Goal: Task Accomplishment & Management: Manage account settings

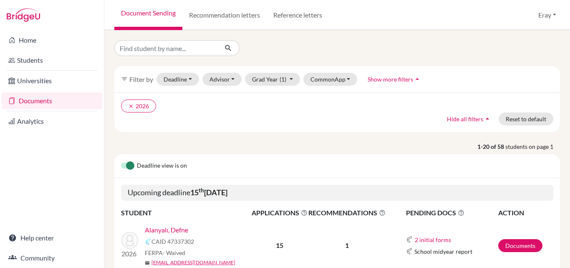
scroll to position [835, 0]
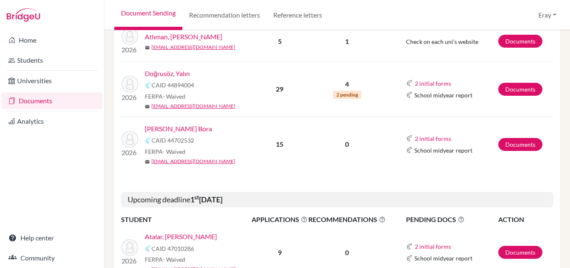
scroll to position [56, 0]
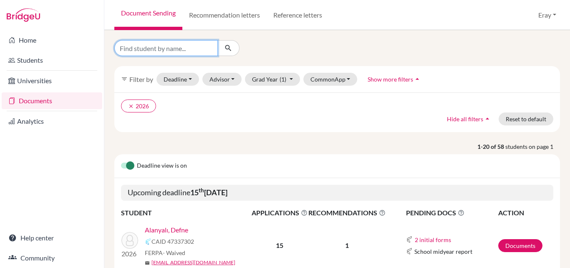
click at [152, 43] on input "Find student by name..." at bounding box center [166, 48] width 104 height 16
type input "nezaket"
click button "submit" at bounding box center [229, 48] width 22 height 16
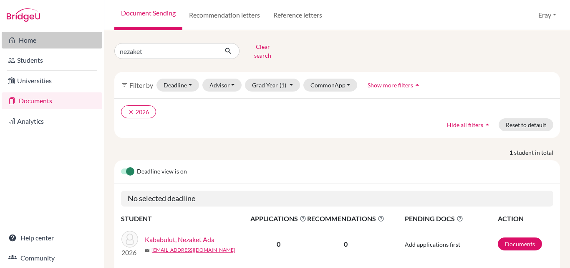
click at [66, 36] on link "Home" at bounding box center [52, 40] width 101 height 17
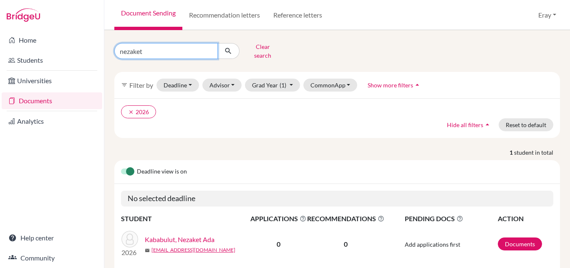
click at [200, 43] on input "nezaket" at bounding box center [166, 51] width 104 height 16
click at [38, 108] on link "Documents" at bounding box center [52, 100] width 101 height 17
click at [220, 47] on button "submit" at bounding box center [229, 51] width 22 height 16
click at [210, 49] on input "nezaket" at bounding box center [166, 51] width 104 height 16
click at [232, 50] on icon "submit" at bounding box center [228, 51] width 8 height 8
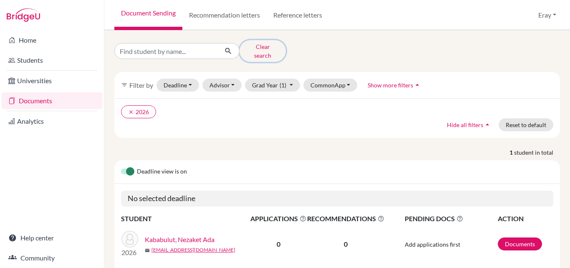
click at [250, 47] on button "Clear search" at bounding box center [263, 51] width 46 height 22
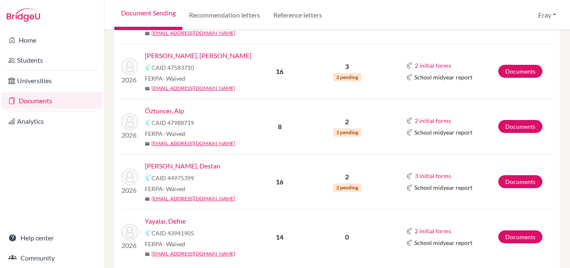
scroll to position [501, 0]
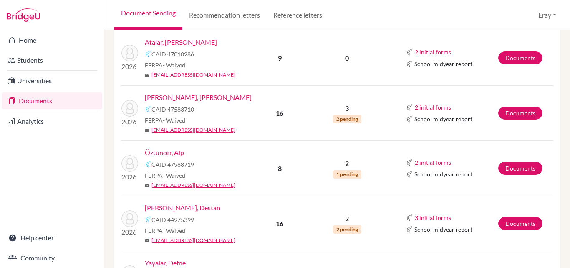
click at [172, 97] on link "[PERSON_NAME], [PERSON_NAME]" at bounding box center [198, 97] width 107 height 10
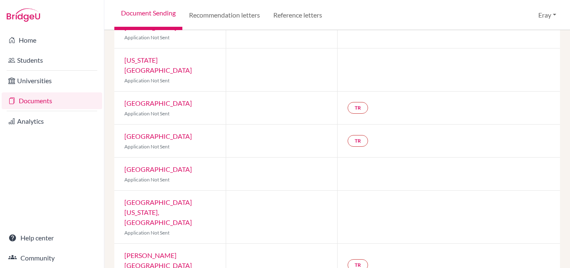
scroll to position [446, 0]
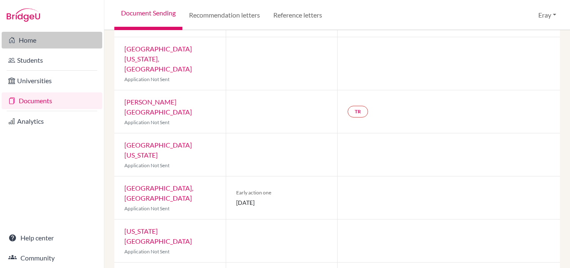
click at [41, 41] on link "Home" at bounding box center [52, 40] width 101 height 17
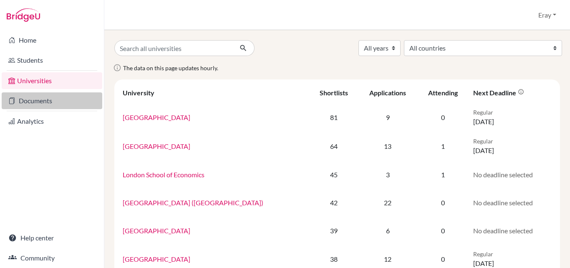
click at [55, 105] on link "Documents" at bounding box center [52, 100] width 101 height 17
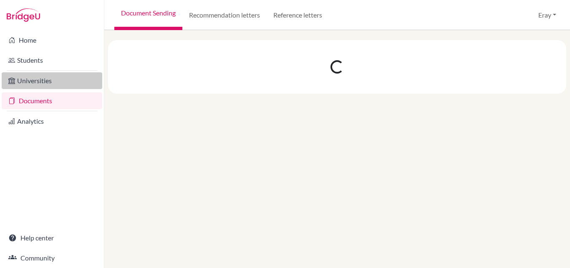
click at [55, 81] on link "Universities" at bounding box center [52, 80] width 101 height 17
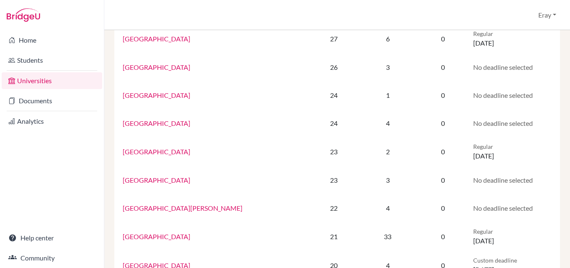
scroll to position [588, 0]
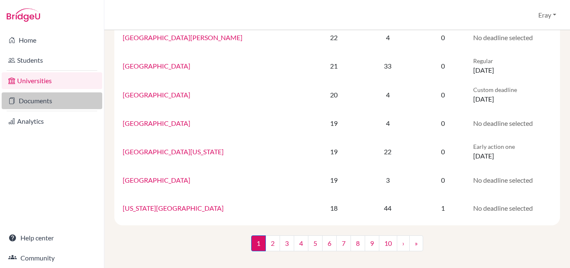
click at [51, 99] on link "Documents" at bounding box center [52, 100] width 101 height 17
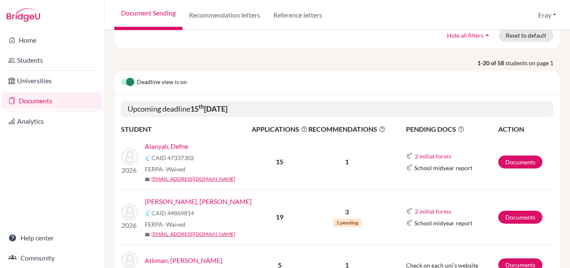
scroll to position [42, 0]
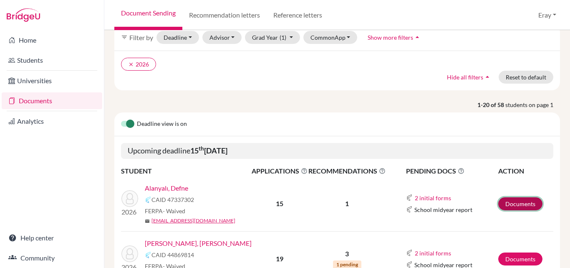
click at [517, 202] on link "Documents" at bounding box center [521, 203] width 44 height 13
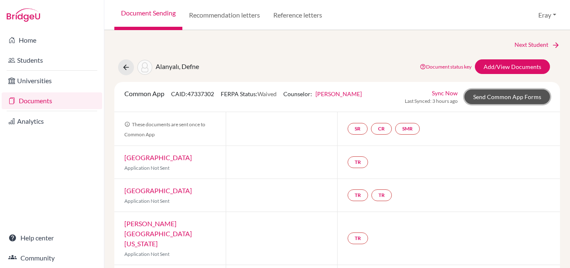
click at [502, 92] on link "Send Common App Forms" at bounding box center [508, 96] width 86 height 15
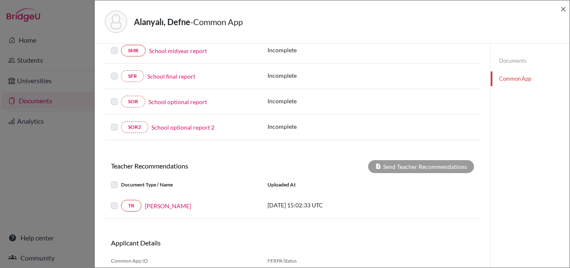
scroll to position [208, 0]
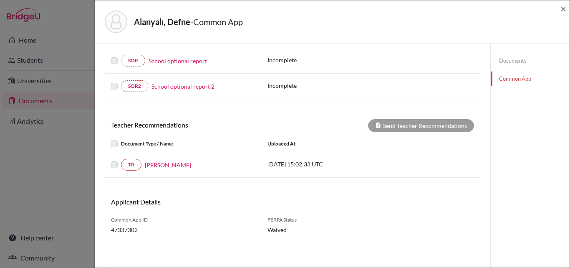
click at [121, 160] on label at bounding box center [121, 160] width 0 height 0
click at [121, 139] on label at bounding box center [121, 139] width 0 height 0
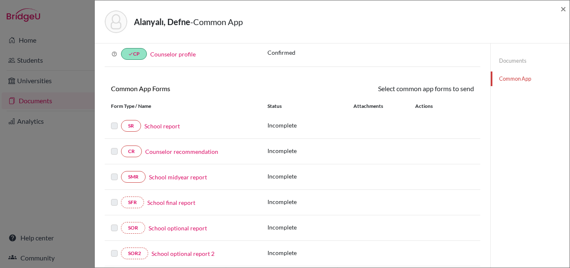
scroll to position [166, 0]
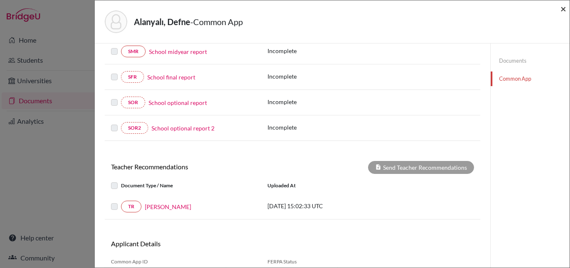
click at [564, 4] on span "×" at bounding box center [564, 9] width 6 height 12
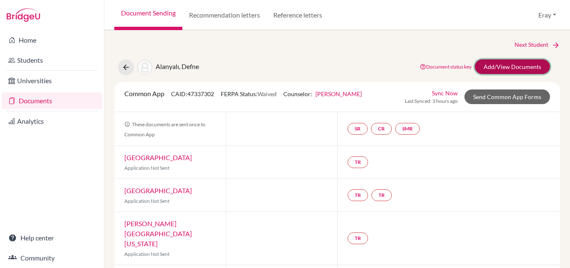
click at [511, 67] on link "Add/View Documents" at bounding box center [512, 66] width 75 height 15
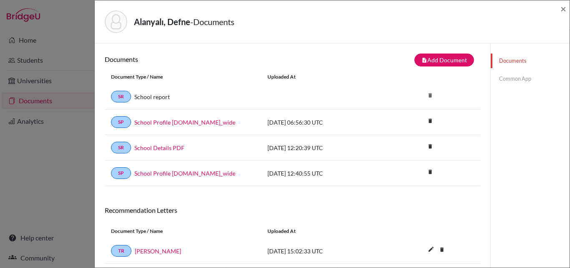
scroll to position [44, 0]
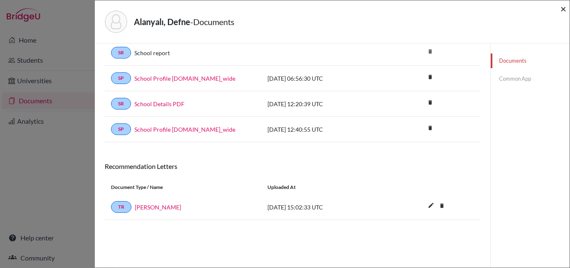
click at [565, 6] on span "×" at bounding box center [564, 9] width 6 height 12
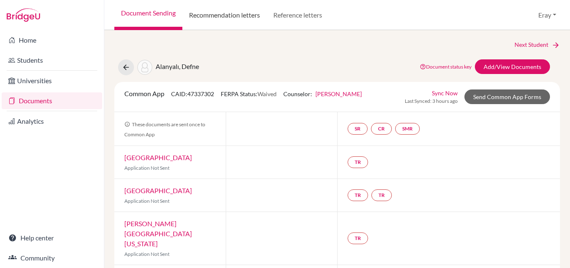
click at [248, 14] on link "Recommendation letters" at bounding box center [224, 15] width 84 height 30
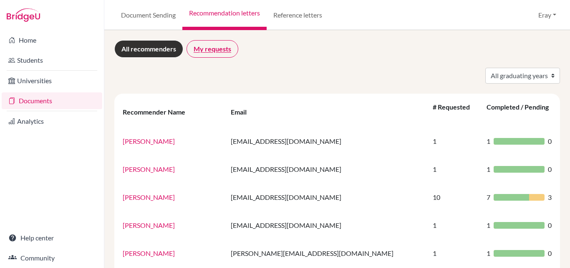
click at [210, 51] on link "My requests" at bounding box center [213, 49] width 52 height 18
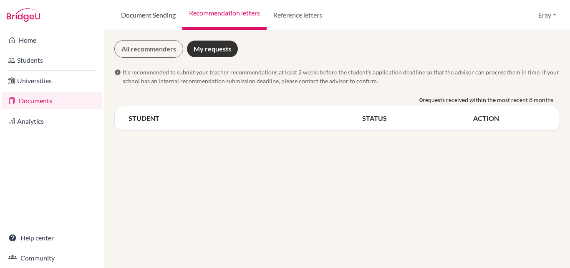
click at [121, 30] on div "Document Sending Recommendation letters Reference letters Eray Profile School S…" at bounding box center [337, 134] width 466 height 268
click at [138, 43] on link "All recommenders" at bounding box center [148, 49] width 69 height 18
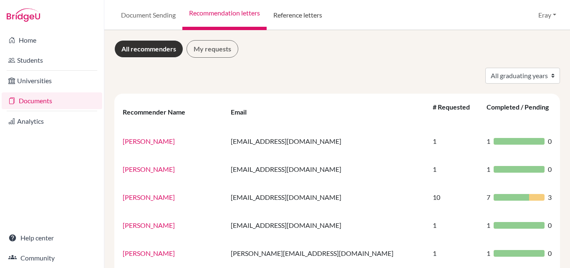
click at [290, 13] on link "Reference letters" at bounding box center [298, 15] width 62 height 30
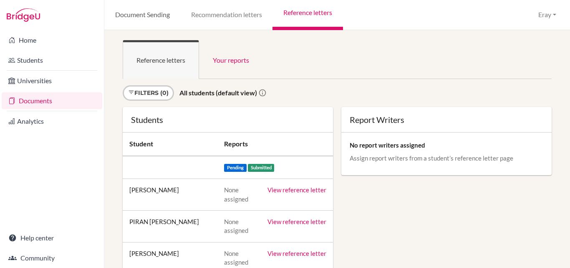
click at [160, 13] on link "Document Sending" at bounding box center [142, 15] width 76 height 30
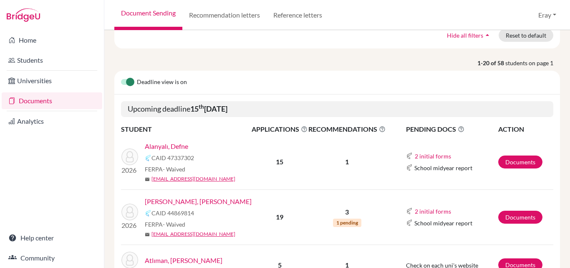
scroll to position [125, 0]
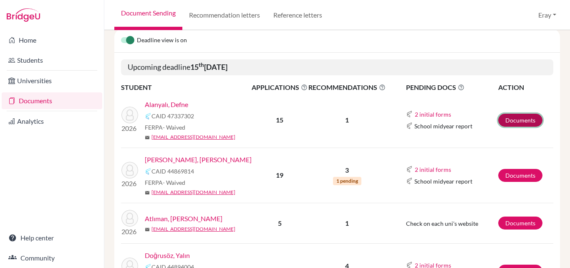
click at [509, 117] on link "Documents" at bounding box center [521, 120] width 44 height 13
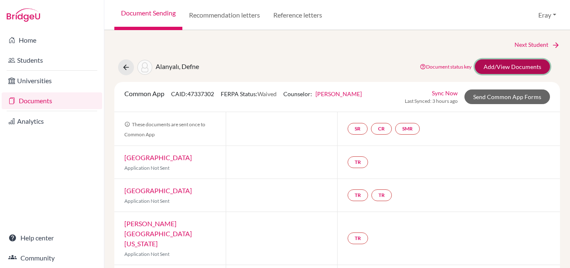
click at [515, 68] on link "Add/View Documents" at bounding box center [512, 66] width 75 height 15
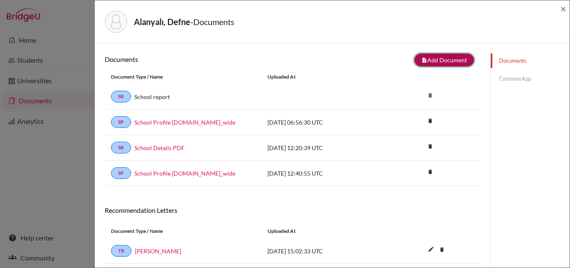
click at [425, 58] on button "note_add Add Document" at bounding box center [445, 59] width 60 height 13
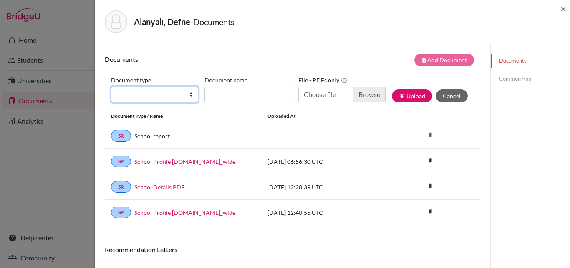
click at [181, 94] on select "Change explanation for Common App reports Counselor recommendation Internationa…" at bounding box center [154, 94] width 87 height 16
select select "5"
click at [111, 86] on select "Change explanation for Common App reports Counselor recommendation Internationa…" at bounding box center [154, 94] width 87 height 16
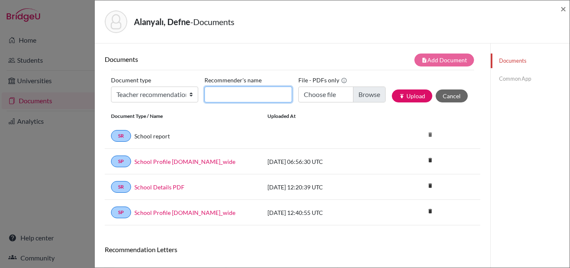
click at [232, 95] on input "Recommender's name" at bounding box center [248, 94] width 87 height 16
type input "Elif Olgun Recommendation"
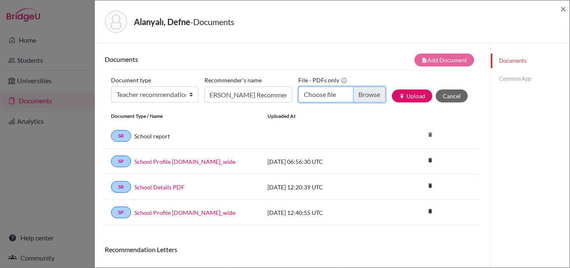
click at [356, 94] on input "Choose file" at bounding box center [342, 94] width 87 height 16
click at [357, 93] on input "Choose file" at bounding box center [342, 94] width 87 height 16
type input "C:\fakepath\defne alanyalı.pdf"
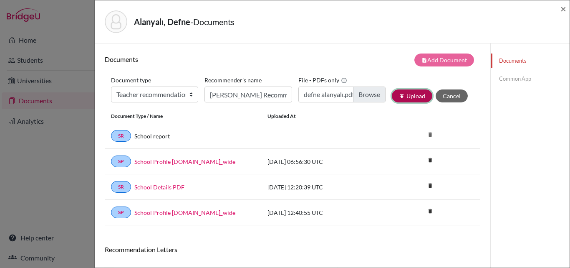
click at [410, 96] on button "publish Upload" at bounding box center [412, 95] width 41 height 13
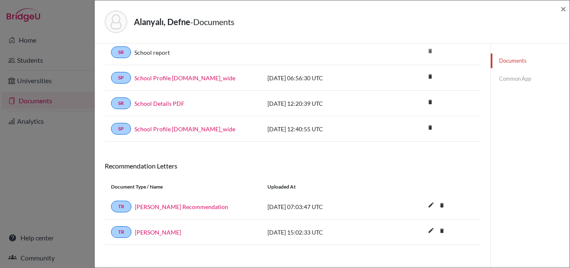
scroll to position [91, 0]
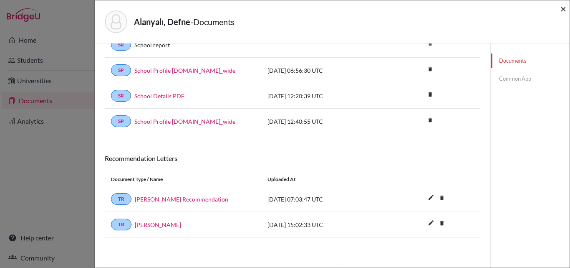
click at [564, 9] on span "×" at bounding box center [564, 9] width 6 height 12
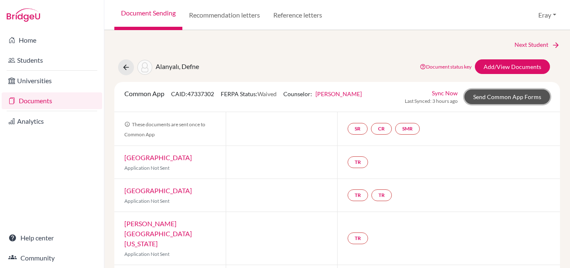
click at [502, 98] on link "Send Common App Forms" at bounding box center [508, 96] width 86 height 15
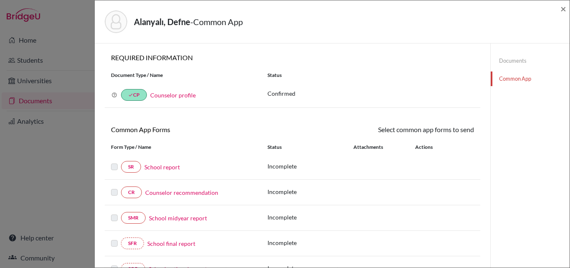
scroll to position [233, 0]
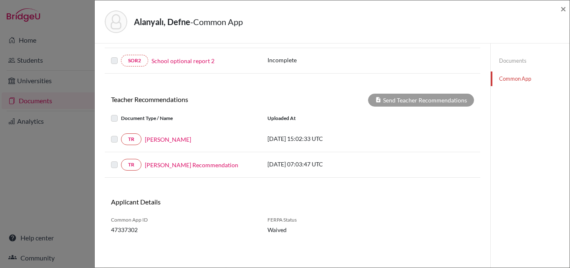
drag, startPoint x: 109, startPoint y: 139, endPoint x: 116, endPoint y: 138, distance: 6.3
click at [113, 138] on div "TR Narges Rahimi" at bounding box center [183, 139] width 157 height 12
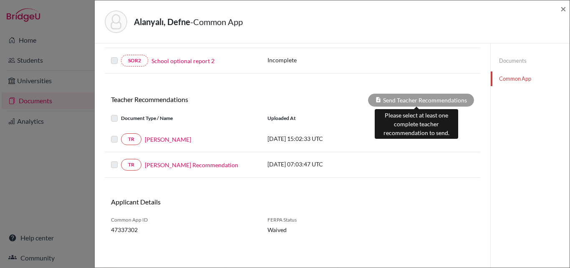
click at [418, 99] on div "Send Teacher Recommendations" at bounding box center [421, 100] width 106 height 13
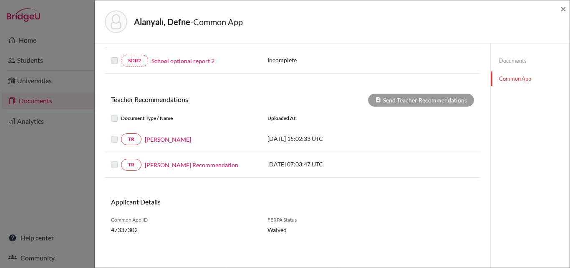
click at [121, 113] on label at bounding box center [121, 113] width 0 height 0
click at [121, 134] on label at bounding box center [121, 134] width 0 height 0
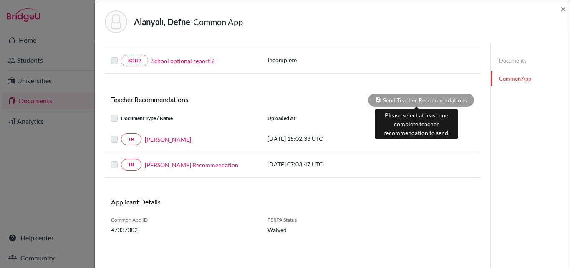
click at [419, 102] on div "Send Teacher Recommendations" at bounding box center [421, 100] width 106 height 13
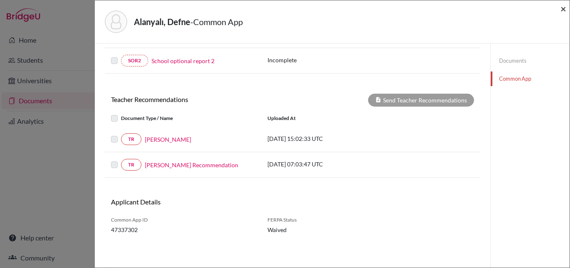
click at [565, 5] on span "×" at bounding box center [564, 9] width 6 height 12
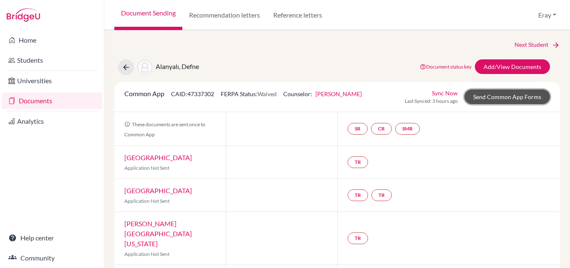
click at [502, 103] on link "Send Common App Forms" at bounding box center [508, 96] width 86 height 15
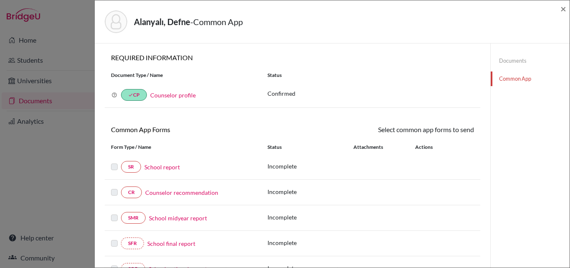
scroll to position [233, 0]
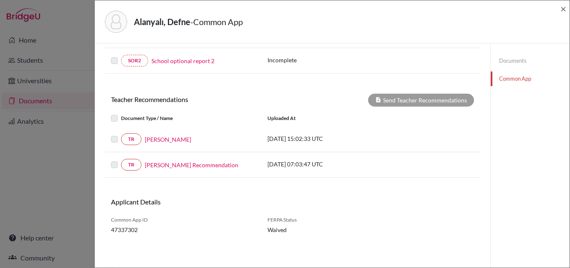
click at [117, 162] on div at bounding box center [116, 165] width 10 height 10
click at [121, 160] on label at bounding box center [121, 160] width 0 height 0
click at [121, 113] on label at bounding box center [121, 113] width 0 height 0
click at [121, 134] on label at bounding box center [121, 134] width 0 height 0
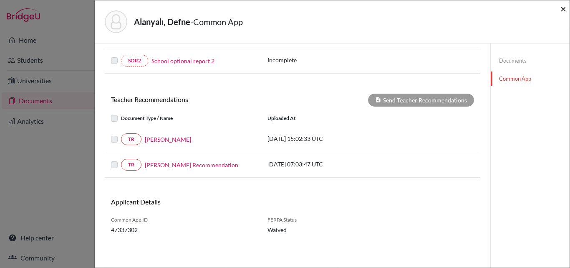
drag, startPoint x: 565, startPoint y: 7, endPoint x: 466, endPoint y: 38, distance: 104.3
click at [555, 8] on div "Alanyalı, Defne - Common App ×" at bounding box center [332, 22] width 469 height 36
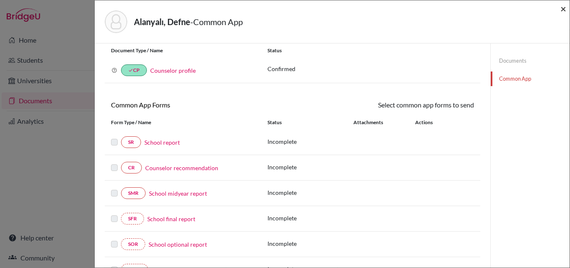
scroll to position [0, 0]
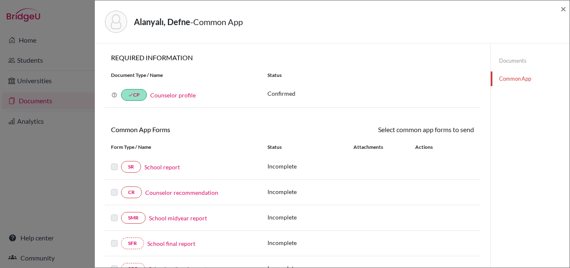
click at [166, 164] on link "School report" at bounding box center [161, 166] width 35 height 9
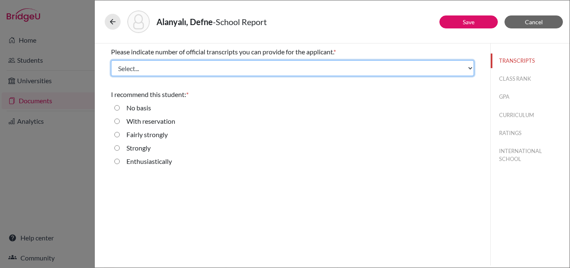
click at [178, 71] on select "Select... 1 2 3 4" at bounding box center [292, 68] width 363 height 16
click at [111, 60] on select "Select... 1 2 3 4" at bounding box center [292, 68] width 363 height 16
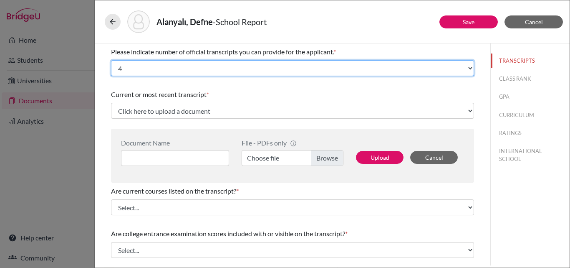
drag, startPoint x: 176, startPoint y: 68, endPoint x: 172, endPoint y: 74, distance: 8.1
click at [176, 68] on select "Select... 1 2 3 4" at bounding box center [292, 68] width 363 height 16
select select "3"
click at [111, 60] on select "Select... 1 2 3 4" at bounding box center [292, 68] width 363 height 16
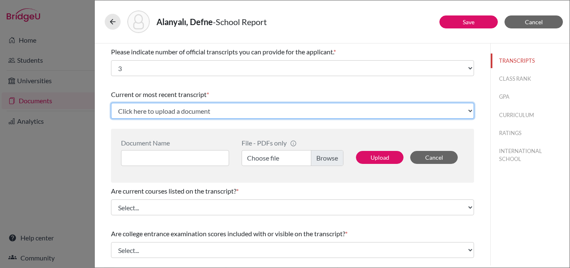
click at [178, 113] on select "Click here to upload a document Upload New File" at bounding box center [292, 111] width 363 height 16
select select "Upload New File"
click at [111, 103] on select "Click here to upload a document Upload New File" at bounding box center [292, 111] width 363 height 16
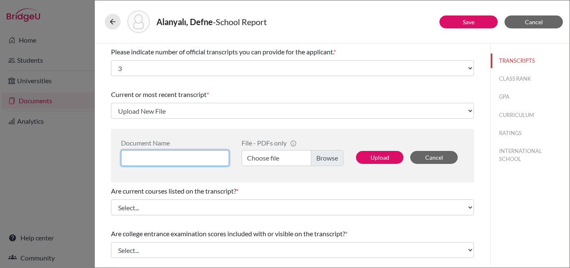
click at [174, 154] on input at bounding box center [175, 158] width 108 height 16
type input "Defne Alanyalı Junior Year Transcript"
click at [338, 155] on label "Choose file" at bounding box center [293, 158] width 102 height 16
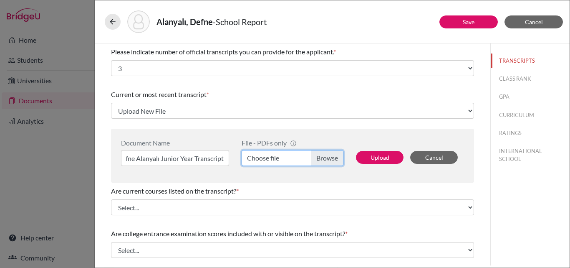
click at [338, 155] on input "Choose file" at bounding box center [293, 158] width 102 height 16
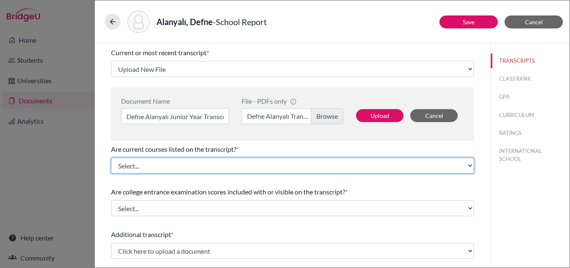
click at [232, 167] on select "Select... Yes No" at bounding box center [292, 165] width 363 height 16
select select "0"
click at [111, 157] on select "Select... Yes No" at bounding box center [292, 165] width 363 height 16
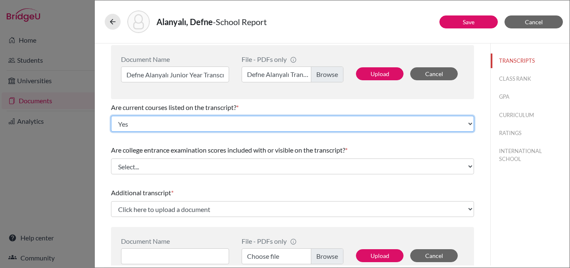
scroll to position [125, 0]
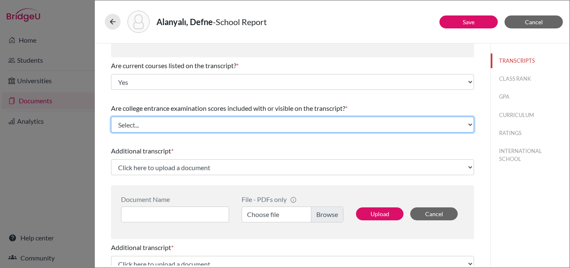
click at [185, 128] on select "Select... Yes No" at bounding box center [292, 125] width 363 height 16
select select "1"
click at [111, 117] on select "Select... Yes No" at bounding box center [292, 125] width 363 height 16
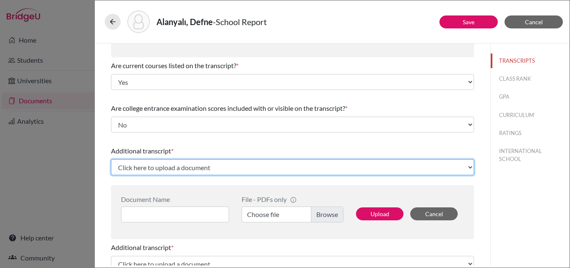
click at [187, 165] on select "Click here to upload a document Upload New File" at bounding box center [292, 167] width 363 height 16
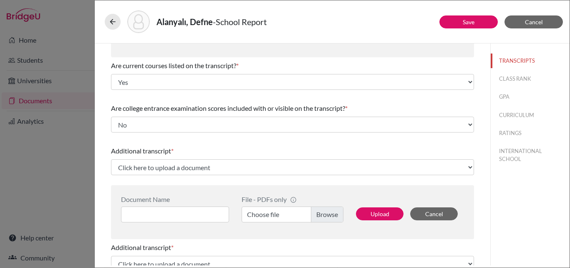
click at [207, 151] on div "Additional transcript *" at bounding box center [292, 151] width 363 height 10
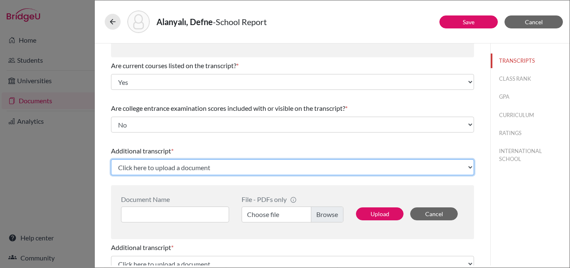
click at [204, 164] on select "Click here to upload a document Upload New File" at bounding box center [292, 167] width 363 height 16
select select "Upload New File"
click at [111, 159] on select "Click here to upload a document Upload New File" at bounding box center [292, 167] width 363 height 16
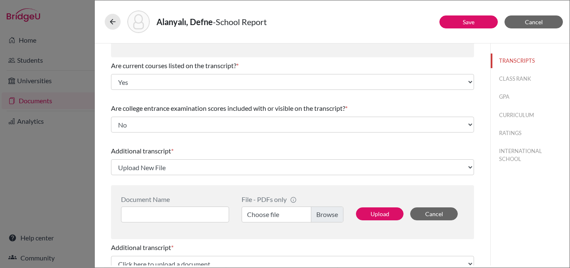
click at [184, 205] on div "Document Name" at bounding box center [178, 208] width 114 height 27
click at [190, 215] on input at bounding box center [175, 214] width 108 height 16
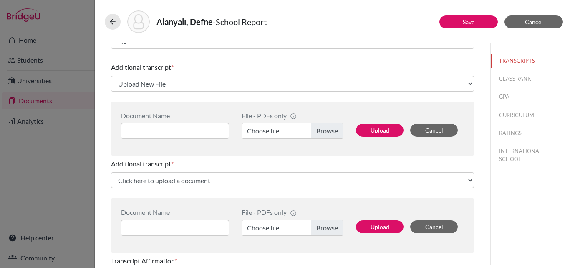
click at [322, 130] on label "Choose file" at bounding box center [293, 131] width 102 height 16
click at [322, 130] on input "Choose file" at bounding box center [293, 131] width 102 height 16
click at [202, 127] on input at bounding box center [175, 131] width 108 height 16
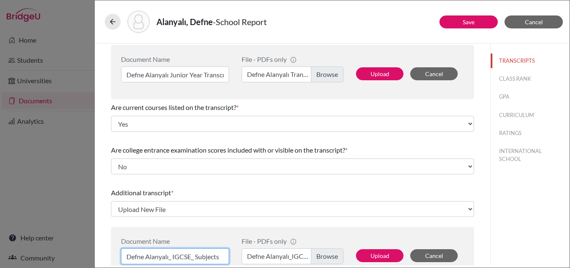
scroll to position [42, 0]
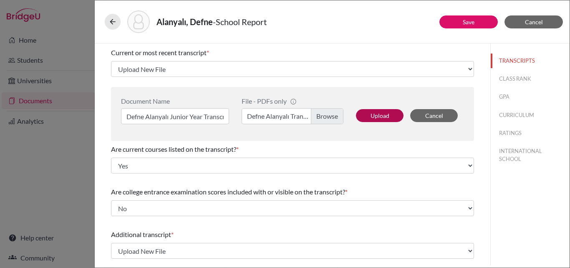
type input "Defne Alanyalı_ IGCSE_ Subjects"
click at [380, 115] on button "Upload" at bounding box center [380, 115] width 48 height 13
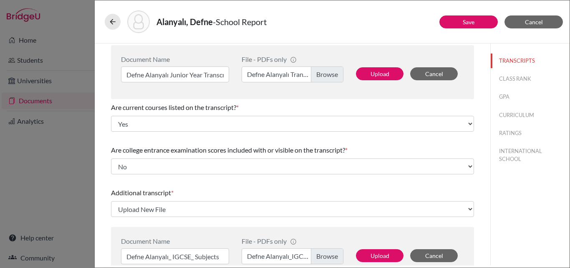
select select "684790"
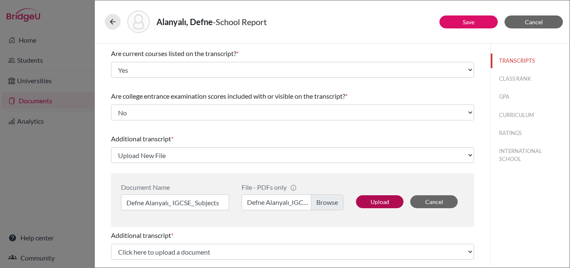
scroll to position [125, 0]
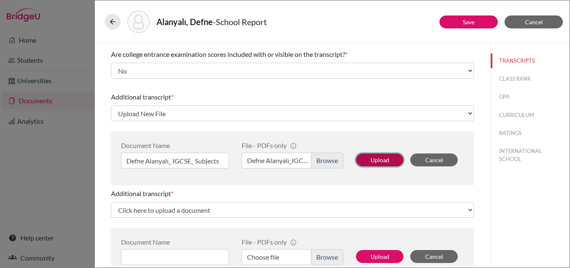
click at [369, 163] on button "Upload" at bounding box center [380, 159] width 48 height 13
select select "684791"
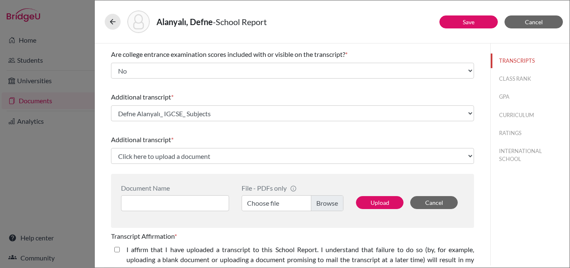
click at [251, 147] on div "Additional transcript * Click here to upload a document Upload New File" at bounding box center [292, 149] width 363 height 36
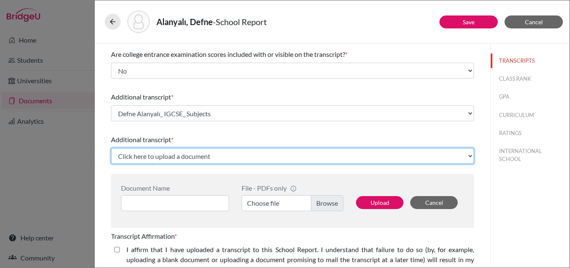
click at [248, 149] on select "Click here to upload a document Upload New File" at bounding box center [292, 156] width 363 height 16
select select "Upload New File"
click at [111, 148] on select "Click here to upload a document Upload New File" at bounding box center [292, 156] width 363 height 16
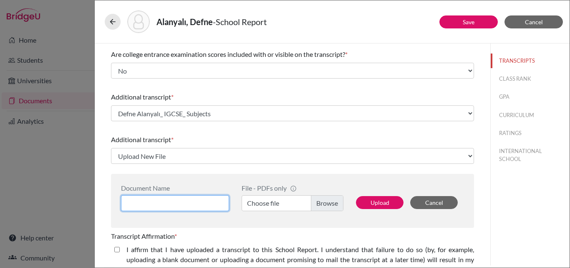
click at [176, 205] on input at bounding box center [175, 203] width 108 height 16
type input "Defne Alanyalı_ IGCSE_ Language"
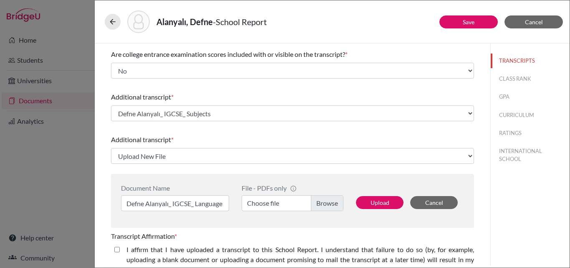
scroll to position [0, 0]
click at [334, 204] on label "Choose file" at bounding box center [293, 203] width 102 height 16
click at [334, 204] on input "Choose file" at bounding box center [293, 203] width 102 height 16
click at [368, 200] on button "Upload" at bounding box center [380, 202] width 48 height 13
select select "684792"
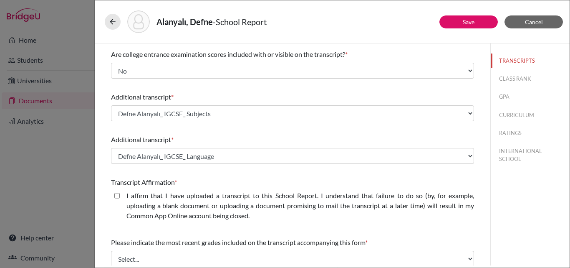
click at [114, 195] on div "I affirm that I have uploaded a transcript to this School Report. I understand …" at bounding box center [292, 206] width 363 height 33
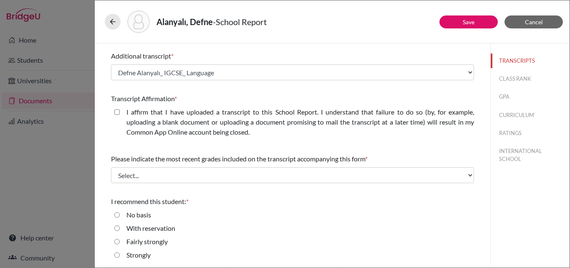
scroll to position [223, 0]
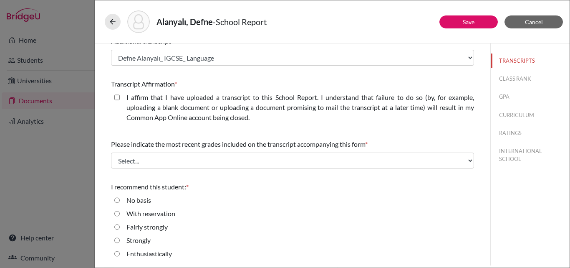
click at [118, 96] on closed\ "I affirm that I have uploaded a transcript to this School Report. I understand …" at bounding box center [116, 97] width 5 height 10
checkbox closed\ "true"
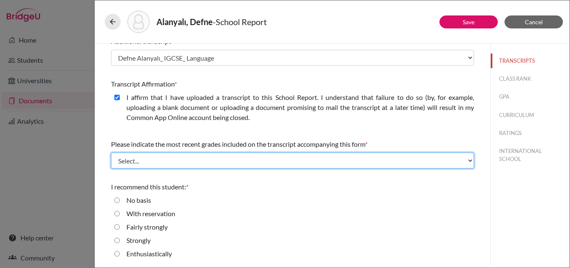
click at [202, 153] on select "Select... Final junior year grades 1st Quarter senior year grades 2nd Quarter/1…" at bounding box center [292, 160] width 363 height 16
select select "0"
click at [111, 152] on select "Select... Final junior year grades 1st Quarter senior year grades 2nd Quarter/1…" at bounding box center [292, 160] width 363 height 16
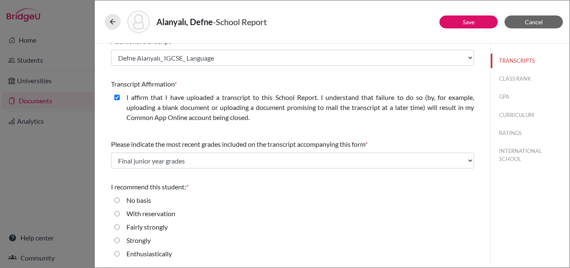
click at [149, 252] on label "Enthusiastically" at bounding box center [150, 253] width 46 height 10
click at [120, 252] on input "Enthusiastically" at bounding box center [116, 253] width 5 height 10
radio input "true"
click at [469, 19] on link "Save" at bounding box center [469, 21] width 12 height 7
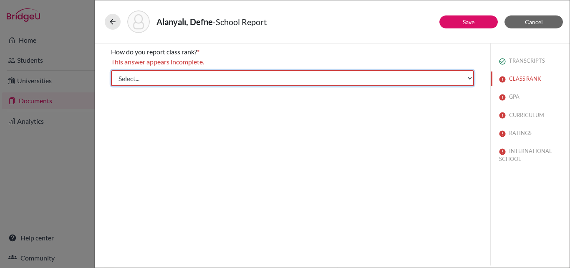
click at [241, 86] on select "Select... Exact Decile Quintile Quartile None" at bounding box center [292, 78] width 363 height 16
click at [111, 70] on select "Select... Exact Decile Quintile Quartile None" at bounding box center [292, 78] width 363 height 16
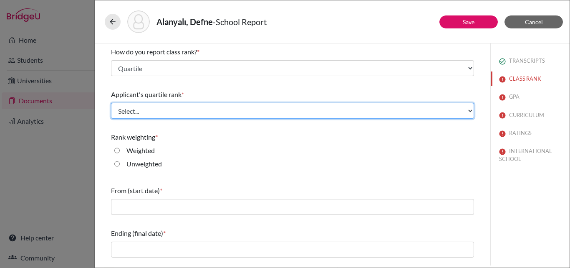
click at [185, 108] on select "Select... Top 25% Top 50% Top 75% Top 100%" at bounding box center [292, 111] width 363 height 16
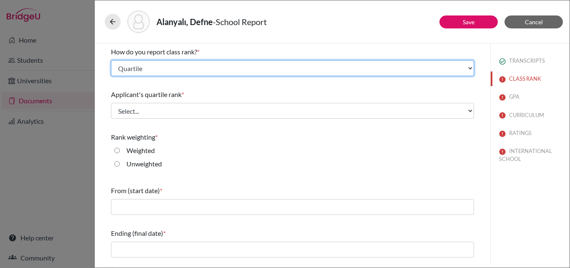
click at [185, 71] on select "Select... Exact Decile Quintile Quartile None" at bounding box center [292, 68] width 363 height 16
click at [111, 60] on select "Select... Exact Decile Quintile Quartile None" at bounding box center [292, 68] width 363 height 16
click at [169, 73] on select "Select... Exact Decile Quintile Quartile None" at bounding box center [292, 68] width 363 height 16
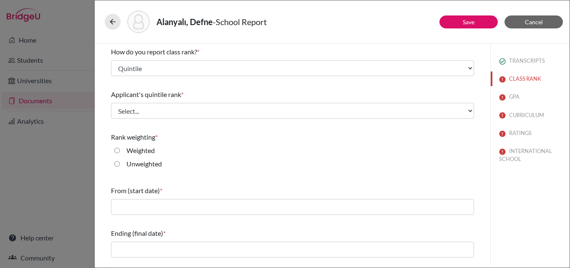
click at [182, 179] on div "How do you report class rank? * Select... Exact Decile Quintile Quartile None A…" at bounding box center [292, 151] width 363 height 217
click at [205, 58] on div "How do you report class rank? * Select... Exact Decile Quintile Quartile None" at bounding box center [292, 61] width 363 height 36
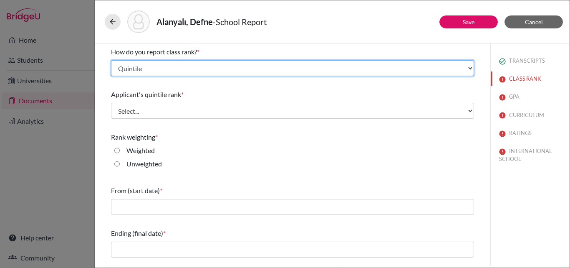
click at [197, 61] on select "Select... Exact Decile Quintile Quartile None" at bounding box center [292, 68] width 363 height 16
click at [111, 60] on select "Select... Exact Decile Quintile Quartile None" at bounding box center [292, 68] width 363 height 16
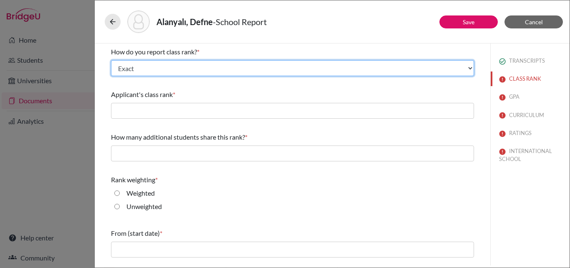
click at [185, 63] on select "Select... Exact Decile Quintile Quartile None" at bounding box center [292, 68] width 363 height 16
click at [111, 60] on select "Select... Exact Decile Quintile Quartile None" at bounding box center [292, 68] width 363 height 16
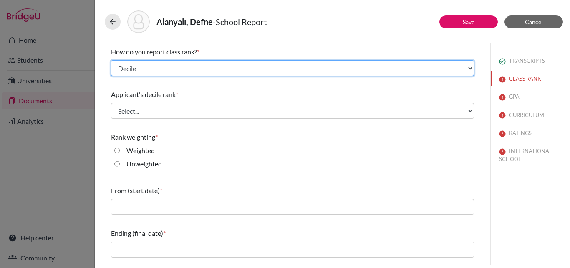
drag, startPoint x: 177, startPoint y: 66, endPoint x: 172, endPoint y: 76, distance: 10.8
click at [177, 66] on select "Select... Exact Decile Quintile Quartile None" at bounding box center [292, 68] width 363 height 16
click at [180, 63] on select "Select... Exact Decile Quintile Quartile None" at bounding box center [292, 68] width 363 height 16
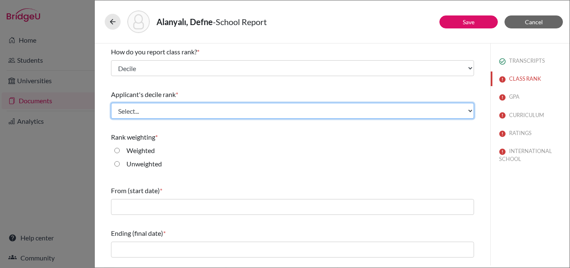
click at [158, 105] on select "Select... Top 10% Top 20% Top 30% Top 40% Top 50% Top 60% Top 70% Top 80% Top 9…" at bounding box center [292, 111] width 363 height 16
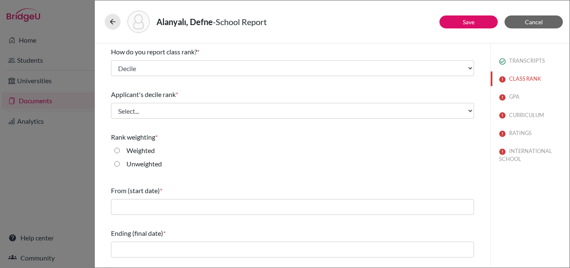
click at [164, 86] on div "Applicant's decile rank * Select... Top 10% Top 20% Top 30% Top 40% Top 50% Top…" at bounding box center [292, 104] width 363 height 36
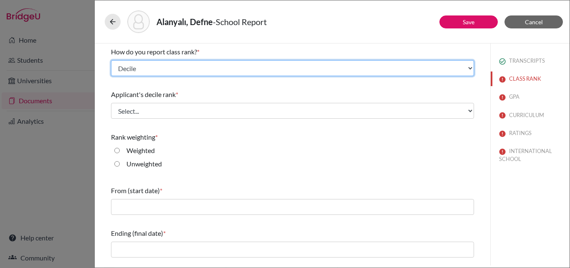
click at [169, 67] on select "Select... Exact Decile Quintile Quartile None" at bounding box center [292, 68] width 363 height 16
click at [111, 60] on select "Select... Exact Decile Quintile Quartile None" at bounding box center [292, 68] width 363 height 16
click at [161, 70] on select "Select... Exact Decile Quintile Quartile None" at bounding box center [292, 68] width 363 height 16
select select "3"
click at [111, 60] on select "Select... Exact Decile Quintile Quartile None" at bounding box center [292, 68] width 363 height 16
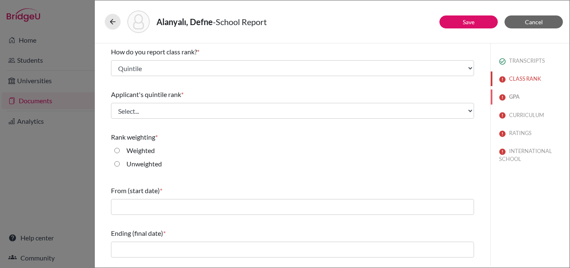
click at [512, 97] on button "GPA" at bounding box center [530, 96] width 79 height 15
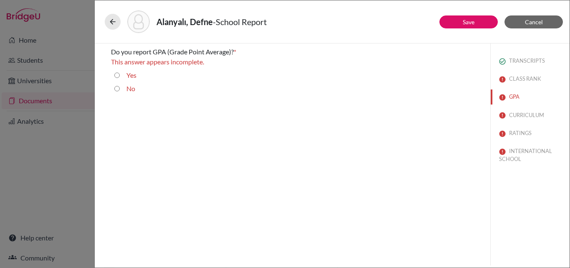
click at [131, 77] on label "Yes" at bounding box center [132, 75] width 10 height 10
click at [120, 77] on input "Yes" at bounding box center [116, 75] width 5 height 10
radio input "true"
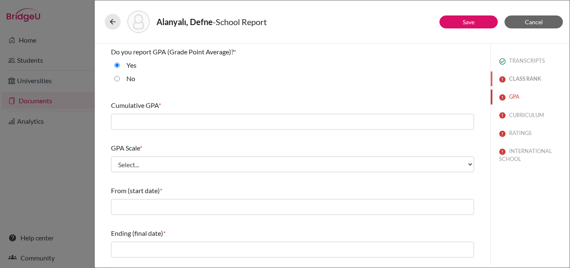
click at [521, 73] on button "CLASS RANK" at bounding box center [530, 78] width 79 height 15
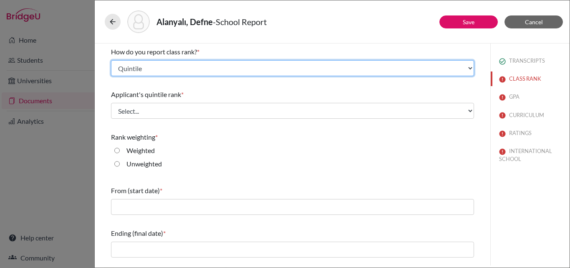
click at [180, 65] on select "Select... Exact Decile Quintile Quartile None" at bounding box center [292, 68] width 363 height 16
select select "5"
click at [111, 60] on select "Select... Exact Decile Quintile Quartile None" at bounding box center [292, 68] width 363 height 16
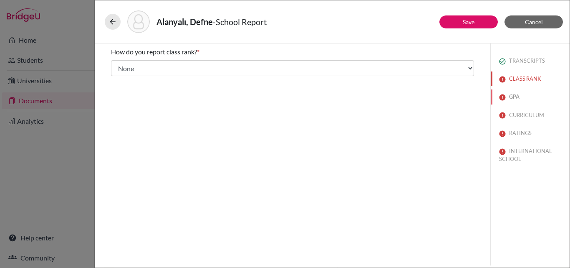
click at [519, 95] on button "GPA" at bounding box center [530, 96] width 79 height 15
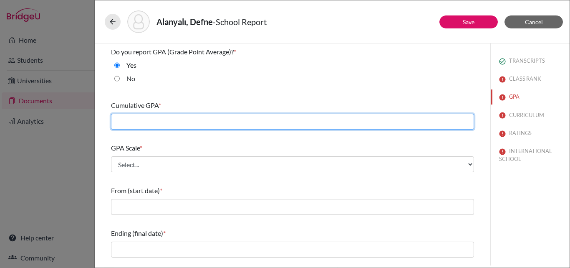
click at [202, 118] on input "text" at bounding box center [292, 122] width 363 height 16
type input "3.8"
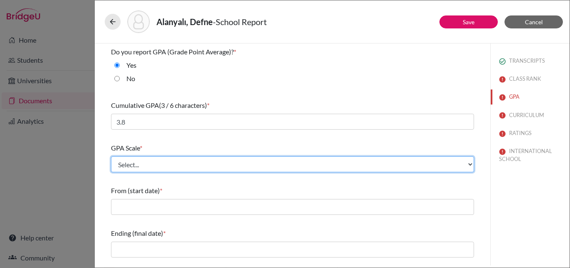
click at [170, 161] on select "Select... 4 5 6 7 8 9 10 11 12 13 14 15 16 17 18 19 20 100" at bounding box center [292, 164] width 363 height 16
select select "4"
click at [111, 156] on select "Select... 4 5 6 7 8 9 10 11 12 13 14 15 16 17 18 19 20 100" at bounding box center [292, 164] width 363 height 16
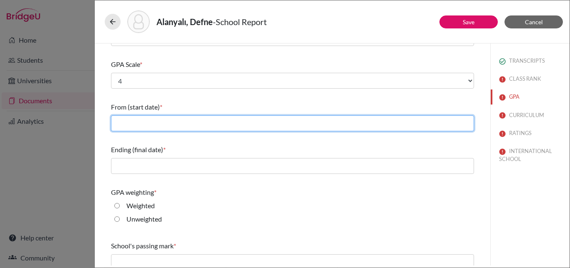
click at [173, 117] on input "text" at bounding box center [292, 123] width 363 height 16
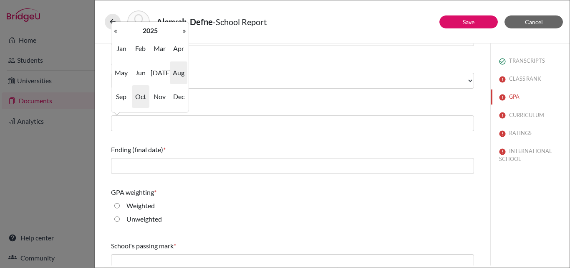
click at [177, 76] on span "Aug" at bounding box center [179, 72] width 18 height 23
type input "08/2025"
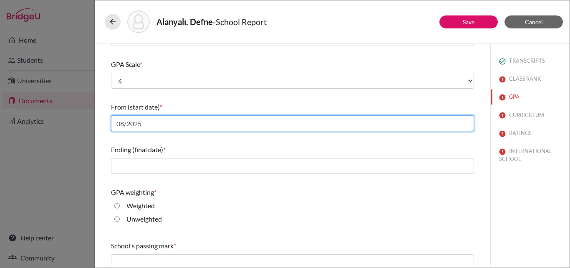
click at [153, 118] on input "08/2025" at bounding box center [292, 123] width 363 height 16
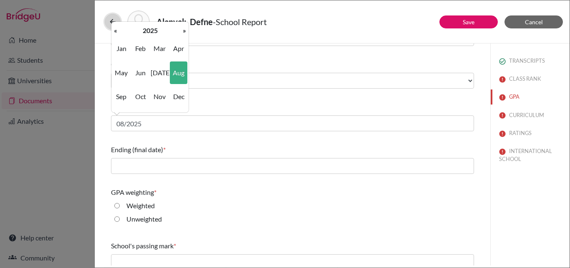
click at [109, 28] on button at bounding box center [113, 22] width 16 height 16
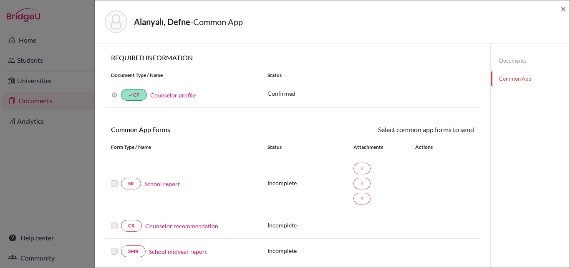
click at [155, 184] on link "School report" at bounding box center [161, 183] width 35 height 9
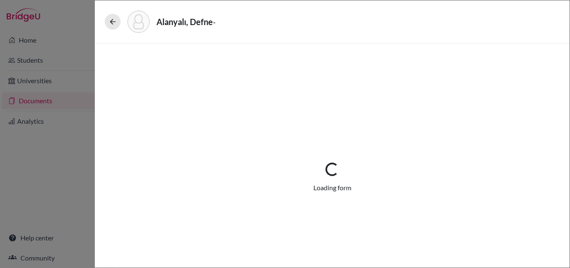
select select "3"
select select "684790"
select select "0"
select select "1"
select select "684791"
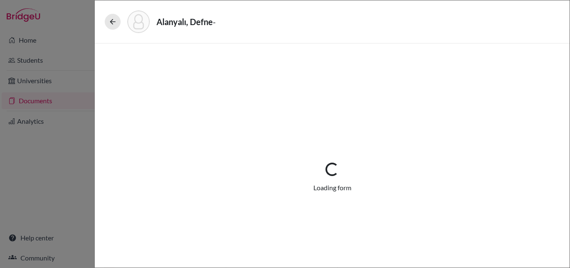
select select "684792"
select select "0"
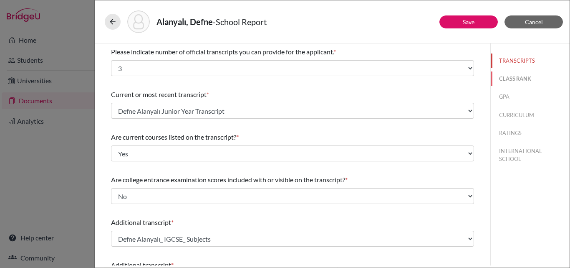
click at [521, 79] on button "CLASS RANK" at bounding box center [530, 78] width 79 height 15
select select "Select..."
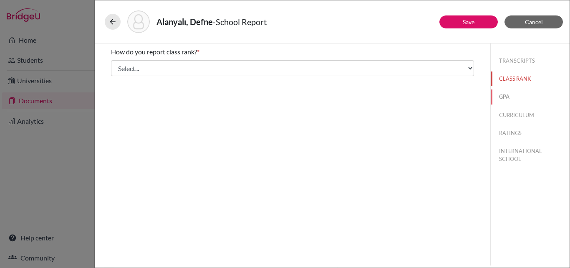
click at [502, 93] on button "GPA" at bounding box center [530, 96] width 79 height 15
click at [127, 66] on div "Yes" at bounding box center [128, 66] width 17 height 13
click at [136, 63] on label "Yes" at bounding box center [132, 65] width 10 height 10
click at [120, 63] on input "Yes" at bounding box center [116, 65] width 5 height 10
radio input "true"
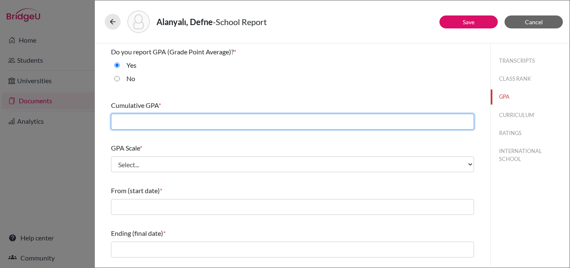
click at [151, 118] on input "text" at bounding box center [292, 122] width 363 height 16
type input "3.8"
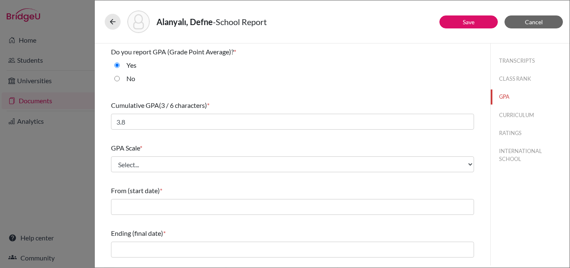
click at [137, 173] on div "GPA Scale * Select... 4 5 6 7 8 9 10 11 12 13 14 15 16 17 18 19 20 100" at bounding box center [292, 157] width 363 height 36
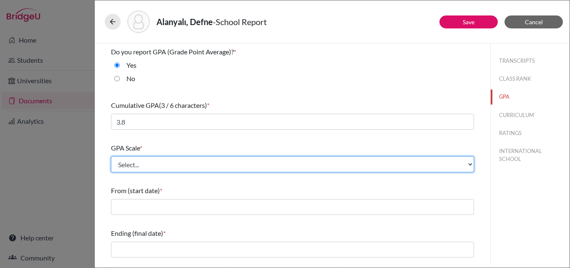
click at [145, 163] on select "Select... 4 5 6 7 8 9 10 11 12 13 14 15 16 17 18 19 20 100" at bounding box center [292, 164] width 363 height 16
select select "4"
click at [111, 156] on select "Select... 4 5 6 7 8 9 10 11 12 13 14 15 16 17 18 19 20 100" at bounding box center [292, 164] width 363 height 16
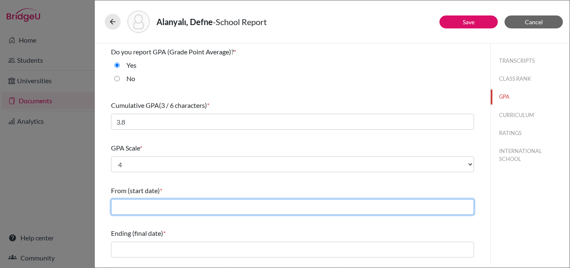
click at [143, 205] on input "text" at bounding box center [292, 207] width 363 height 16
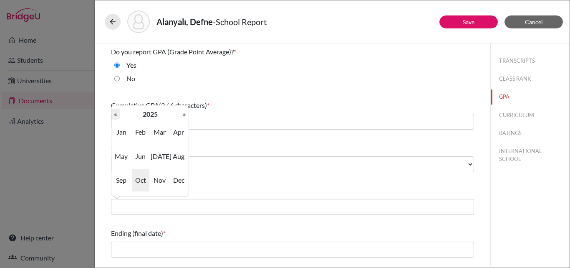
click at [119, 115] on th "«" at bounding box center [115, 114] width 8 height 11
click at [117, 115] on th "«" at bounding box center [115, 114] width 8 height 11
click at [176, 151] on span "Aug" at bounding box center [179, 156] width 18 height 23
type input "08/2022"
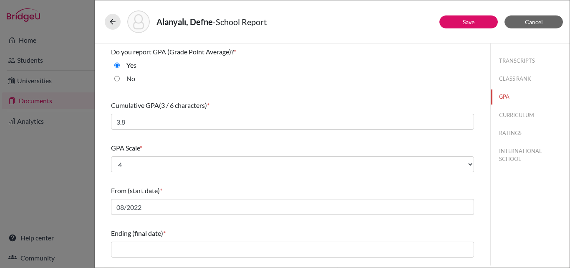
scroll to position [84, 0]
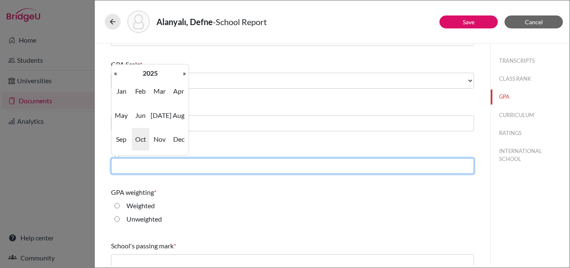
click at [168, 162] on input "text" at bounding box center [292, 166] width 363 height 16
click at [175, 168] on input "text" at bounding box center [292, 166] width 363 height 16
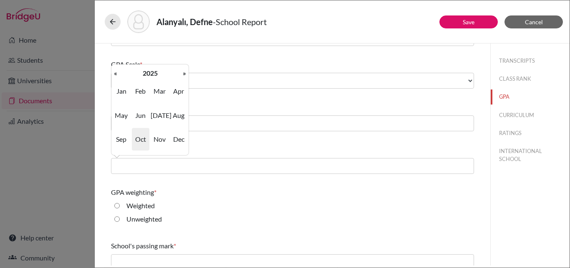
click at [235, 134] on div "From (start date) * 08/2022" at bounding box center [292, 117] width 363 height 36
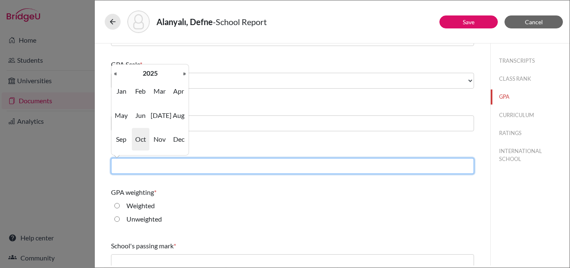
click at [205, 161] on input "text" at bounding box center [292, 166] width 363 height 16
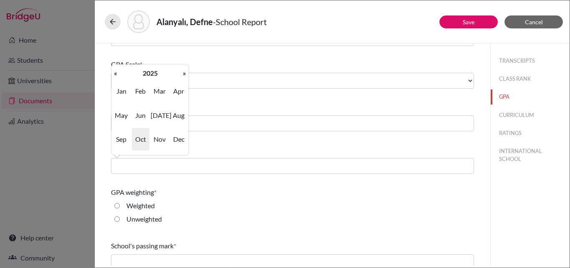
click at [206, 137] on div "Do you report GPA (Grade Point Average)? * Yes No Cumulative GPA (3 / 6 charact…" at bounding box center [292, 138] width 363 height 356
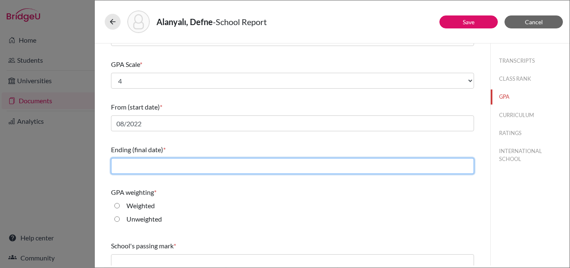
click at [170, 160] on input "text" at bounding box center [292, 166] width 363 height 16
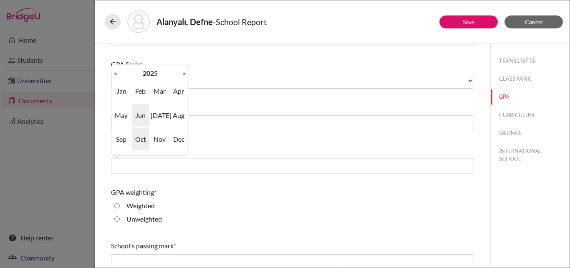
click at [147, 111] on span "Jun" at bounding box center [141, 115] width 18 height 23
type input "06/2025"
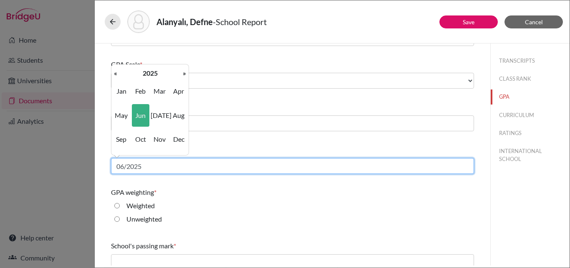
click at [181, 161] on input "06/2025" at bounding box center [292, 166] width 363 height 16
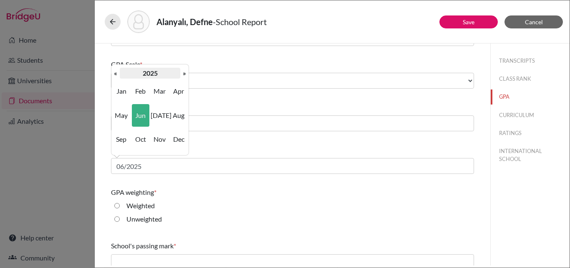
click at [180, 71] on tr "« 2025 »" at bounding box center [149, 73] width 77 height 11
click at [146, 114] on span "Jun" at bounding box center [141, 115] width 18 height 23
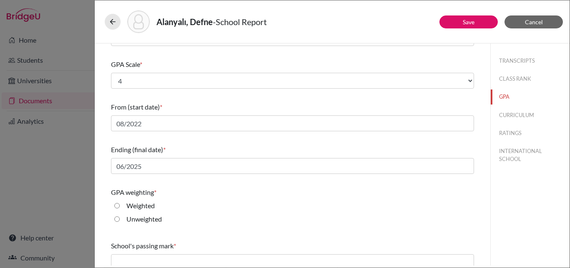
scroll to position [125, 0]
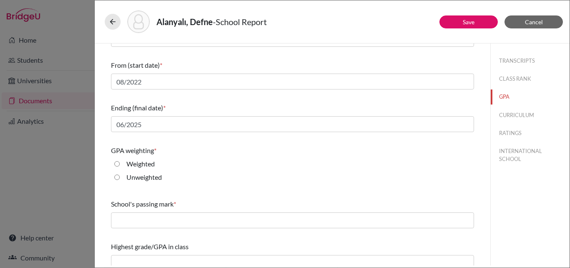
click at [137, 180] on label "Unweighted" at bounding box center [144, 177] width 35 height 10
click at [120, 180] on input "Unweighted" at bounding box center [116, 177] width 5 height 10
radio input "true"
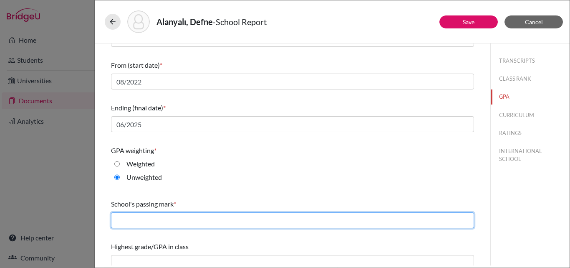
click at [146, 216] on input "text" at bounding box center [292, 220] width 363 height 16
type input "1.0"
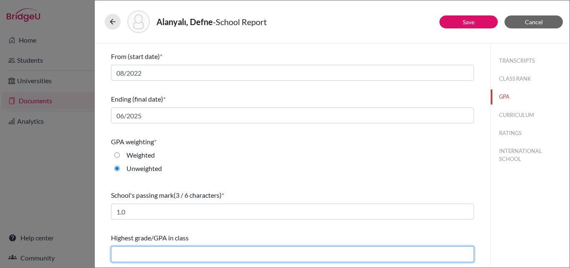
click at [177, 247] on input "text" at bounding box center [292, 254] width 363 height 16
type input "4"
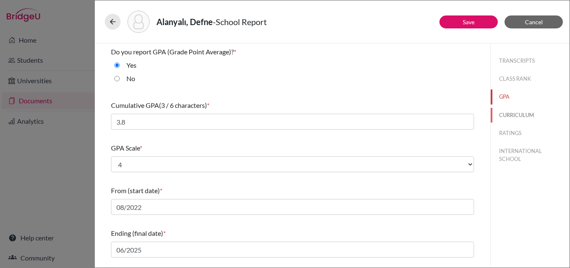
click at [512, 111] on button "CURRICULUM" at bounding box center [530, 115] width 79 height 15
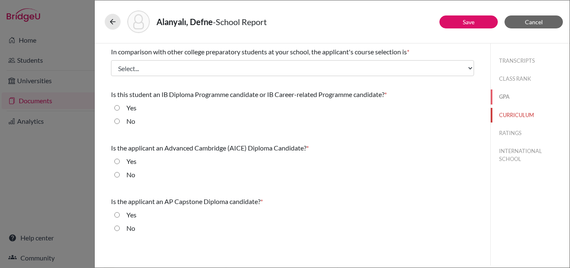
click at [505, 95] on button "GPA" at bounding box center [530, 96] width 79 height 15
select select "4"
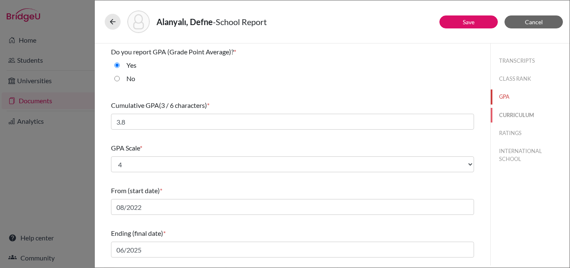
click at [505, 109] on button "CURRICULUM" at bounding box center [530, 115] width 79 height 15
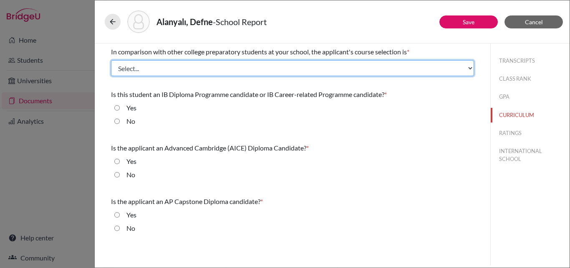
click at [207, 69] on select "Select... Less than demanding Average Demanding Very demanding Most demanding P…" at bounding box center [292, 68] width 363 height 16
select select "3"
click at [111, 60] on select "Select... Less than demanding Average Demanding Very demanding Most demanding P…" at bounding box center [292, 68] width 363 height 16
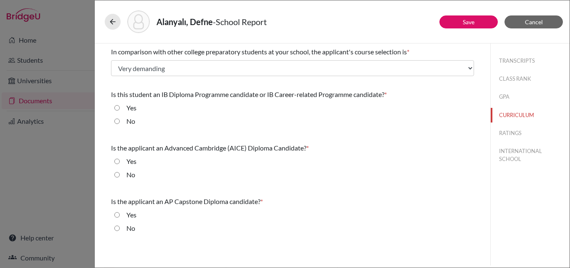
click at [124, 106] on div "Yes" at bounding box center [128, 109] width 17 height 13
click at [126, 110] on div "Yes" at bounding box center [128, 109] width 17 height 13
click at [117, 108] on input "Yes" at bounding box center [116, 108] width 5 height 10
radio input "true"
click at [128, 174] on label "No" at bounding box center [131, 175] width 9 height 10
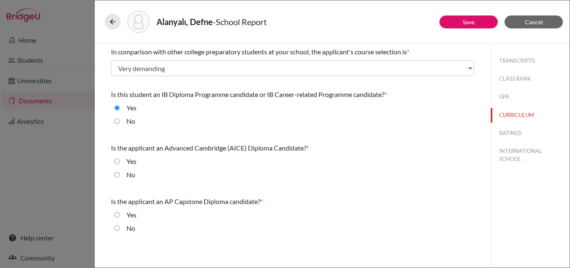
click at [120, 174] on input "No" at bounding box center [116, 175] width 5 height 10
radio input "true"
click at [124, 230] on div "No" at bounding box center [127, 229] width 15 height 13
click at [126, 227] on div "No" at bounding box center [127, 229] width 15 height 13
click at [117, 227] on input "No" at bounding box center [116, 228] width 5 height 10
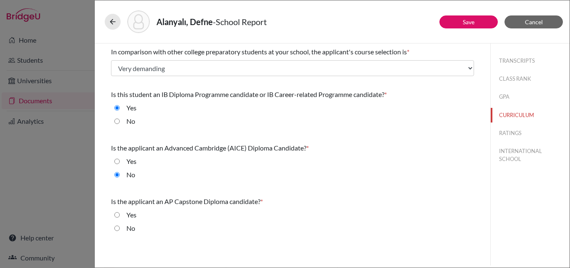
radio input "true"
click at [520, 134] on button "RATINGS" at bounding box center [530, 133] width 79 height 15
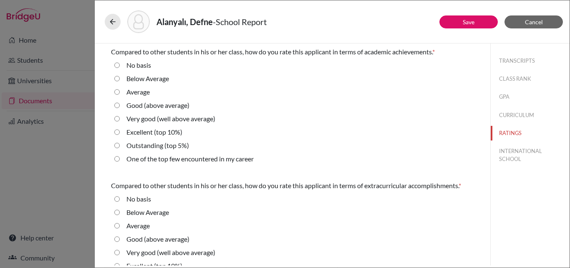
click at [147, 134] on label "Excellent (top 10%)" at bounding box center [155, 132] width 56 height 10
click at [120, 134] on 10\%\) "Excellent (top 10%)" at bounding box center [116, 132] width 5 height 10
radio 10\%\) "true"
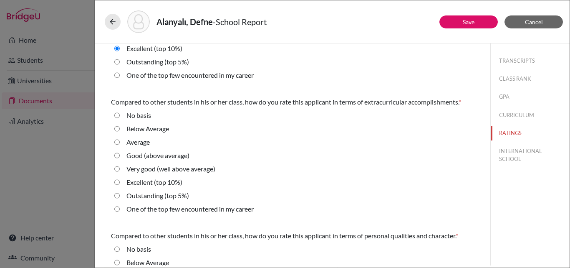
click at [162, 181] on label "Excellent (top 10%)" at bounding box center [155, 182] width 56 height 10
click at [120, 181] on 10\%\) "Excellent (top 10%)" at bounding box center [116, 182] width 5 height 10
radio 10\%\) "true"
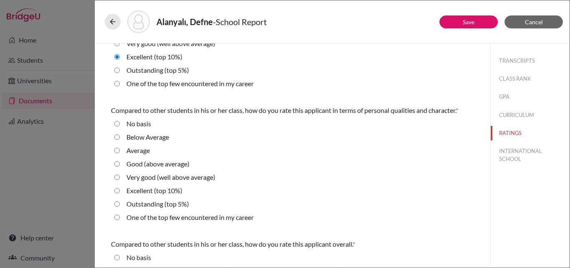
click at [166, 191] on label "Excellent (top 10%)" at bounding box center [155, 190] width 56 height 10
click at [120, 191] on 10\%\) "Excellent (top 10%)" at bounding box center [116, 190] width 5 height 10
radio 10\%\) "true"
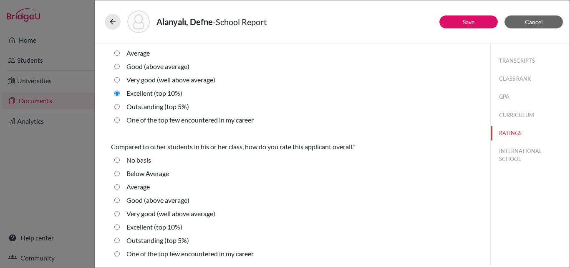
click at [161, 223] on label "Excellent (top 10%)" at bounding box center [155, 227] width 56 height 10
click at [120, 223] on 10\%\) "Excellent (top 10%)" at bounding box center [116, 227] width 5 height 10
radio 10\%\) "true"
click at [520, 155] on button "INTERNATIONAL SCHOOL" at bounding box center [530, 155] width 79 height 23
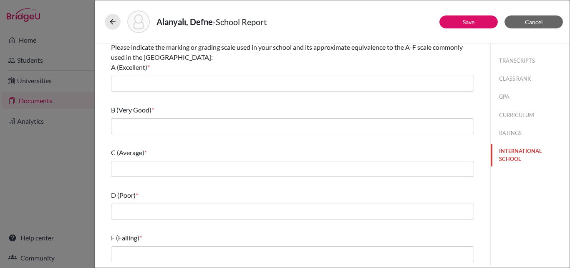
scroll to position [0, 0]
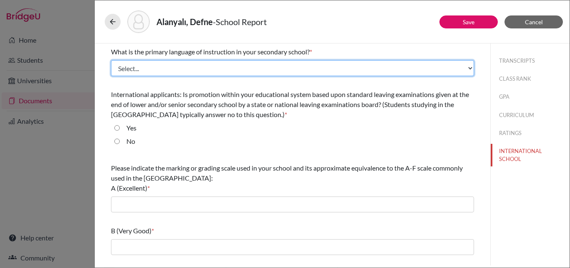
click at [219, 71] on select "Select... Albanian Arabic Armenian Assamese Azerbaijani Belarusian Bengali Bulg…" at bounding box center [292, 68] width 363 height 16
select select "14"
click at [111, 60] on select "Select... Albanian Arabic Armenian Assamese Azerbaijani Belarusian Bengali Bulg…" at bounding box center [292, 68] width 363 height 16
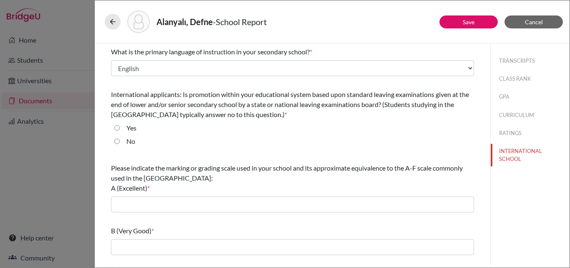
click at [132, 143] on label "No" at bounding box center [131, 141] width 9 height 10
click at [120, 143] on input "No" at bounding box center [116, 141] width 5 height 10
radio input "true"
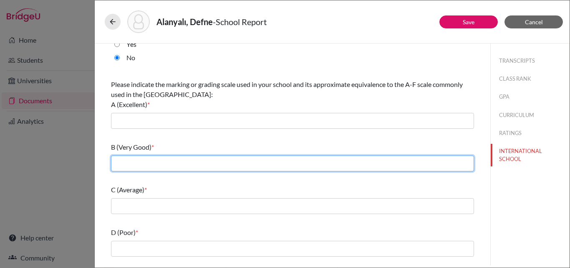
click at [166, 160] on input "text" at bounding box center [292, 163] width 363 height 16
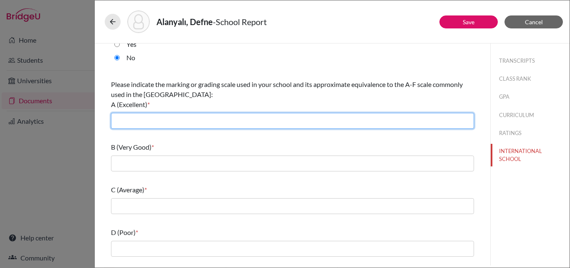
drag, startPoint x: 171, startPoint y: 117, endPoint x: 172, endPoint y: 124, distance: 7.7
click at [171, 117] on input "text" at bounding box center [292, 121] width 363 height 16
type input "A (Excellent): 90–100 / 7-6 IB"
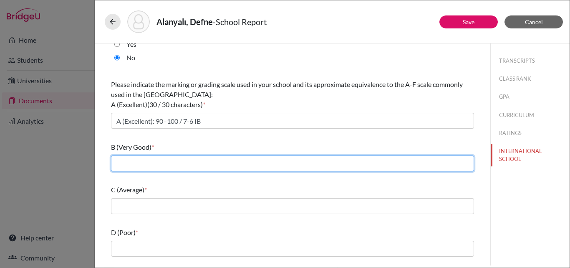
click at [180, 167] on input "text" at bounding box center [292, 163] width 363 height 16
type input "B (Very Good): 80–89 / 5 IB"
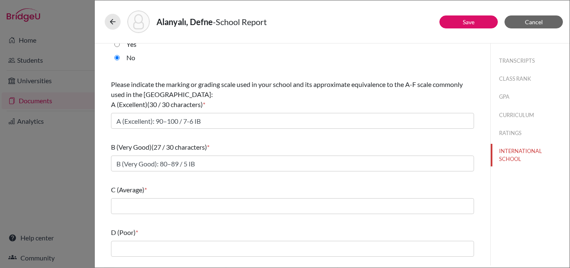
click at [161, 216] on div "C (Average) *" at bounding box center [292, 199] width 363 height 36
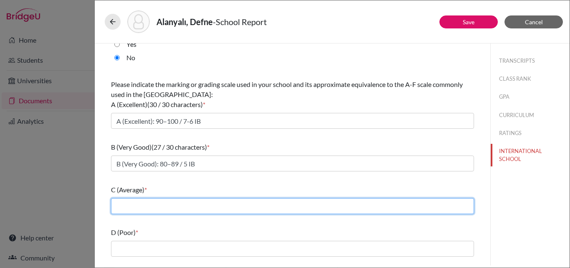
click at [161, 210] on input "text" at bounding box center [292, 206] width 363 height 16
type input "C (Average): 70–79 / 4 IB"
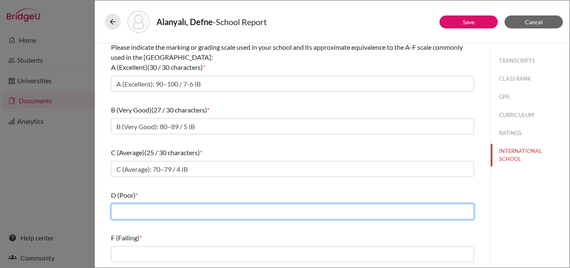
click at [170, 208] on input "text" at bounding box center [292, 211] width 363 height 16
type input "D (Poor): 60–69 / 3 IB"
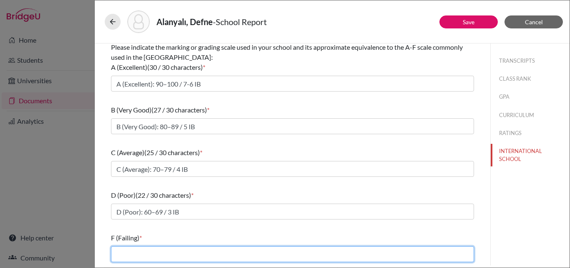
click at [183, 256] on input "text" at bounding box center [292, 254] width 363 height 16
type input "F (Failing): <60 / 1-2 IB"
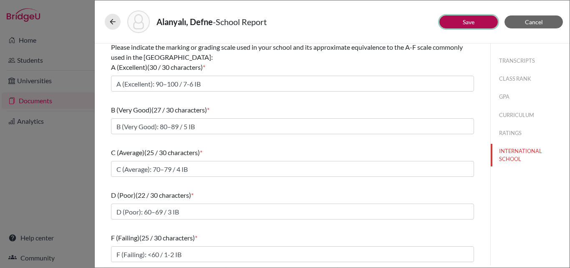
click at [489, 18] on button "Save" at bounding box center [469, 21] width 58 height 13
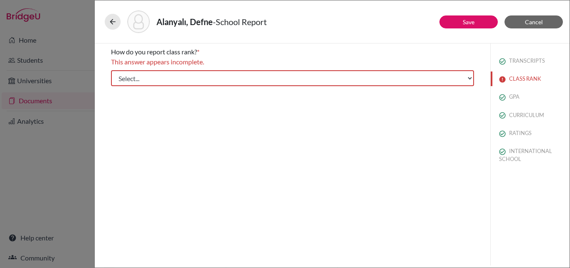
scroll to position [0, 0]
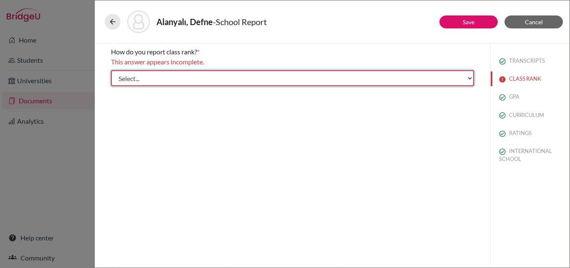
click at [273, 82] on select "Select... Exact Decile Quintile Quartile None" at bounding box center [292, 78] width 363 height 16
select select "5"
click at [111, 70] on select "Select... Exact Decile Quintile Quartile None" at bounding box center [292, 78] width 363 height 16
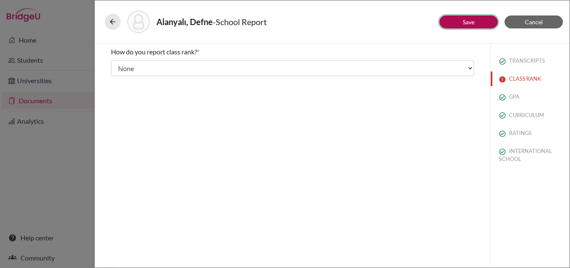
click at [487, 25] on button "Save" at bounding box center [469, 21] width 58 height 13
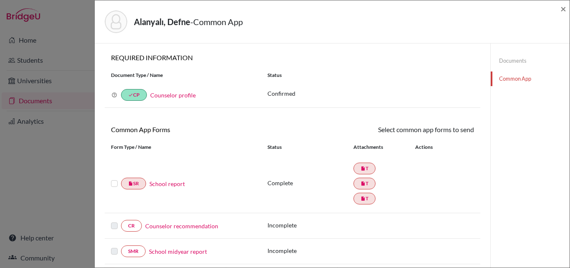
scroll to position [84, 0]
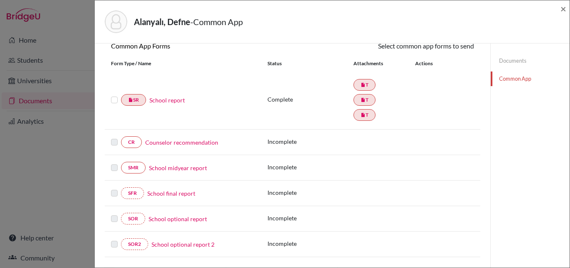
click at [199, 141] on link "Counselor recommendation" at bounding box center [181, 142] width 73 height 9
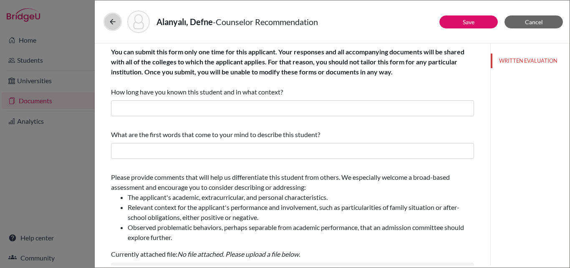
click at [111, 22] on icon at bounding box center [113, 22] width 8 height 8
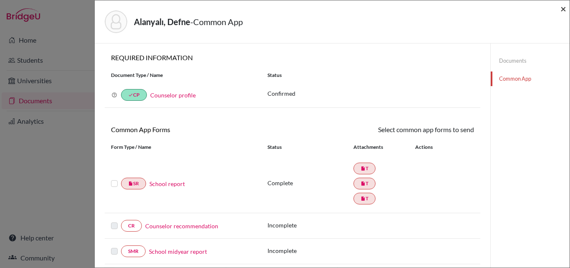
click at [564, 9] on span "×" at bounding box center [564, 9] width 6 height 12
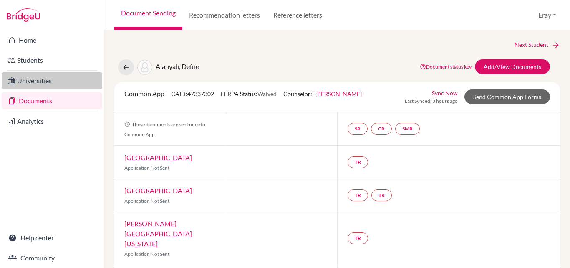
click at [51, 82] on link "Universities" at bounding box center [52, 80] width 101 height 17
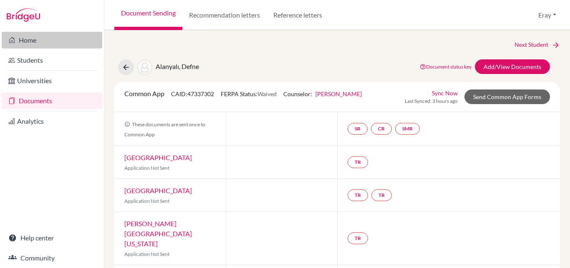
click at [68, 38] on link "Home" at bounding box center [52, 40] width 101 height 17
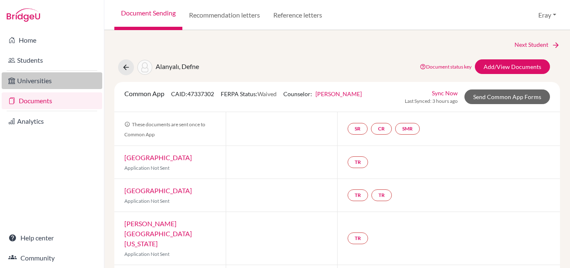
click at [42, 79] on link "Universities" at bounding box center [52, 80] width 101 height 17
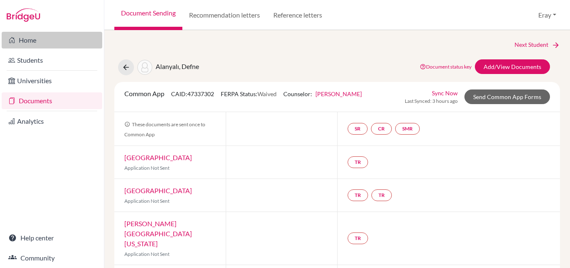
click at [55, 40] on link "Home" at bounding box center [52, 40] width 101 height 17
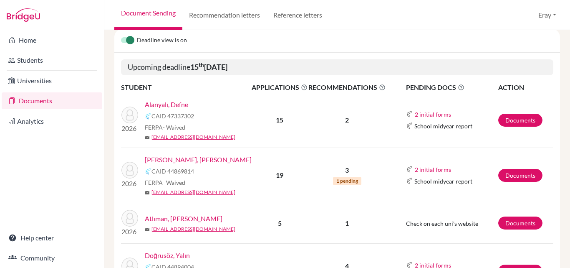
scroll to position [167, 0]
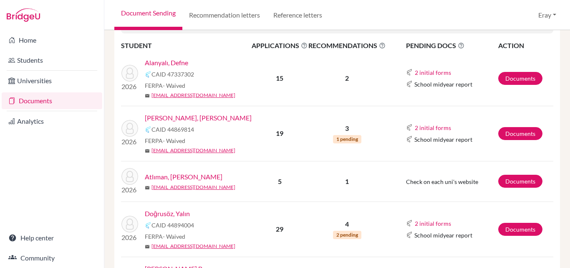
click at [191, 118] on link "Alpman, Kaan Alp" at bounding box center [198, 118] width 107 height 10
click at [524, 133] on link "Documents" at bounding box center [521, 133] width 44 height 13
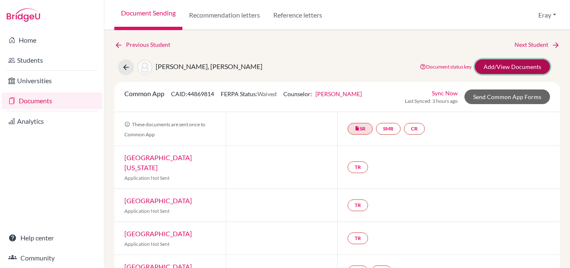
click at [498, 67] on link "Add/View Documents" at bounding box center [512, 66] width 75 height 15
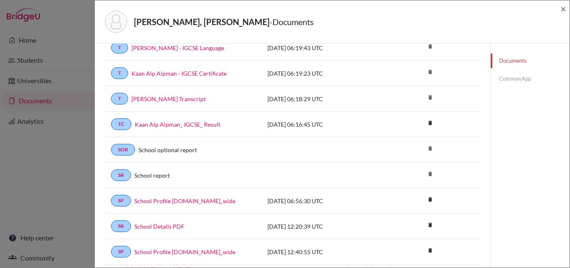
scroll to position [167, 0]
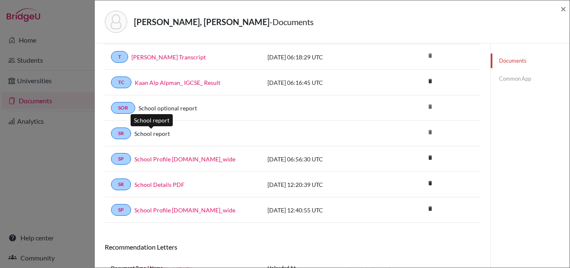
click at [160, 131] on link "School report" at bounding box center [151, 133] width 35 height 9
click at [562, 4] on span "×" at bounding box center [564, 9] width 6 height 12
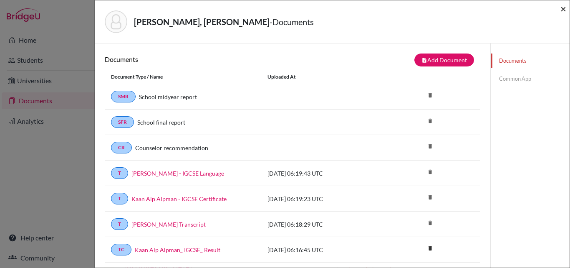
click at [566, 12] on span "×" at bounding box center [564, 9] width 6 height 12
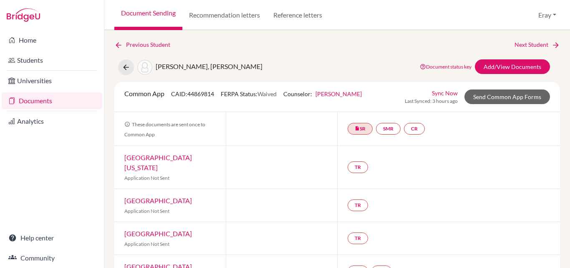
scroll to position [42, 0]
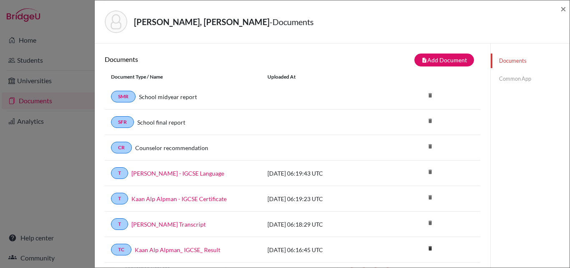
click at [567, 11] on div "Alpman, Kaan Alp - Documents ×" at bounding box center [332, 21] width 475 height 43
click at [567, 9] on div "Alpman, Kaan Alp - Documents ×" at bounding box center [332, 21] width 475 height 43
click at [569, 7] on div "Alpman, Kaan Alp - Documents ×" at bounding box center [332, 21] width 475 height 43
click at [565, 5] on span "×" at bounding box center [564, 9] width 6 height 12
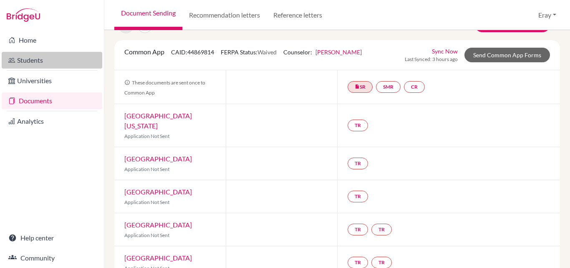
click at [28, 66] on link "Students" at bounding box center [52, 60] width 101 height 17
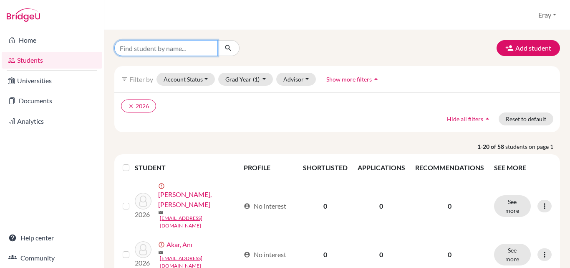
click at [173, 45] on input "Find student by name..." at bounding box center [166, 48] width 104 height 16
type input "kaan"
click button "submit" at bounding box center [229, 48] width 22 height 16
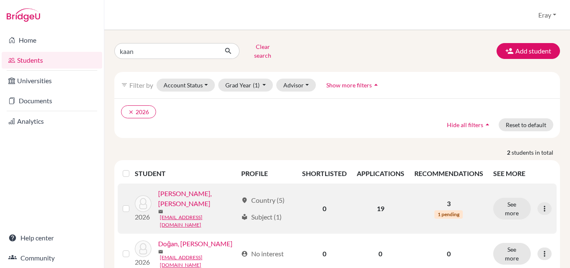
click at [197, 190] on link "[PERSON_NAME], [PERSON_NAME]" at bounding box center [197, 198] width 79 height 20
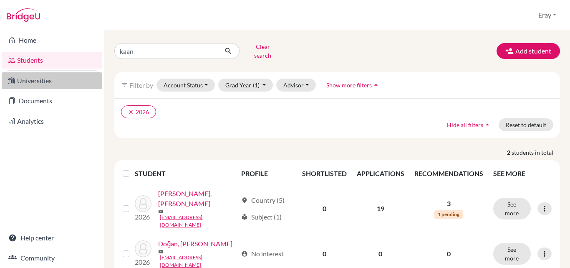
click at [61, 82] on link "Universities" at bounding box center [52, 80] width 101 height 17
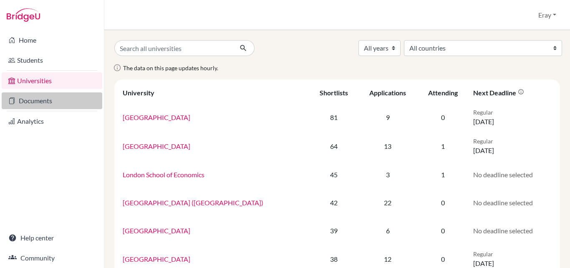
click at [56, 94] on link "Documents" at bounding box center [52, 100] width 101 height 17
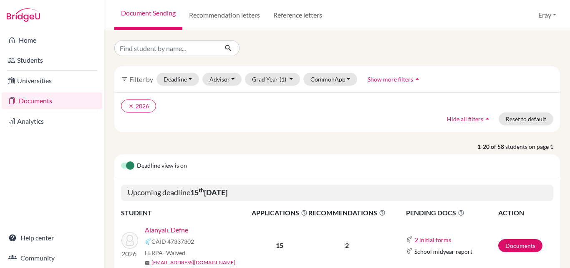
scroll to position [84, 0]
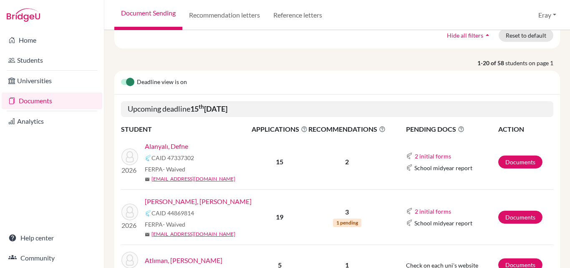
click at [179, 201] on link "[PERSON_NAME], [PERSON_NAME]" at bounding box center [198, 201] width 107 height 10
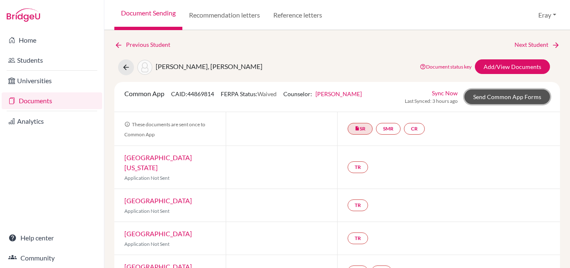
click at [516, 92] on link "Send Common App Forms" at bounding box center [508, 96] width 86 height 15
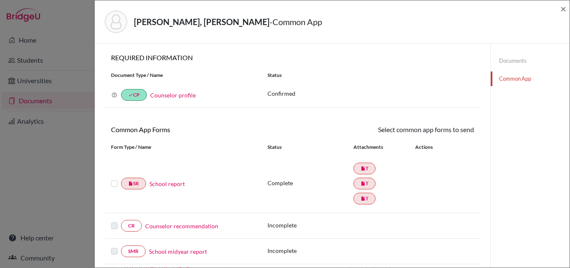
click at [163, 189] on div "insert_drive_file SR School report" at bounding box center [183, 183] width 144 height 12
click at [167, 183] on link "School report" at bounding box center [166, 183] width 35 height 9
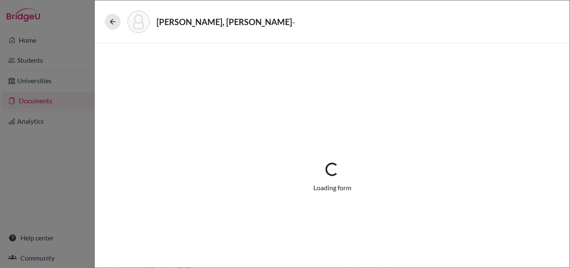
select select "3"
select select "675316"
select select "0"
select select "1"
select select "675318"
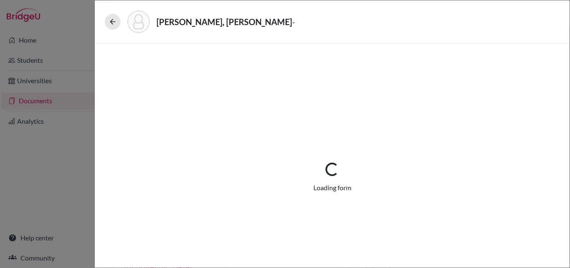
select select "675320"
select select "0"
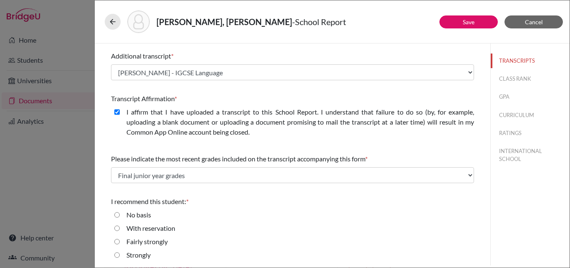
scroll to position [223, 0]
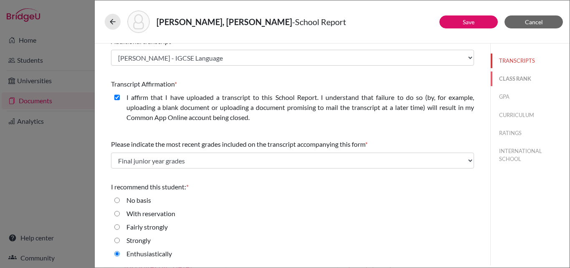
click at [524, 76] on button "CLASS RANK" at bounding box center [530, 78] width 79 height 15
select select "5"
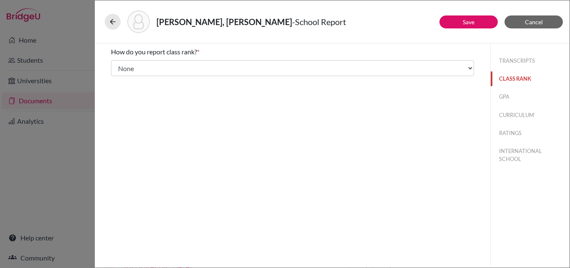
scroll to position [0, 0]
click at [503, 97] on button "GPA" at bounding box center [530, 96] width 79 height 15
type input "3.9"
type input "4"
select select "4"
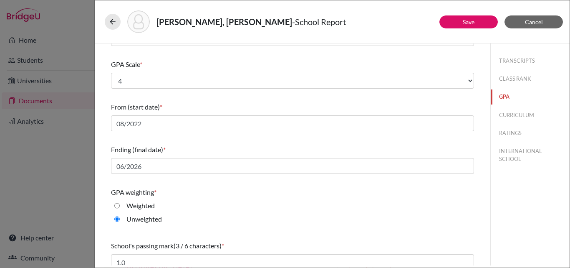
scroll to position [125, 0]
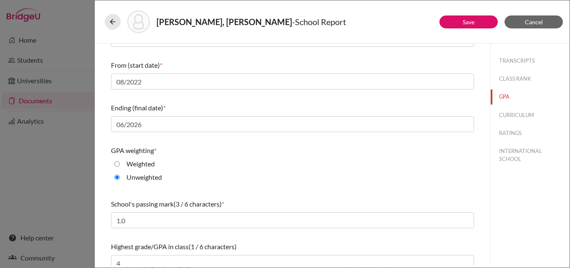
click at [509, 124] on div "TRANSCRIPTS CLASS RANK GPA CURRICULUM RATINGS INTERNATIONAL SCHOOL" at bounding box center [530, 107] width 79 height 129
click at [509, 115] on button "CURRICULUM" at bounding box center [530, 115] width 79 height 15
select select "5"
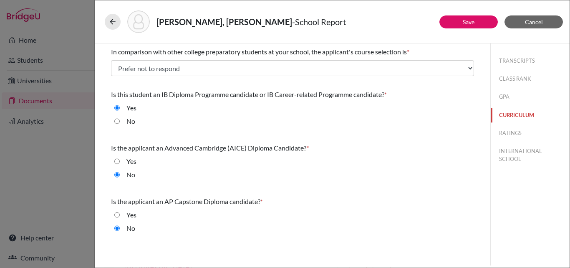
scroll to position [0, 0]
click at [517, 137] on button "RATINGS" at bounding box center [530, 133] width 79 height 15
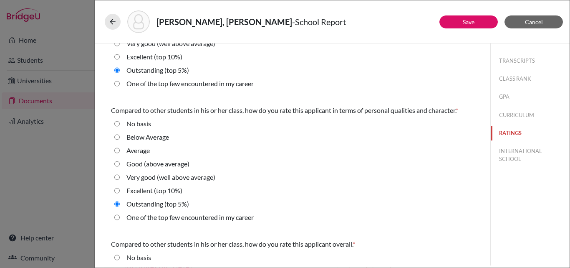
scroll to position [306, 0]
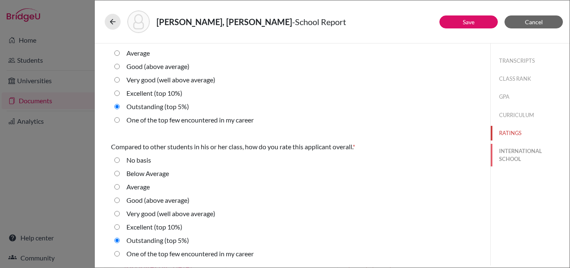
click at [524, 151] on button "INTERNATIONAL SCHOOL" at bounding box center [530, 155] width 79 height 23
select select "14"
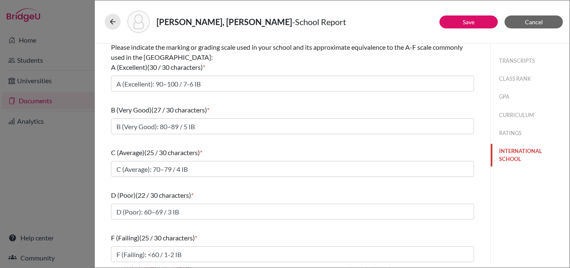
radio input "true"
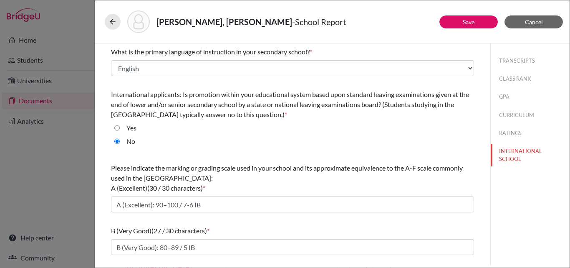
click at [71, 39] on div "Alpman, Kaan Alp - School Report Save Cancel What is the primary language of in…" at bounding box center [285, 134] width 570 height 268
click at [111, 21] on icon at bounding box center [113, 22] width 8 height 8
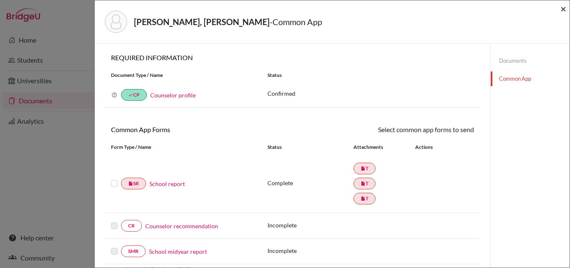
click at [563, 8] on span "×" at bounding box center [564, 9] width 6 height 12
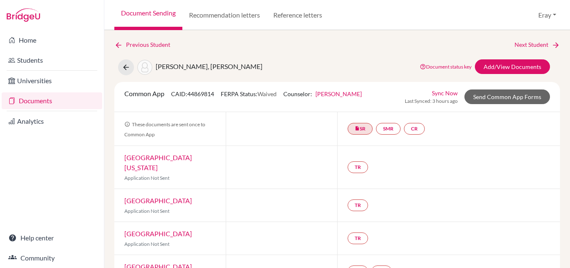
click at [51, 105] on link "Documents" at bounding box center [52, 100] width 101 height 17
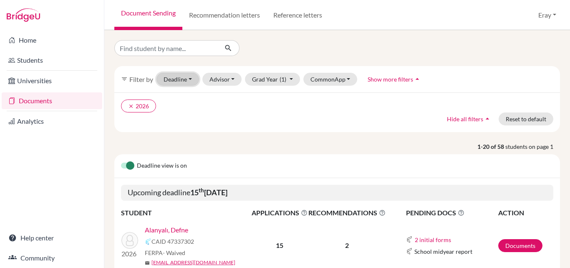
click at [188, 73] on button "Deadline - Select a date range Or double click for a single date selection Toda…" at bounding box center [178, 79] width 43 height 13
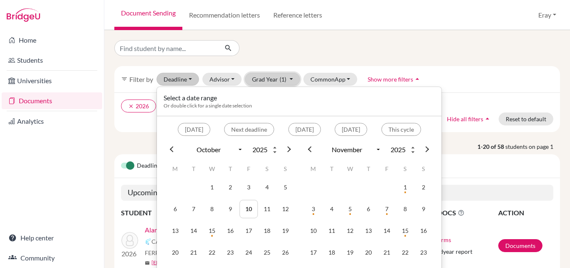
click at [272, 76] on button "Grad Year (1)" at bounding box center [272, 79] width 55 height 13
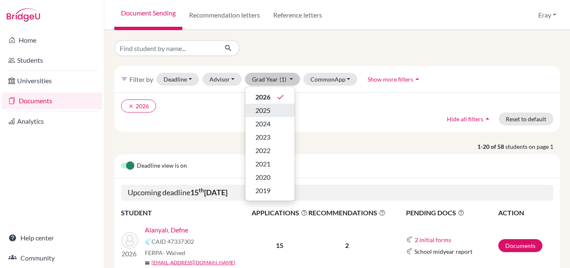
click at [274, 109] on div "2025" at bounding box center [270, 110] width 29 height 10
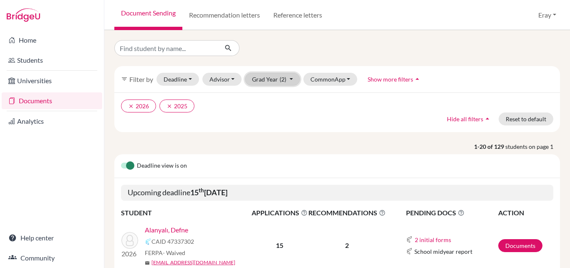
click at [280, 77] on span "(2)" at bounding box center [283, 79] width 7 height 7
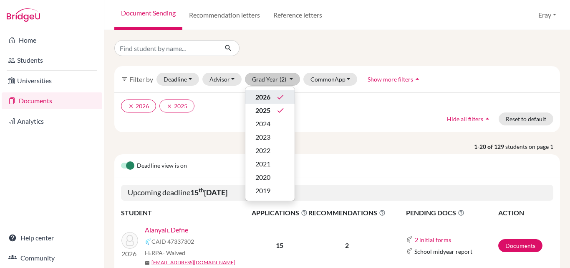
click at [276, 98] on icon "done" at bounding box center [280, 97] width 8 height 8
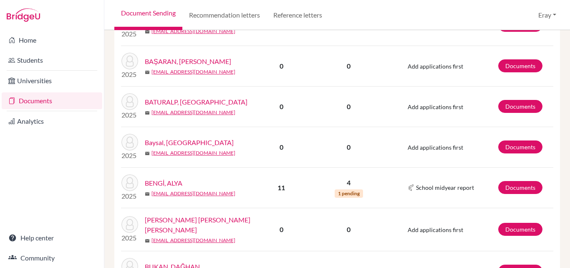
scroll to position [459, 0]
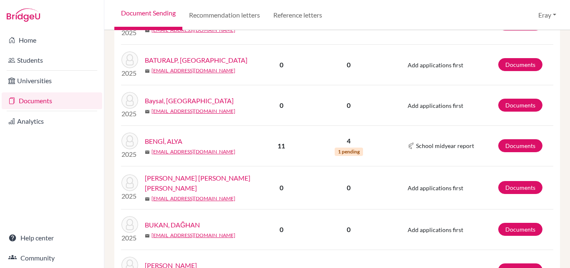
click at [180, 137] on link "BENGİ, ALYA" at bounding box center [164, 141] width 38 height 10
click at [514, 141] on link "Documents" at bounding box center [521, 145] width 44 height 13
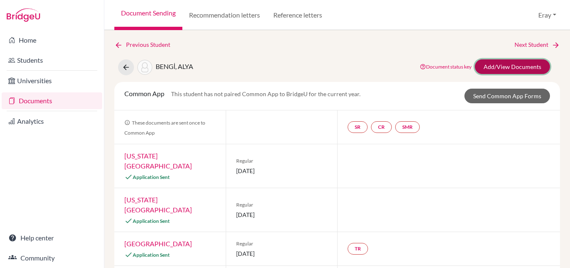
click at [515, 68] on link "Add/View Documents" at bounding box center [512, 66] width 75 height 15
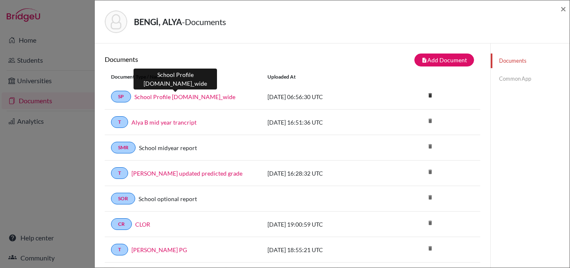
scroll to position [42, 0]
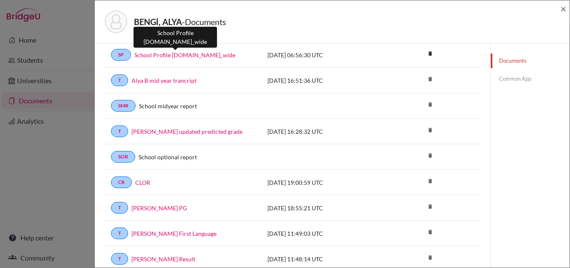
click at [180, 55] on link "School Profile [DOMAIN_NAME]_wide" at bounding box center [184, 55] width 101 height 9
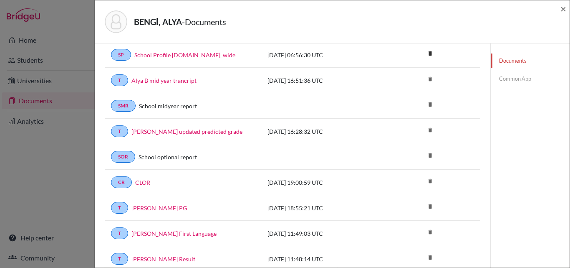
scroll to position [0, 0]
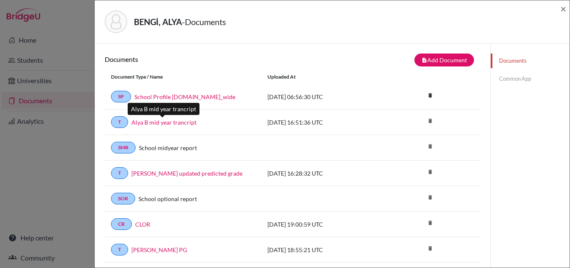
click at [183, 119] on link "Alya B mid year trancript" at bounding box center [164, 122] width 65 height 9
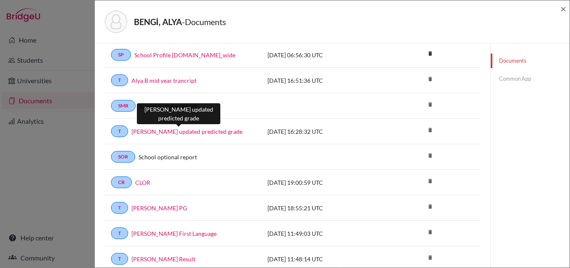
scroll to position [125, 0]
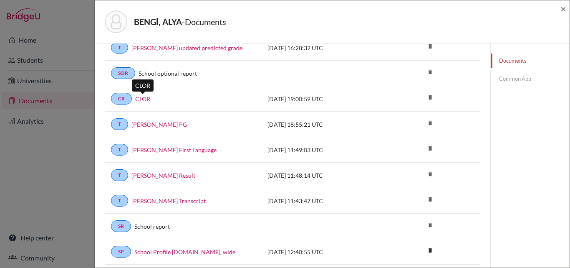
click at [139, 101] on link "CLOR" at bounding box center [142, 98] width 15 height 9
click at [563, 8] on span "×" at bounding box center [564, 9] width 6 height 12
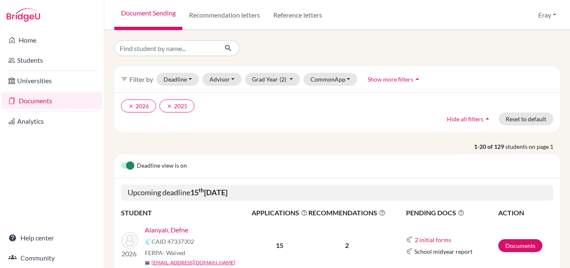
scroll to position [84, 0]
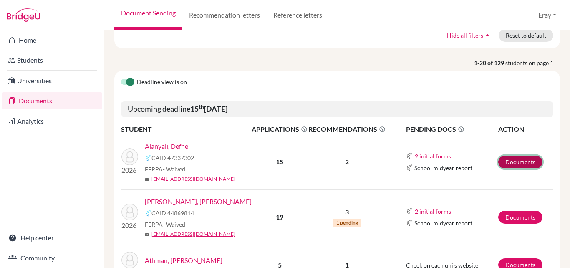
click at [525, 156] on link "Documents" at bounding box center [521, 161] width 44 height 13
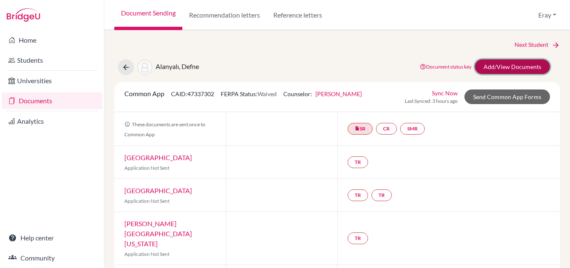
click at [512, 67] on link "Add/View Documents" at bounding box center [512, 66] width 75 height 15
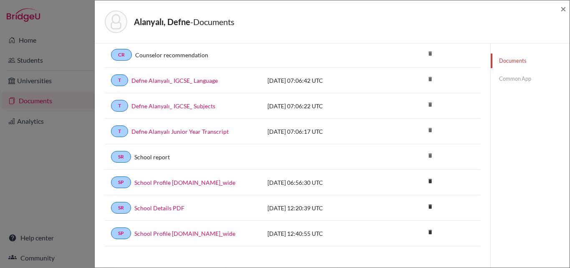
scroll to position [84, 0]
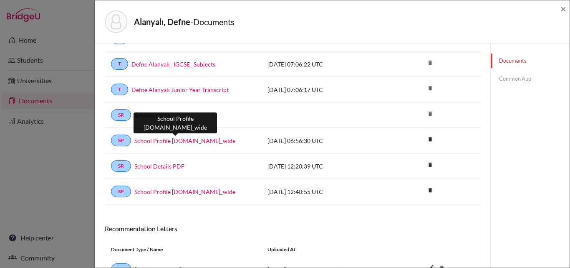
click at [198, 141] on link "School Profile 2026.school_wide" at bounding box center [184, 140] width 101 height 9
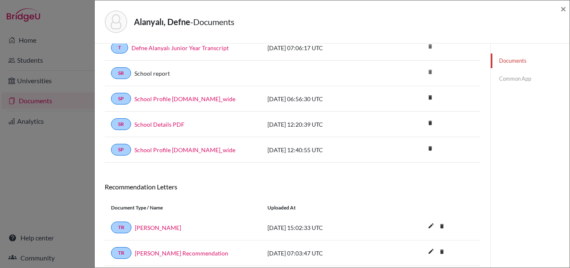
scroll to position [154, 0]
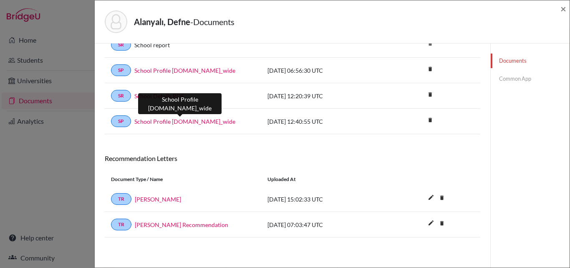
click at [217, 123] on link "School Profile 2024-25.school_wide" at bounding box center [184, 121] width 101 height 9
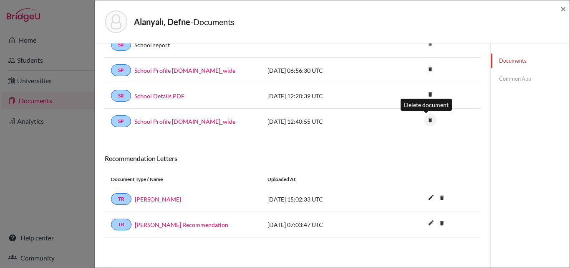
click at [424, 122] on icon "delete" at bounding box center [430, 120] width 13 height 13
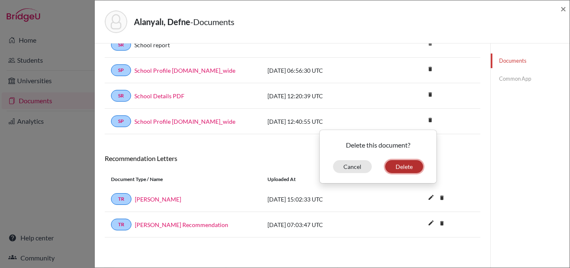
drag, startPoint x: 396, startPoint y: 165, endPoint x: 359, endPoint y: 109, distance: 66.8
click at [359, 113] on div "SP School Profile 2024-25.school_wide 2024-10-11 12:40:55 UTC delete Delete thi…" at bounding box center [293, 121] width 376 height 25
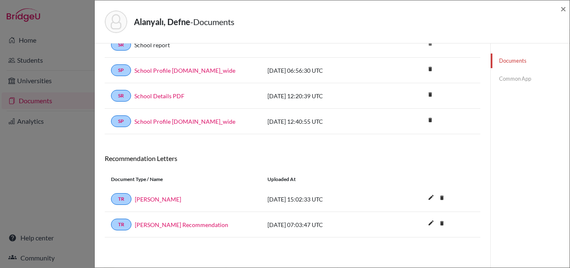
click at [359, 109] on div "SP School Profile 2024-25.school_wide 2024-10-11 12:40:55 UTC delete Delete thi…" at bounding box center [293, 121] width 376 height 25
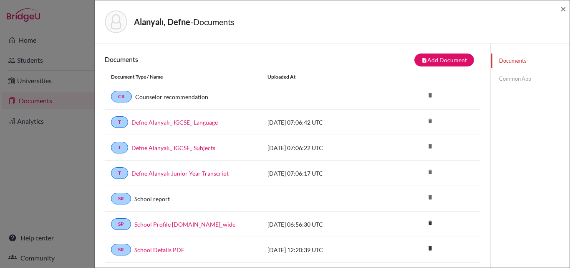
click at [565, 0] on div "Alanyalı, Defne - Documents × Documents note_add Add Document Document type Cha…" at bounding box center [332, 134] width 476 height 268
click at [565, 3] on span "×" at bounding box center [564, 9] width 6 height 12
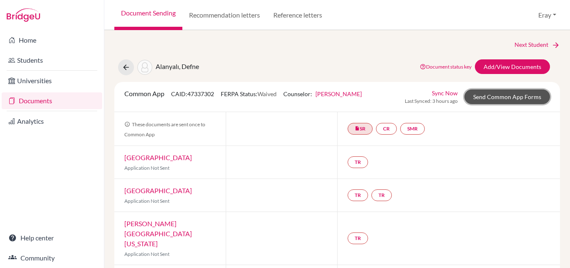
click at [509, 97] on link "Send Common App Forms" at bounding box center [508, 96] width 86 height 15
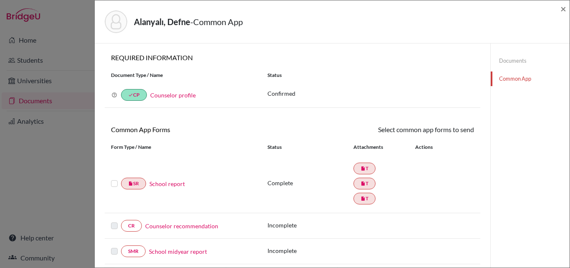
scroll to position [267, 0]
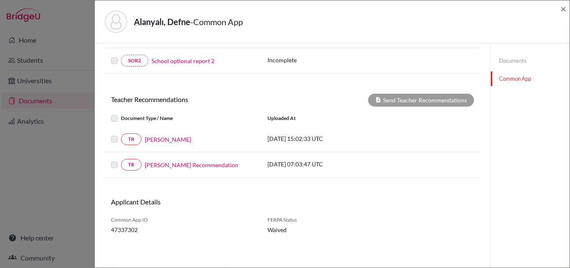
click at [112, 133] on div "TR Narges Rahimi" at bounding box center [183, 139] width 144 height 12
click at [121, 134] on label at bounding box center [121, 134] width 0 height 0
click at [121, 113] on label at bounding box center [121, 113] width 0 height 0
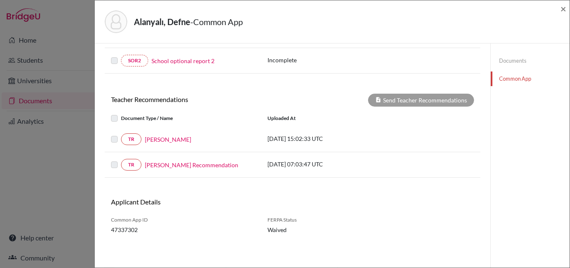
click at [121, 113] on label at bounding box center [121, 113] width 0 height 0
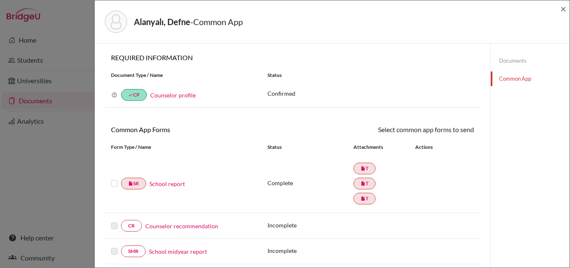
click at [111, 178] on label at bounding box center [114, 178] width 7 height 0
click at [0, 0] on input "checkbox" at bounding box center [0, 0] width 0 height 0
click at [116, 179] on label at bounding box center [114, 179] width 7 height 0
click at [0, 0] on input "checkbox" at bounding box center [0, 0] width 0 height 0
click at [116, 178] on label at bounding box center [114, 178] width 7 height 0
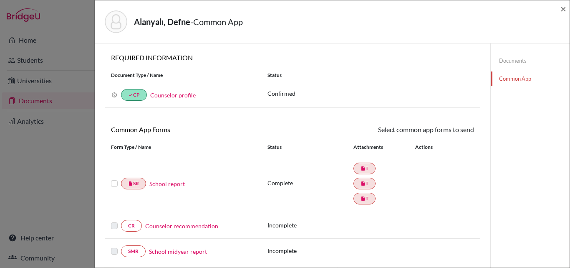
click at [0, 0] on input "checkbox" at bounding box center [0, 0] width 0 height 0
click at [115, 179] on label at bounding box center [114, 179] width 7 height 0
click at [0, 0] on input "checkbox" at bounding box center [0, 0] width 0 height 0
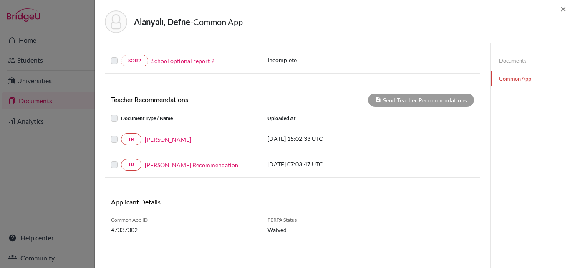
click at [116, 134] on div "TR Narges Rahimi" at bounding box center [183, 139] width 144 height 12
click at [121, 113] on label at bounding box center [121, 113] width 0 height 0
click at [121, 134] on label at bounding box center [121, 134] width 0 height 0
click at [413, 91] on div "× REQUIRED INFORMATION Document Type / Name Status Why am I being asked to do t…" at bounding box center [293, 22] width 376 height 471
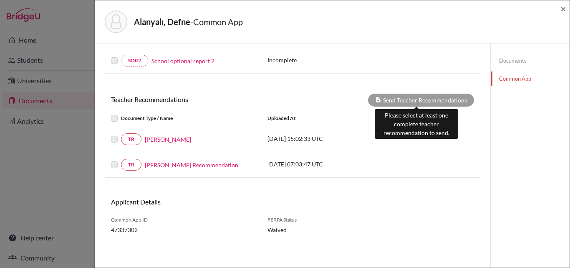
click at [412, 96] on div "Send Teacher Recommendations" at bounding box center [421, 100] width 106 height 13
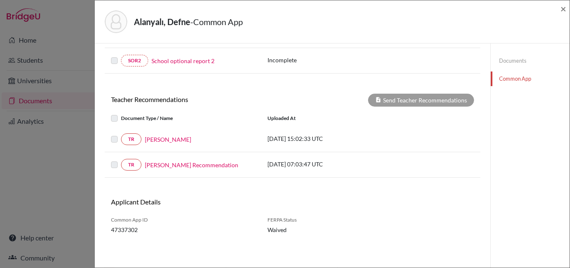
click at [121, 113] on label at bounding box center [121, 113] width 0 height 0
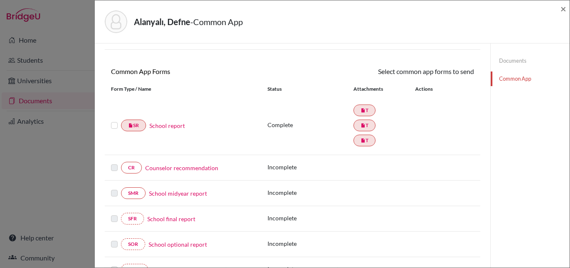
scroll to position [0, 0]
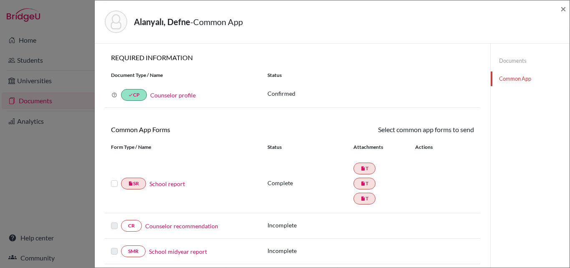
click at [109, 182] on div "insert_drive_file SR School report" at bounding box center [183, 183] width 157 height 12
click at [112, 178] on label at bounding box center [114, 178] width 7 height 0
click at [0, 0] on input "checkbox" at bounding box center [0, 0] width 0 height 0
click at [118, 182] on div at bounding box center [116, 184] width 10 height 10
drag, startPoint x: 115, startPoint y: 183, endPoint x: 135, endPoint y: 179, distance: 20.5
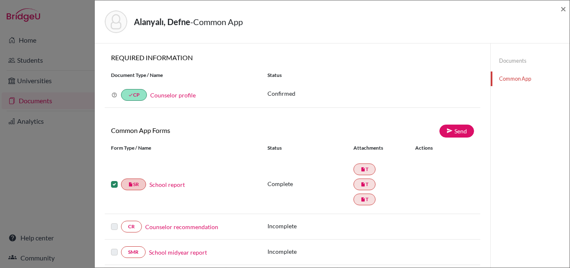
click at [115, 179] on label at bounding box center [114, 179] width 7 height 0
click at [0, 0] on input "checkbox" at bounding box center [0, 0] width 0 height 0
click at [568, 9] on div "Alanyalı, Defne - Common App ×" at bounding box center [332, 21] width 475 height 43
click at [564, 9] on span "×" at bounding box center [564, 9] width 6 height 12
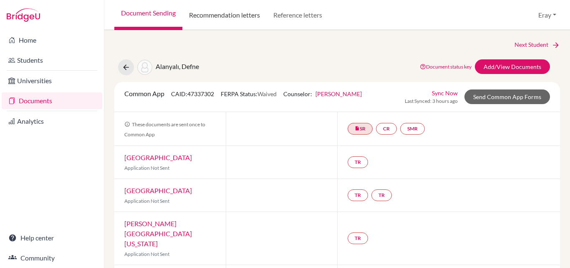
click at [237, 10] on link "Recommendation letters" at bounding box center [224, 15] width 84 height 30
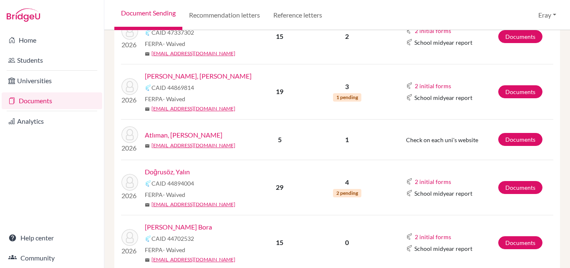
scroll to position [42, 0]
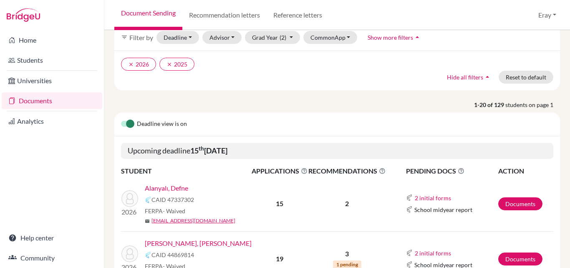
click at [178, 189] on link "Alanyalı, Defne" at bounding box center [166, 188] width 43 height 10
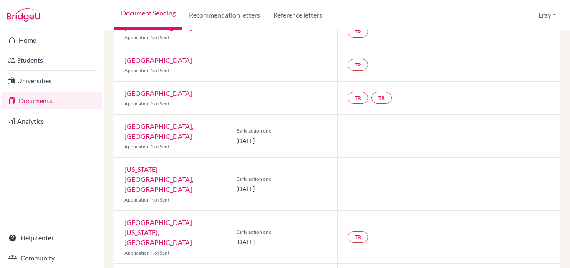
scroll to position [334, 0]
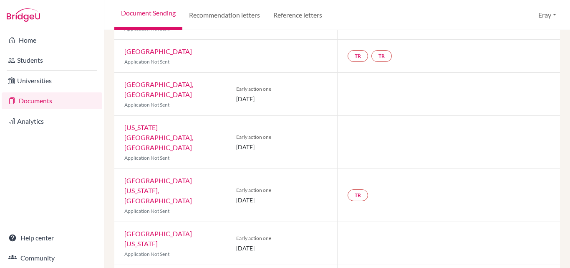
click at [192, 229] on link "[GEOGRAPHIC_DATA][US_STATE]" at bounding box center [158, 238] width 68 height 18
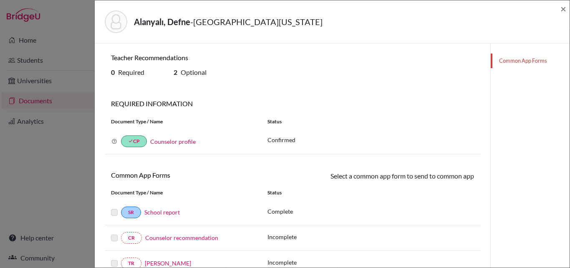
scroll to position [172, 0]
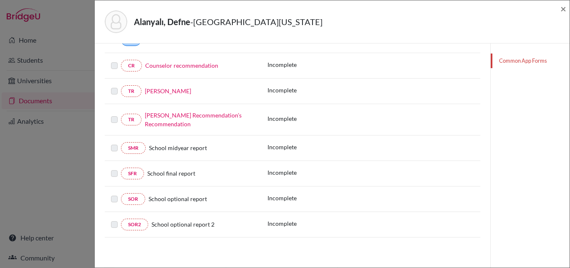
click at [112, 114] on label at bounding box center [114, 114] width 7 height 0
click at [115, 93] on div at bounding box center [116, 91] width 10 height 10
click at [115, 86] on label at bounding box center [114, 86] width 7 height 0
click at [178, 119] on div "[PERSON_NAME] Recommendation’s Recommendation" at bounding box center [199, 120] width 114 height 18
click at [174, 121] on link "[PERSON_NAME] Recommendation’s Recommendation" at bounding box center [193, 119] width 97 height 16
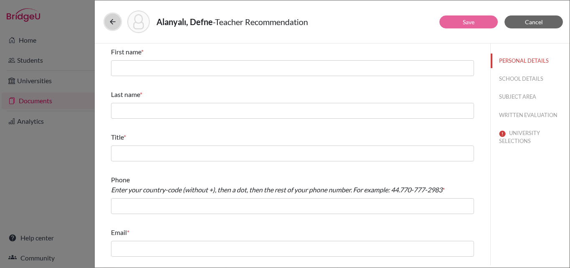
click at [112, 19] on icon at bounding box center [113, 22] width 8 height 8
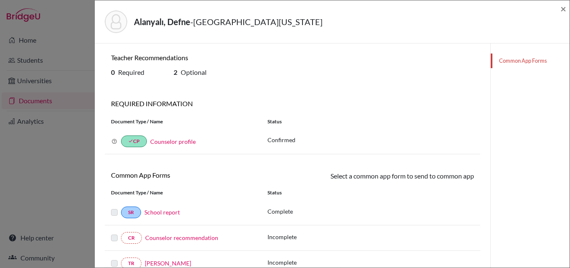
scroll to position [172, 0]
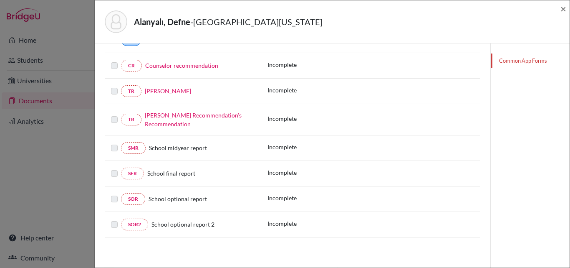
click at [199, 91] on div "[PERSON_NAME]" at bounding box center [199, 90] width 114 height 9
click at [117, 86] on label at bounding box center [114, 86] width 7 height 0
click at [114, 86] on label at bounding box center [114, 86] width 7 height 0
click at [157, 91] on link "[PERSON_NAME]" at bounding box center [168, 90] width 46 height 7
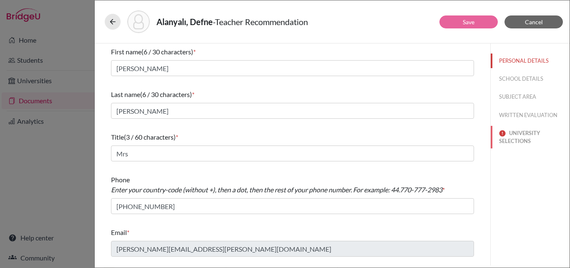
click at [524, 134] on button "UNIVERSITY SELECTIONS" at bounding box center [530, 137] width 79 height 23
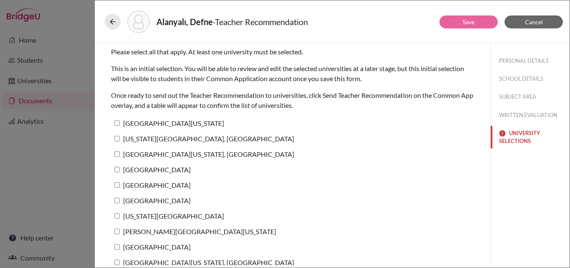
scroll to position [56, 0]
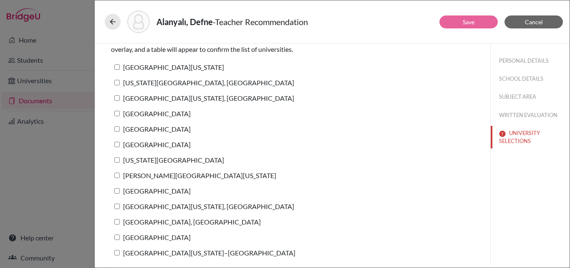
click at [179, 69] on label "[GEOGRAPHIC_DATA][US_STATE]" at bounding box center [167, 67] width 113 height 12
click at [120, 69] on input "[GEOGRAPHIC_DATA][US_STATE]" at bounding box center [116, 66] width 5 height 5
checkbox input "true"
click at [480, 22] on button "Save" at bounding box center [469, 21] width 58 height 13
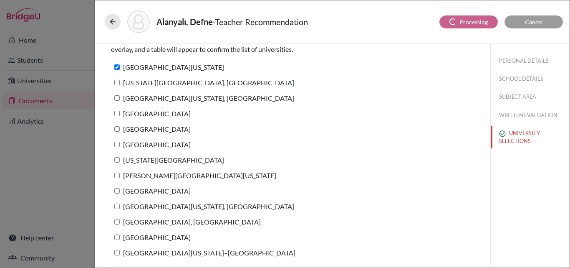
scroll to position [5, 0]
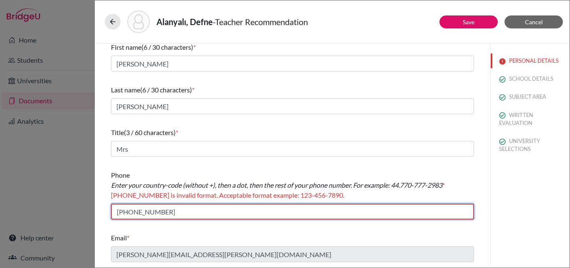
click at [170, 213] on input "[PHONE_NUMBER]" at bounding box center [292, 211] width 363 height 16
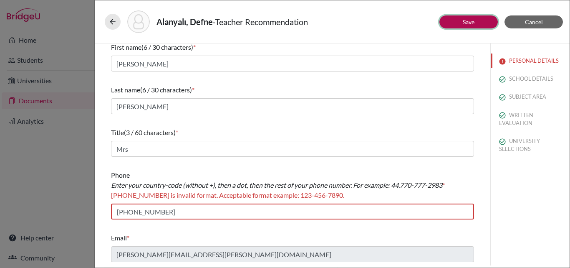
click at [467, 20] on link "Save" at bounding box center [469, 21] width 12 height 7
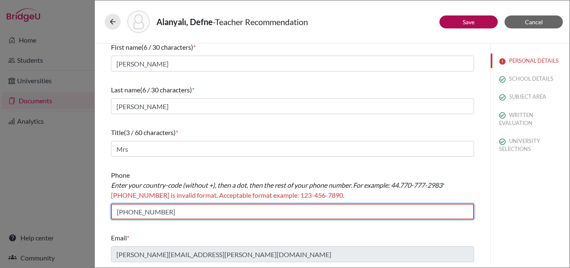
click at [128, 212] on input "[PHONE_NUMBER]" at bounding box center [292, 211] width 363 height 16
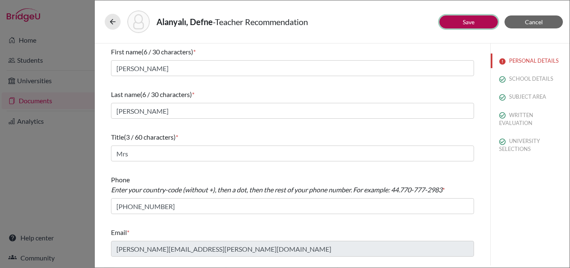
click at [449, 20] on button "Save" at bounding box center [469, 21] width 58 height 13
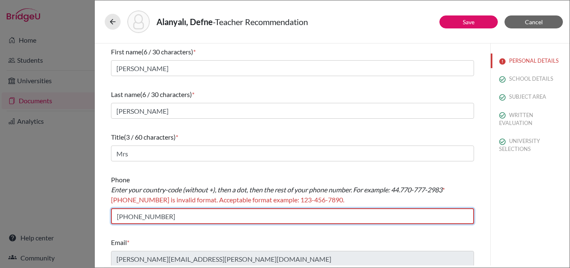
click at [167, 218] on input "[PHONE_NUMBER]" at bounding box center [292, 216] width 363 height 16
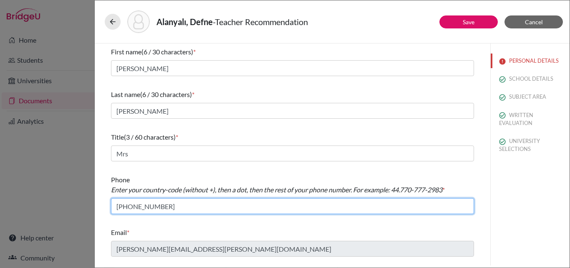
drag, startPoint x: 131, startPoint y: 206, endPoint x: 99, endPoint y: 205, distance: 32.2
click at [99, 205] on div "First name (6 / 30 characters) * [PERSON_NAME] Last name (6 / 30 characters) * …" at bounding box center [293, 154] width 396 height 222
click at [121, 207] on input "[PHONE_NUMBER]" at bounding box center [292, 206] width 363 height 16
click at [120, 210] on input "[PHONE_NUMBER]" at bounding box center [292, 206] width 363 height 16
click at [121, 206] on input "[PHONE_NUMBER]" at bounding box center [292, 206] width 363 height 16
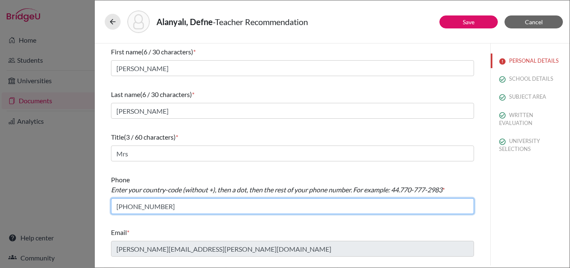
click at [127, 206] on input "[PHONE_NUMBER]" at bounding box center [292, 206] width 363 height 16
type input "90.5378739135"
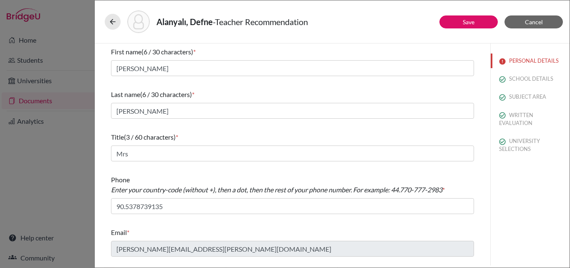
click at [464, 15] on div "Alanyalı, Defne - Teacher Recommendation" at bounding box center [332, 21] width 455 height 23
click at [463, 21] on link "Save" at bounding box center [469, 21] width 12 height 7
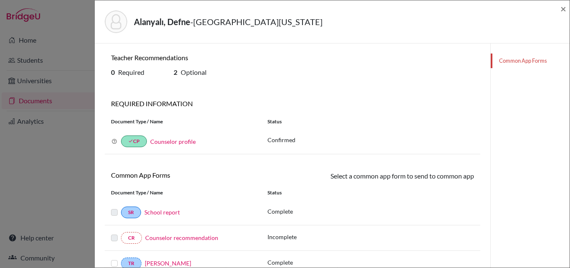
scroll to position [172, 0]
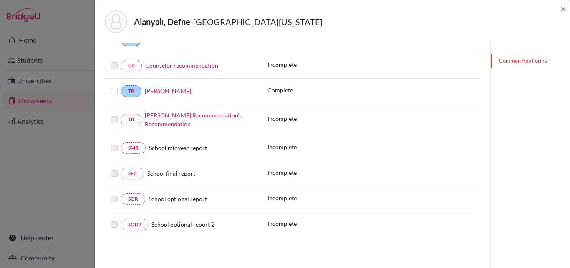
click at [114, 86] on label at bounding box center [114, 86] width 7 height 0
click at [0, 0] on input "checkbox" at bounding box center [0, 0] width 0 height 0
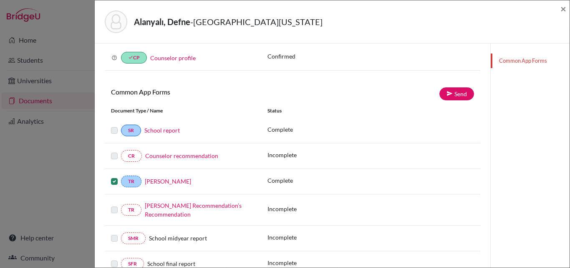
scroll to position [125, 0]
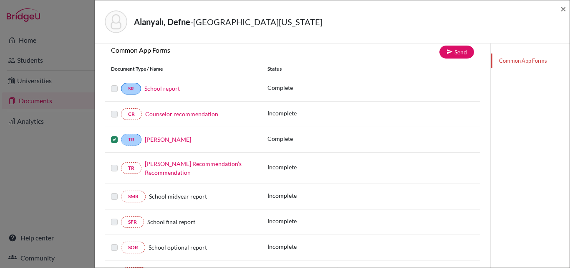
click at [116, 134] on label at bounding box center [114, 134] width 7 height 0
click at [0, 0] on input "checkbox" at bounding box center [0, 0] width 0 height 0
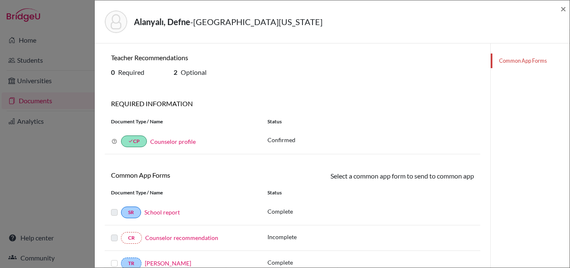
scroll to position [84, 0]
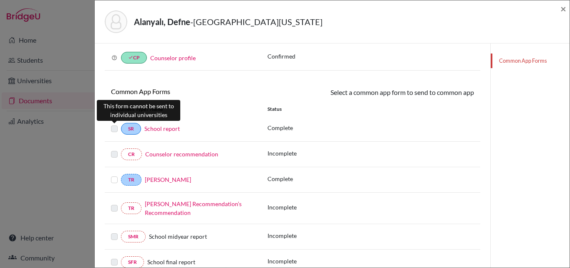
click at [113, 124] on label at bounding box center [114, 124] width 7 height 0
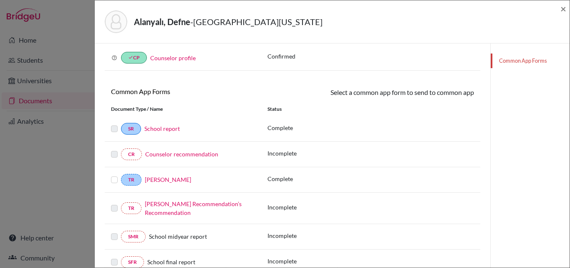
click at [114, 175] on label at bounding box center [114, 175] width 7 height 0
click at [0, 0] on input "checkbox" at bounding box center [0, 0] width 0 height 0
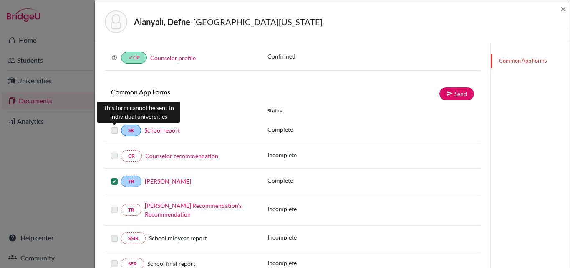
click at [114, 125] on label at bounding box center [114, 125] width 7 height 0
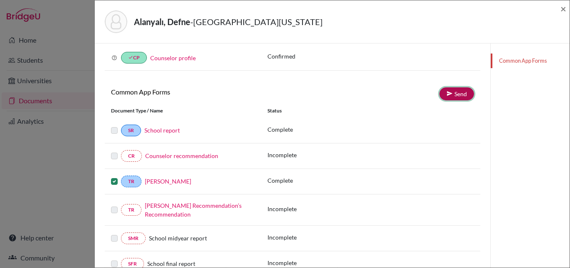
click at [451, 91] on link "Send" at bounding box center [457, 93] width 35 height 13
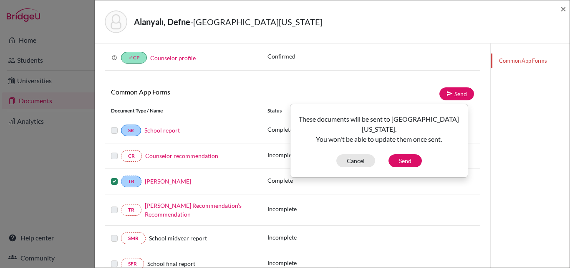
click at [385, 73] on div "REQUIRED INFORMATION Document Type / Name Status Why am I being asked to do thi…" at bounding box center [293, 46] width 376 height 61
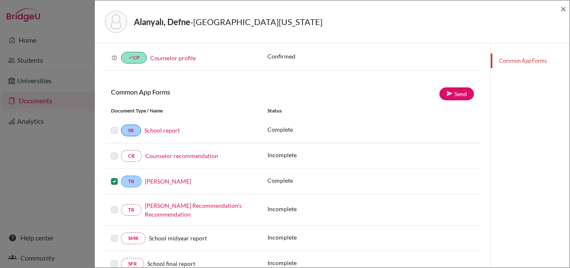
click at [160, 207] on link "[PERSON_NAME] Recommendation’s Recommendation" at bounding box center [193, 210] width 97 height 16
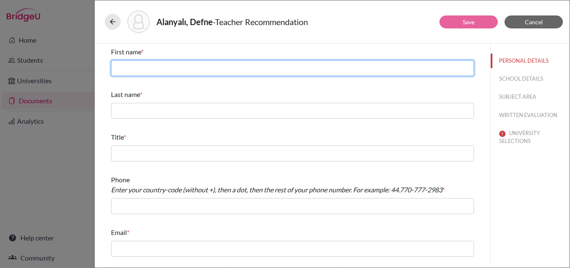
click at [157, 74] on input "text" at bounding box center [292, 68] width 363 height 16
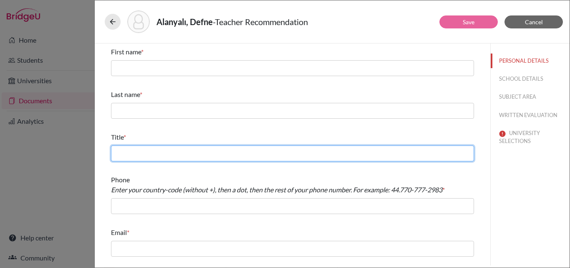
click at [152, 145] on input "text" at bounding box center [292, 153] width 363 height 16
type input "Mrs"
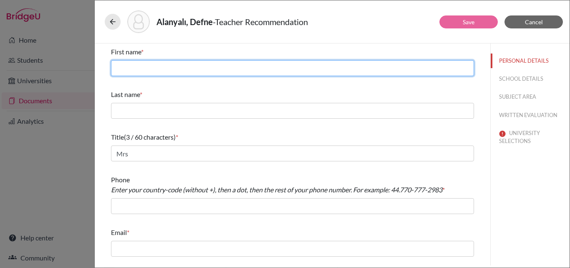
click at [156, 62] on input "text" at bounding box center [292, 68] width 363 height 16
type input "Elif"
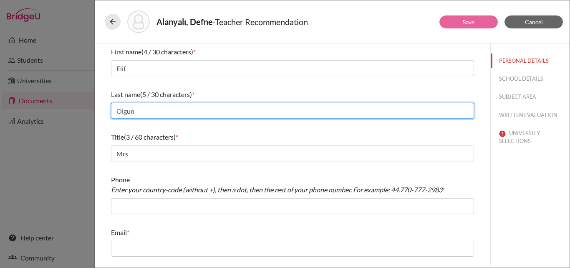
type input "Olgun"
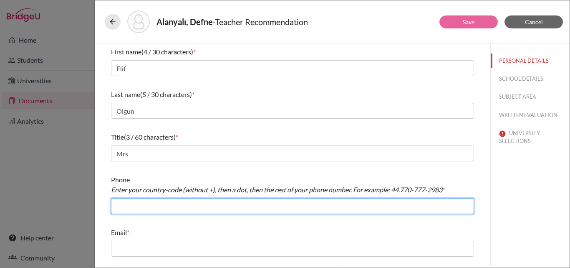
click at [134, 206] on input "text" at bounding box center [292, 206] width 363 height 16
type input "90.3122908246"
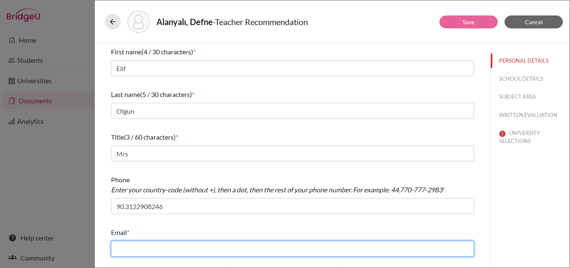
click at [146, 247] on input "text" at bounding box center [292, 249] width 363 height 16
paste input "elif.olgun@blisankara.org"
type input "[EMAIL_ADDRESS][DOMAIN_NAME]"
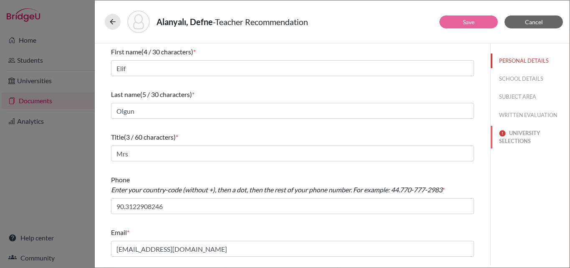
click at [514, 132] on button "UNIVERSITY SELECTIONS" at bounding box center [530, 137] width 79 height 23
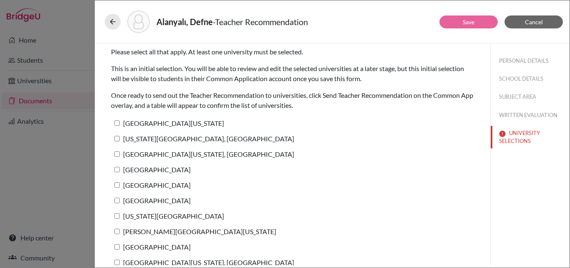
click at [117, 123] on input "University of Texas at Austin" at bounding box center [116, 122] width 5 height 5
checkbox input "true"
click at [462, 26] on button "Save" at bounding box center [469, 21] width 58 height 13
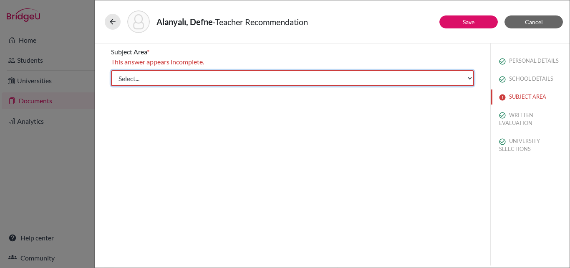
click at [203, 76] on select "Select... Math English Science World Language Social Studies Other Computer Sci…" at bounding box center [292, 78] width 363 height 16
select select "2"
click at [111, 70] on select "Select... Math English Science World Language Social Studies Other Computer Sci…" at bounding box center [292, 78] width 363 height 16
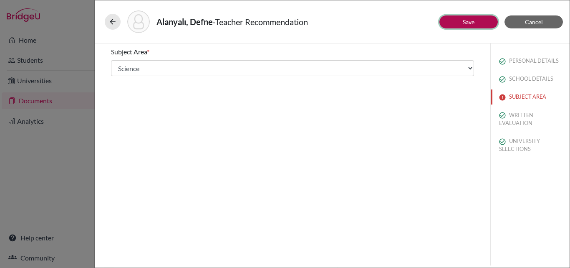
click at [475, 20] on link "Save" at bounding box center [469, 21] width 12 height 7
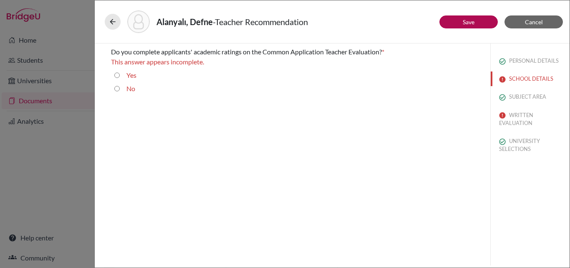
click at [128, 90] on label "No" at bounding box center [131, 89] width 9 height 10
click at [120, 90] on input "No" at bounding box center [116, 89] width 5 height 10
radio input "true"
click at [128, 70] on label "Yes" at bounding box center [132, 65] width 10 height 10
click at [120, 70] on input "Yes" at bounding box center [116, 65] width 5 height 10
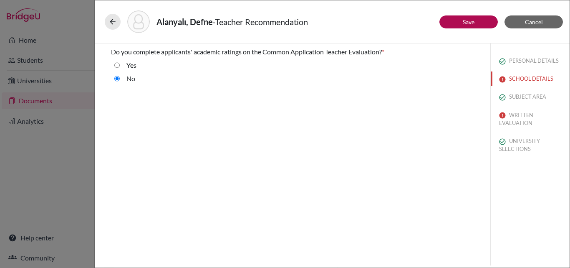
radio input "true"
click at [546, 74] on button "SCHOOL DETAILS" at bounding box center [530, 78] width 79 height 15
click at [539, 81] on button "SCHOOL DETAILS" at bounding box center [530, 78] width 79 height 15
click at [512, 138] on button "WRITTEN EVALUATION" at bounding box center [530, 137] width 79 height 23
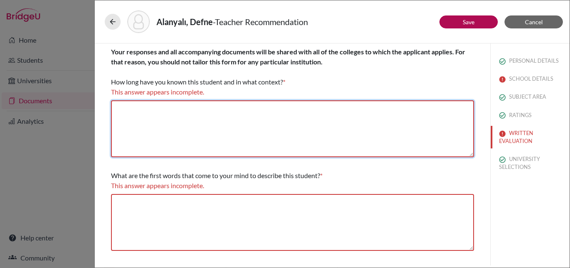
click at [170, 118] on textarea at bounding box center [292, 128] width 363 height 57
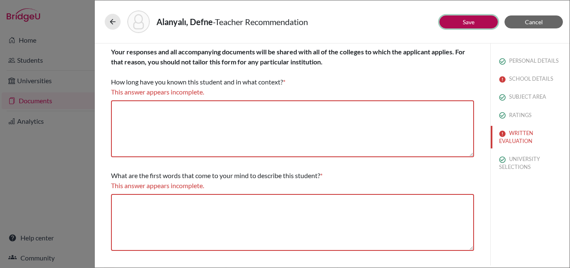
click at [483, 20] on button "Save" at bounding box center [469, 21] width 58 height 13
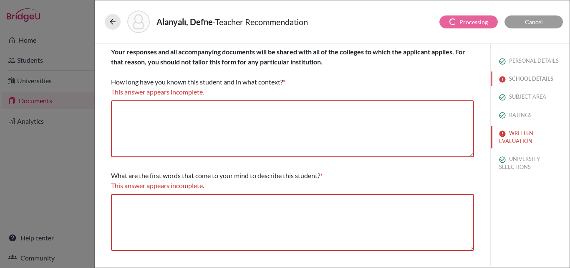
click at [517, 79] on button "SCHOOL DETAILS" at bounding box center [530, 78] width 79 height 15
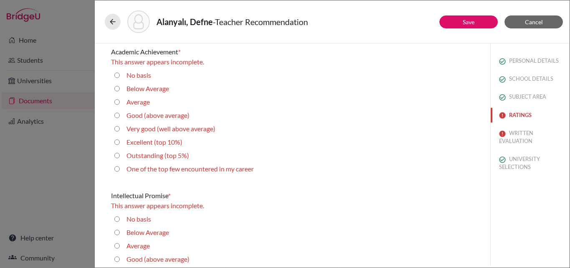
click at [516, 113] on button "RATINGS" at bounding box center [530, 115] width 79 height 15
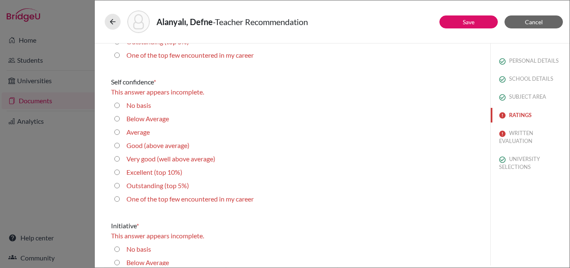
scroll to position [2070, 0]
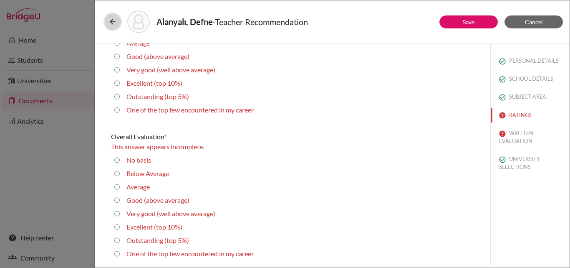
click at [117, 21] on icon at bounding box center [113, 22] width 8 height 8
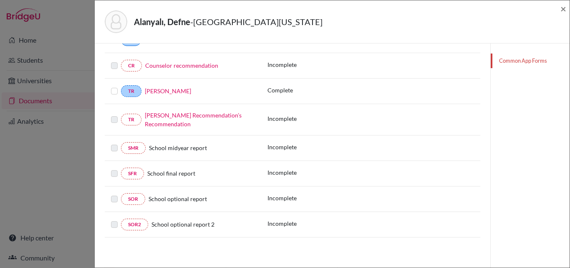
scroll to position [130, 0]
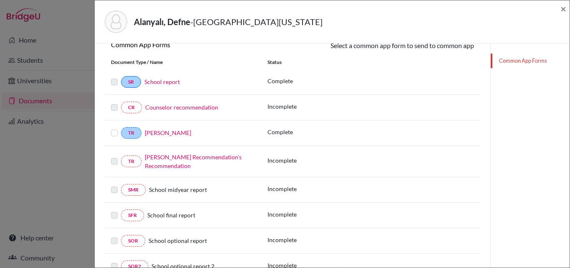
click at [182, 159] on link "Elif Olgun Recommendation’s Recommendation" at bounding box center [193, 161] width 97 height 16
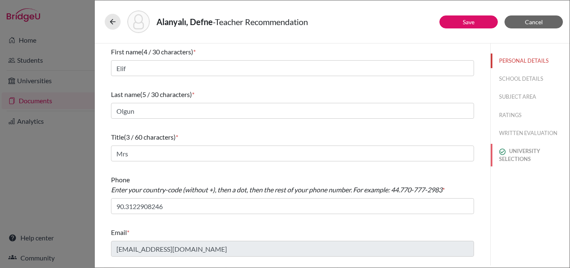
click at [519, 148] on button "UNIVERSITY SELECTIONS" at bounding box center [530, 155] width 79 height 23
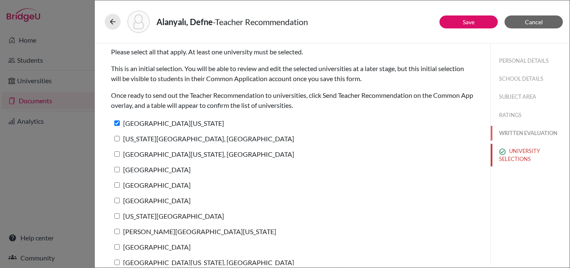
click at [520, 135] on button "WRITTEN EVALUATION" at bounding box center [530, 133] width 79 height 15
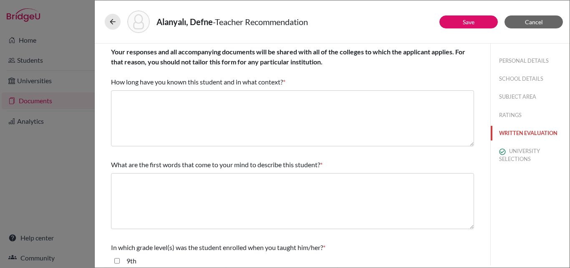
scroll to position [167, 0]
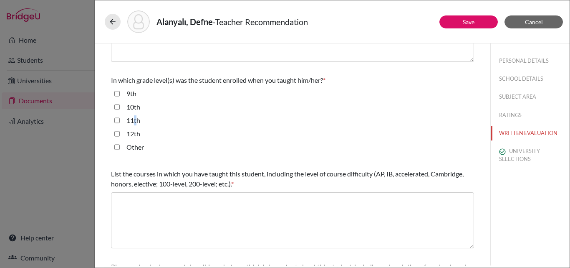
click at [135, 120] on label "11th" at bounding box center [134, 120] width 14 height 10
click at [124, 118] on div "11th" at bounding box center [130, 121] width 20 height 13
click at [117, 117] on input "11th" at bounding box center [116, 120] width 5 height 10
checkbox input "true"
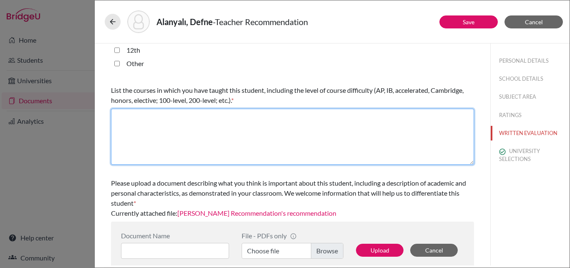
click at [296, 125] on textarea at bounding box center [292, 137] width 363 height 56
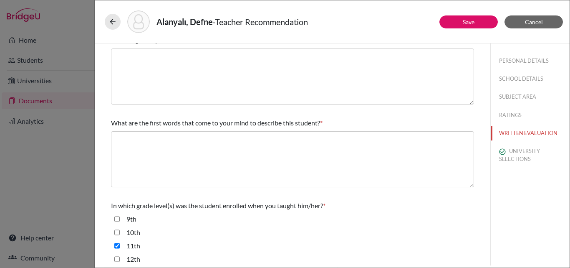
scroll to position [0, 0]
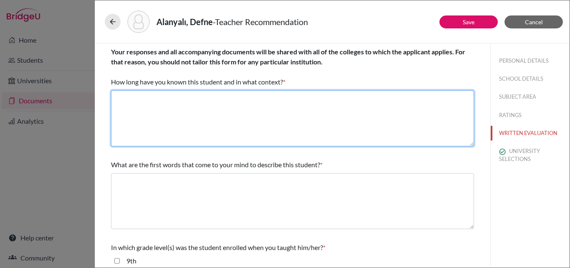
click at [254, 110] on textarea at bounding box center [292, 118] width 363 height 56
type textarea "-"
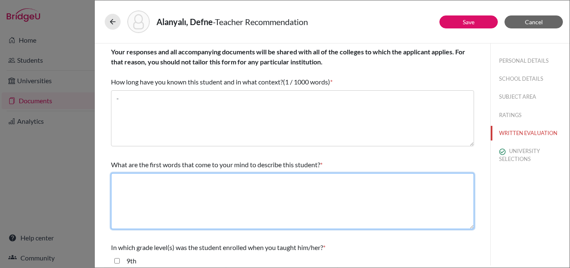
click at [251, 175] on textarea at bounding box center [292, 201] width 363 height 56
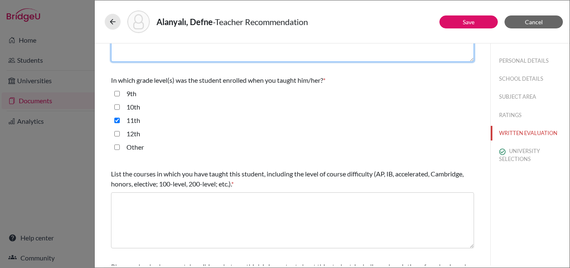
type textarea "-"
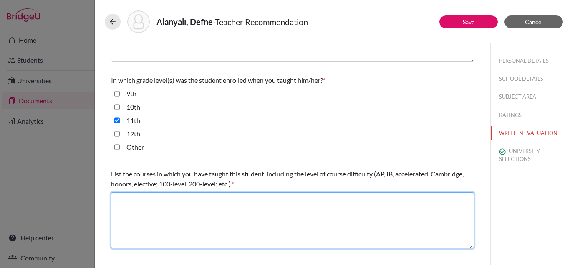
click at [243, 209] on textarea at bounding box center [292, 220] width 363 height 56
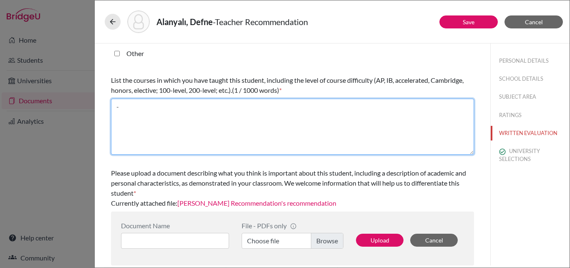
type textarea "-"
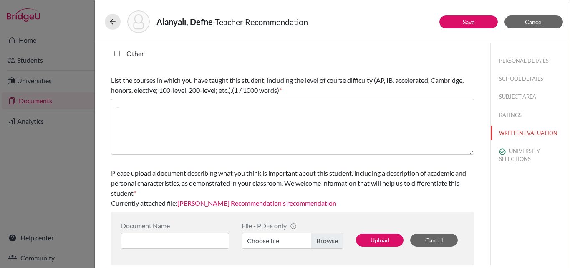
click at [392, 248] on div "Upload Cancel" at bounding box center [407, 234] width 114 height 27
click at [388, 241] on button "Upload" at bounding box center [380, 239] width 48 height 13
click at [373, 242] on button "Upload" at bounding box center [380, 239] width 48 height 13
click at [323, 237] on label "Choose file" at bounding box center [293, 241] width 102 height 16
click at [323, 237] on input "Choose file" at bounding box center [293, 241] width 102 height 16
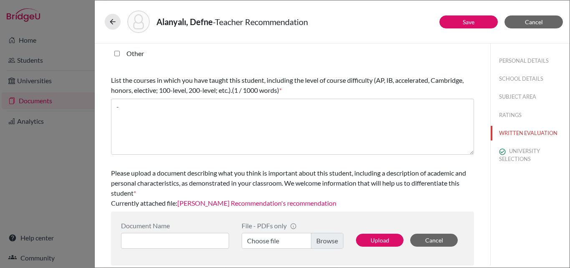
click at [269, 199] on link "Elif Olgun Recommendation's recommendation" at bounding box center [256, 203] width 159 height 8
click at [312, 235] on label "Choose file" at bounding box center [293, 241] width 102 height 16
click at [312, 235] on input "Choose file" at bounding box center [293, 241] width 102 height 16
click at [202, 244] on input at bounding box center [175, 241] width 108 height 16
click at [143, 241] on input at bounding box center [175, 241] width 108 height 16
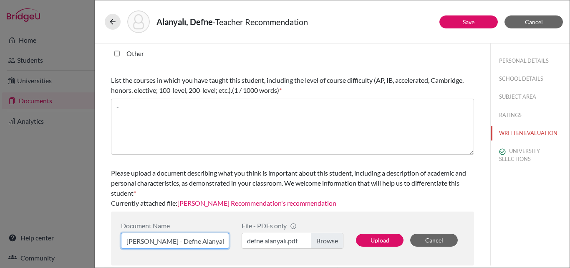
type input "Elif Olgun - Defne Alanyalı"
click at [376, 233] on div "Upload Cancel" at bounding box center [407, 234] width 114 height 27
click at [375, 247] on div "Upload Cancel" at bounding box center [407, 234] width 114 height 27
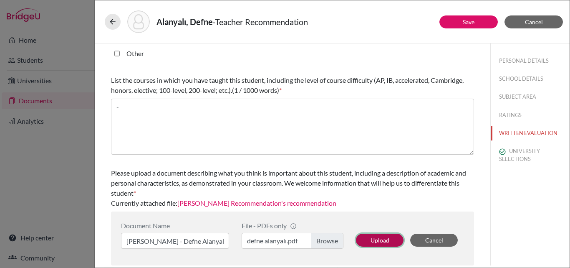
click at [374, 237] on button "Upload" at bounding box center [380, 239] width 48 height 13
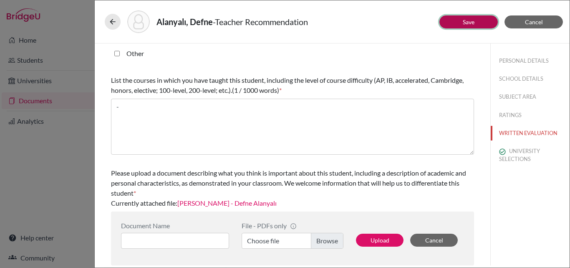
click at [473, 21] on link "Save" at bounding box center [469, 21] width 12 height 7
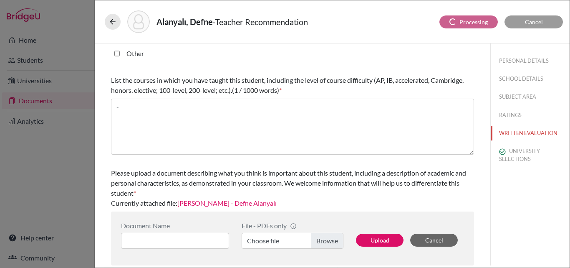
scroll to position [352, 0]
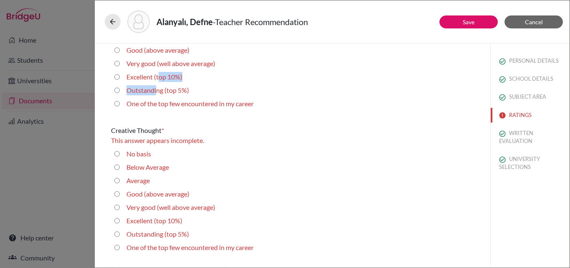
drag, startPoint x: 158, startPoint y: 92, endPoint x: 159, endPoint y: 75, distance: 17.2
click at [159, 75] on fieldset "No basis Below Average Average Good (above average) Very good (well above avera…" at bounding box center [292, 58] width 363 height 107
click at [159, 75] on label "Excellent (top 10%)" at bounding box center [155, 77] width 56 height 10
click at [120, 75] on 10\%\) "Excellent (top 10%)" at bounding box center [116, 77] width 5 height 10
radio 10\%\) "true"
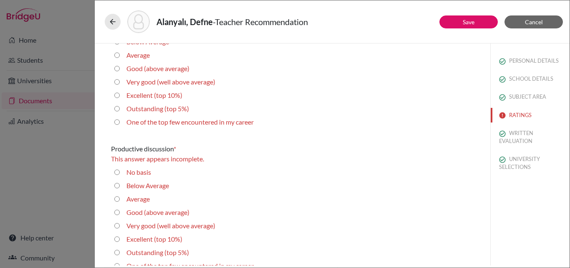
click at [160, 91] on label "Excellent (top 10%)" at bounding box center [155, 95] width 56 height 10
click at [120, 91] on 10\%\) "Excellent (top 10%)" at bounding box center [116, 95] width 5 height 10
radio 10\%\) "true"
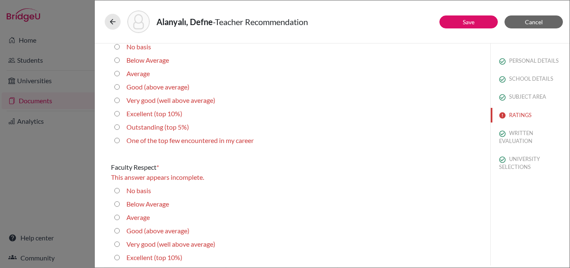
click at [159, 110] on label "Excellent (top 10%)" at bounding box center [155, 114] width 56 height 10
click at [120, 110] on 10\%\) "Excellent (top 10%)" at bounding box center [116, 114] width 5 height 10
radio 10\%\) "true"
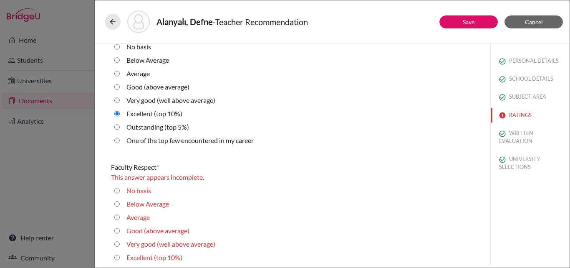
scroll to position [656, 0]
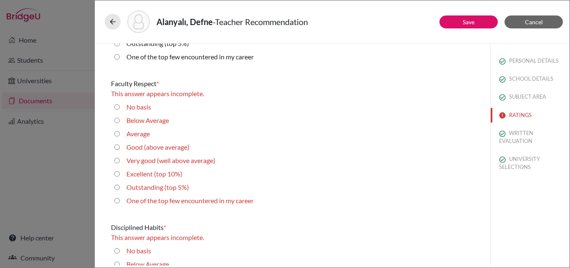
click at [155, 175] on label "Excellent (top 10%)" at bounding box center [155, 174] width 56 height 10
click at [120, 175] on 10\%\) "Excellent (top 10%)" at bounding box center [116, 174] width 5 height 10
radio 10\%\) "true"
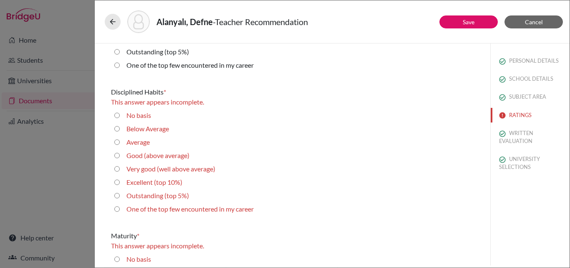
click at [153, 184] on label "Excellent (top 10%)" at bounding box center [155, 182] width 56 height 10
click at [120, 184] on 10\%\) "Excellent (top 10%)" at bounding box center [116, 182] width 5 height 10
radio 10\%\) "true"
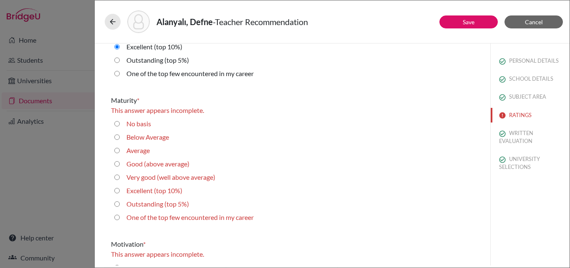
click at [152, 191] on label "Excellent (top 10%)" at bounding box center [155, 190] width 56 height 10
click at [120, 191] on 10\%\) "Excellent (top 10%)" at bounding box center [116, 190] width 5 height 10
radio 10\%\) "true"
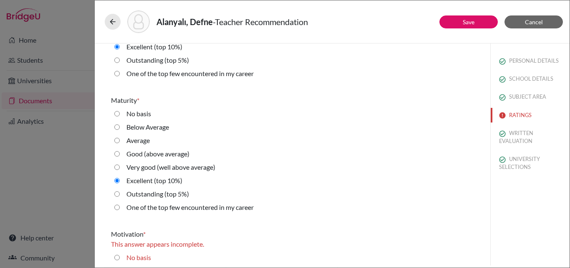
scroll to position [1074, 0]
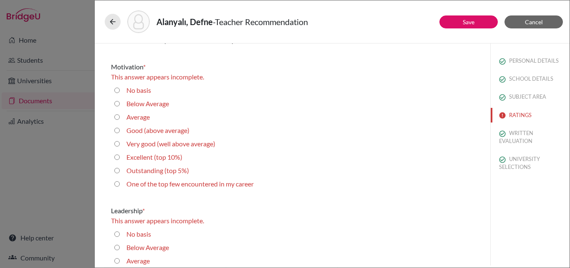
click at [155, 155] on label "Excellent (top 10%)" at bounding box center [155, 157] width 56 height 10
click at [120, 155] on 10\%\) "Excellent (top 10%)" at bounding box center [116, 157] width 5 height 10
radio 10\%\) "true"
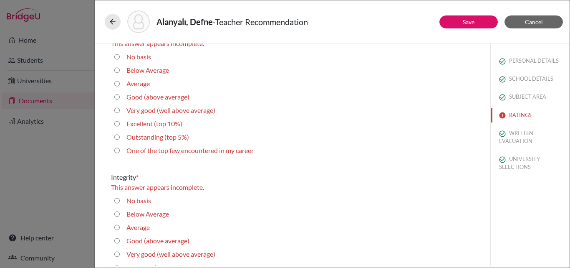
click at [160, 124] on label "Excellent (top 10%)" at bounding box center [155, 124] width 56 height 10
click at [120, 124] on 10\%\) "Excellent (top 10%)" at bounding box center [116, 124] width 5 height 10
radio 10\%\) "true"
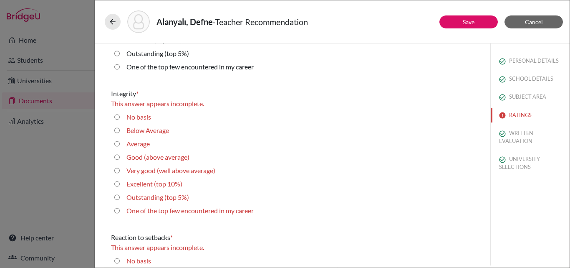
click at [151, 187] on label "Excellent (top 10%)" at bounding box center [155, 184] width 56 height 10
click at [120, 187] on 10\%\) "Excellent (top 10%)" at bounding box center [116, 184] width 5 height 10
radio 10\%\) "true"
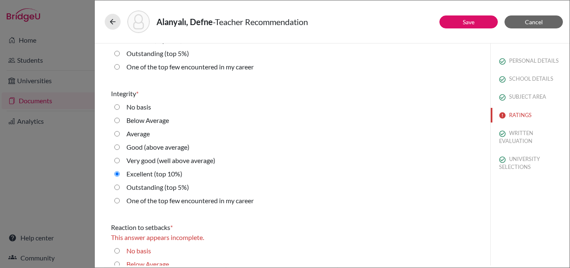
scroll to position [1482, 0]
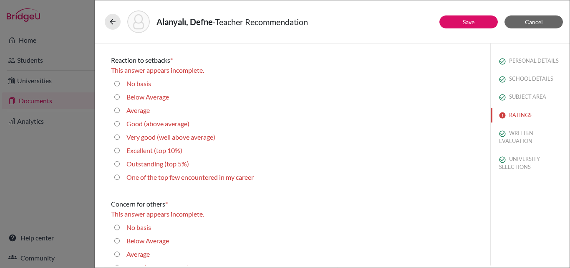
click at [154, 149] on label "Excellent (top 10%)" at bounding box center [155, 150] width 56 height 10
click at [120, 149] on 10\%\) "Excellent (top 10%)" at bounding box center [116, 150] width 5 height 10
radio 10\%\) "true"
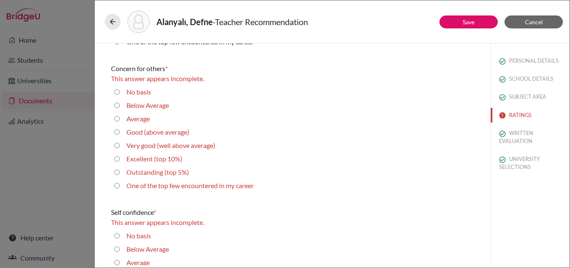
click at [154, 159] on label "Excellent (top 10%)" at bounding box center [155, 159] width 56 height 10
click at [120, 159] on 10\%\) "Excellent (top 10%)" at bounding box center [116, 159] width 5 height 10
radio 10\%\) "true"
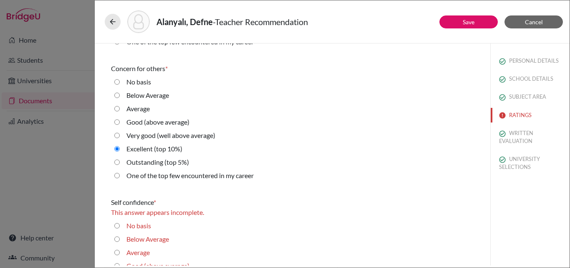
scroll to position [1732, 0]
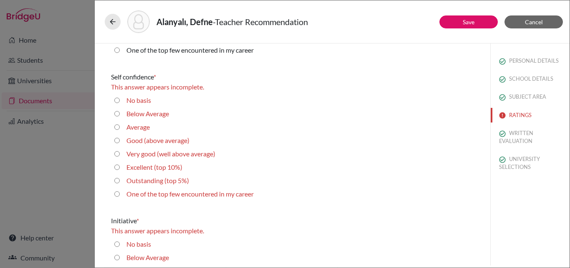
click at [150, 172] on div "Excellent (top 10%)" at bounding box center [151, 168] width 63 height 13
click at [150, 171] on label "Excellent (top 10%)" at bounding box center [155, 167] width 56 height 10
click at [120, 171] on 10\%\) "Excellent (top 10%)" at bounding box center [116, 167] width 5 height 10
radio 10\%\) "true"
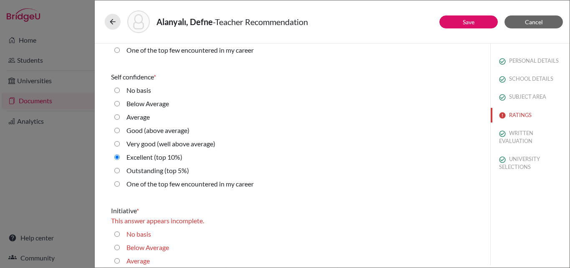
scroll to position [1899, 0]
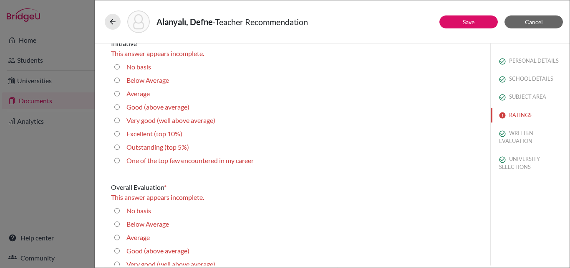
click at [149, 132] on label "Excellent (top 10%)" at bounding box center [155, 134] width 56 height 10
click at [120, 132] on 10\%\) "Excellent (top 10%)" at bounding box center [116, 134] width 5 height 10
radio 10\%\) "true"
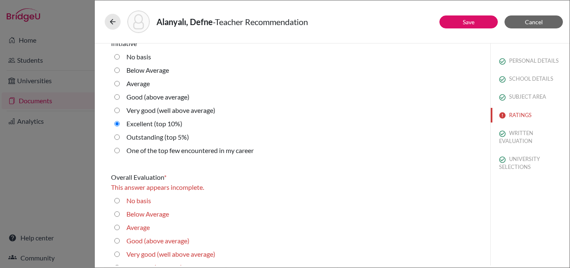
scroll to position [1940, 0]
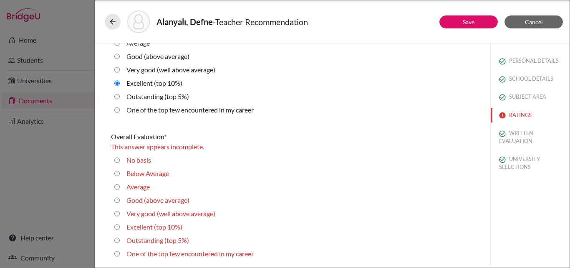
click at [147, 231] on label "Excellent (top 10%)" at bounding box center [155, 227] width 56 height 10
click at [120, 231] on 10\%\) "Excellent (top 10%)" at bounding box center [116, 227] width 5 height 10
radio 10\%\) "true"
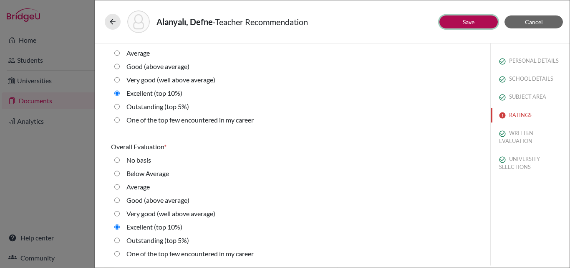
click at [464, 28] on button "Save" at bounding box center [469, 21] width 58 height 13
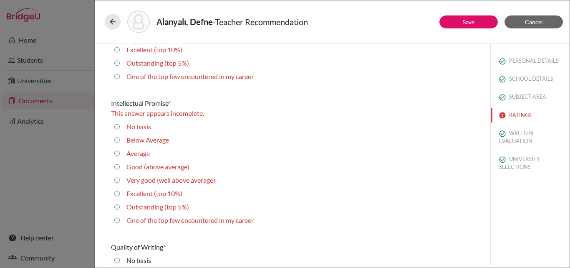
scroll to position [0, 0]
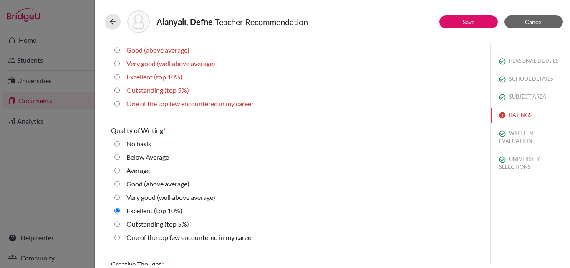
click at [152, 89] on label "Outstanding (top 5%)" at bounding box center [158, 90] width 63 height 10
click at [120, 89] on 5\%\) "Outstanding (top 5%)" at bounding box center [116, 90] width 5 height 10
radio 5\%\) "true"
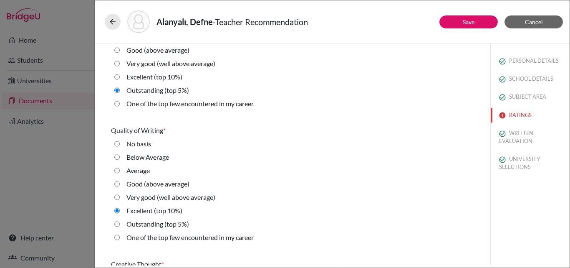
click at [158, 78] on label "Excellent (top 10%)" at bounding box center [155, 77] width 56 height 10
click at [120, 78] on 10\%\) "Excellent (top 10%)" at bounding box center [116, 77] width 5 height 10
radio 10\%\) "true"
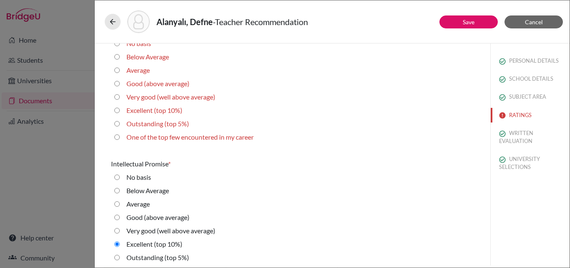
click at [172, 111] on label "Excellent (top 10%)" at bounding box center [155, 110] width 56 height 10
click at [120, 111] on 10\%\) "Excellent (top 10%)" at bounding box center [116, 110] width 5 height 10
radio 10\%\) "true"
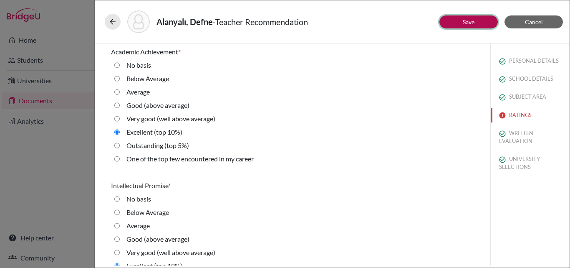
click at [456, 20] on button "Save" at bounding box center [469, 21] width 58 height 13
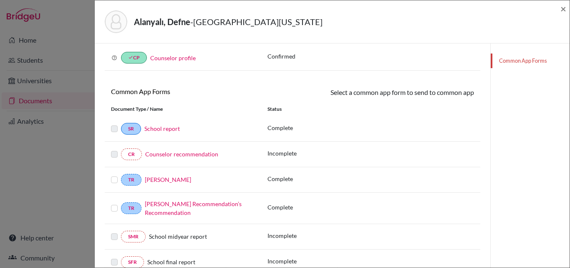
scroll to position [172, 0]
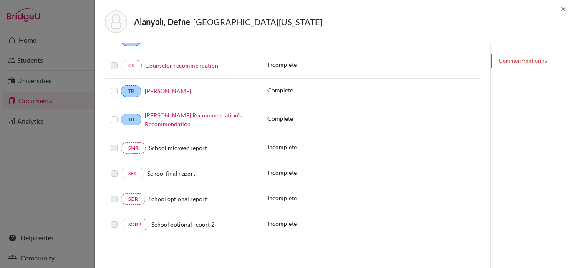
click at [114, 114] on label at bounding box center [114, 114] width 7 height 0
click at [0, 0] on input "checkbox" at bounding box center [0, 0] width 0 height 0
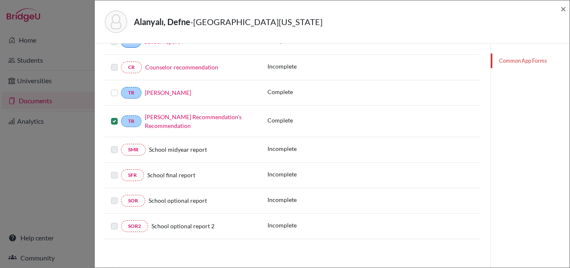
scroll to position [174, 0]
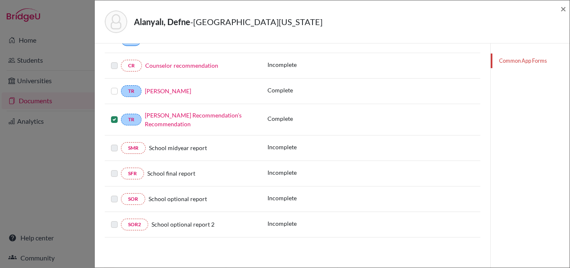
click at [113, 86] on label at bounding box center [114, 86] width 7 height 0
click at [0, 0] on input "checkbox" at bounding box center [0, 0] width 0 height 0
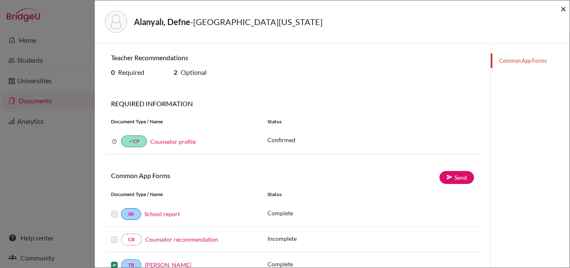
click at [565, 3] on span "×" at bounding box center [564, 9] width 6 height 12
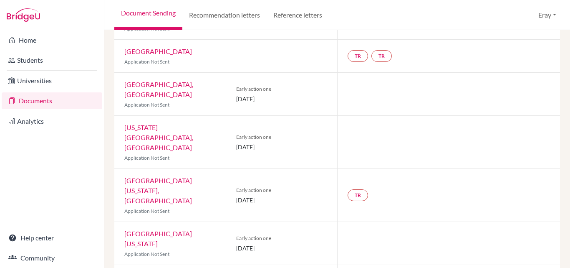
click at [565, 3] on div "Document Sending Recommendation letters Reference letters Eray Profile School S…" at bounding box center [337, 15] width 466 height 30
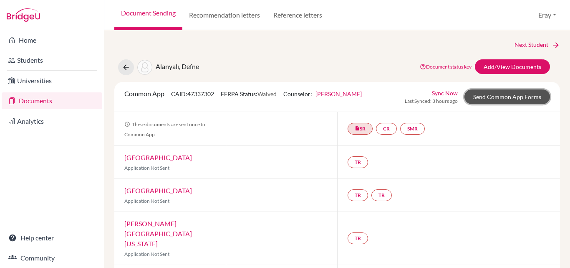
click at [493, 92] on link "Send Common App Forms" at bounding box center [508, 96] width 86 height 15
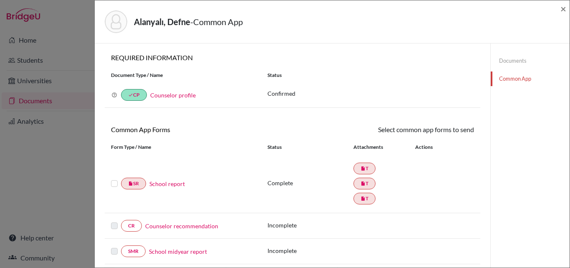
scroll to position [209, 0]
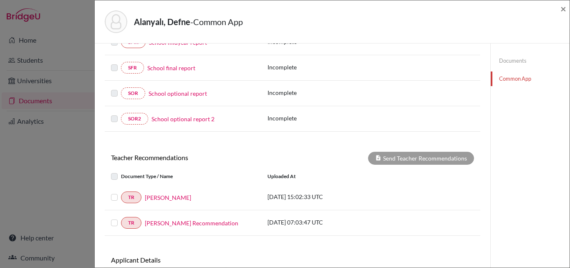
click at [121, 192] on label at bounding box center [121, 192] width 0 height 0
click at [0, 0] on input "checkbox" at bounding box center [0, 0] width 0 height 0
click at [121, 218] on label at bounding box center [121, 218] width 0 height 0
click at [0, 0] on input "checkbox" at bounding box center [0, 0] width 0 height 0
click at [411, 158] on button "Send Teacher Recommendations" at bounding box center [421, 158] width 106 height 13
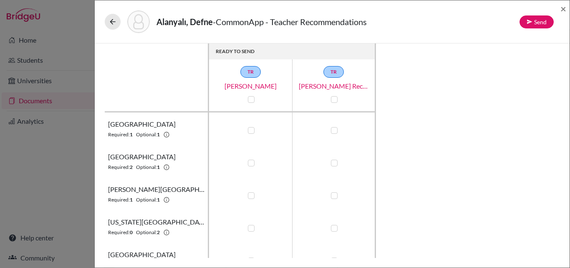
click at [250, 131] on label at bounding box center [251, 130] width 7 height 7
click at [250, 131] on input "checkbox" at bounding box center [249, 129] width 7 height 8
click at [251, 131] on label at bounding box center [251, 130] width 7 height 7
click at [251, 131] on input "checkbox" at bounding box center [249, 129] width 7 height 8
checkbox input "false"
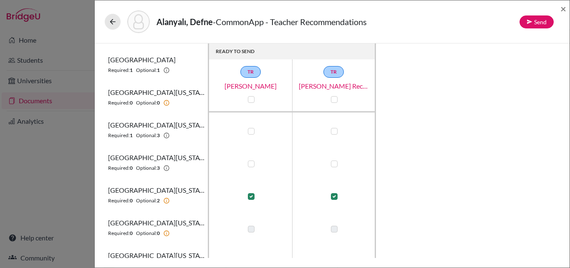
scroll to position [334, 0]
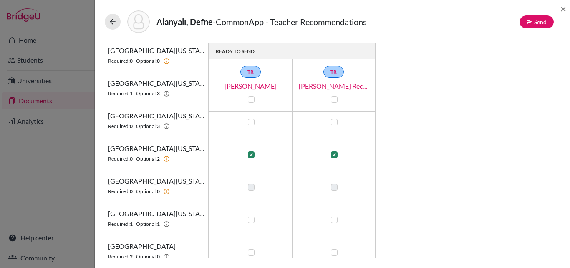
click at [256, 152] on td at bounding box center [251, 153] width 84 height 33
click at [252, 154] on label at bounding box center [251, 154] width 7 height 7
click at [252, 154] on input "checkbox" at bounding box center [249, 153] width 7 height 8
click at [252, 154] on label at bounding box center [251, 154] width 7 height 7
click at [252, 154] on input "checkbox" at bounding box center [249, 153] width 7 height 8
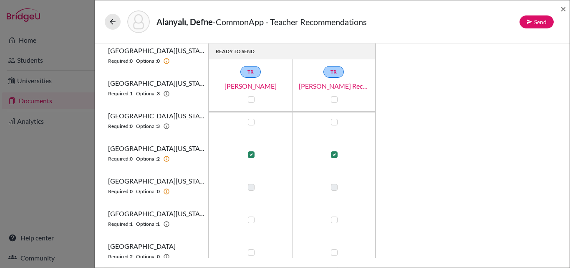
click at [252, 154] on label at bounding box center [251, 154] width 7 height 7
click at [252, 154] on input "checkbox" at bounding box center [249, 153] width 7 height 8
checkbox input "false"
click at [333, 157] on label at bounding box center [334, 154] width 7 height 7
click at [333, 157] on input "checkbox" at bounding box center [332, 153] width 7 height 8
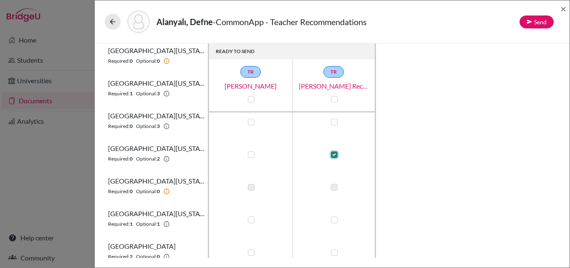
checkbox input "false"
click at [109, 18] on icon at bounding box center [113, 22] width 8 height 8
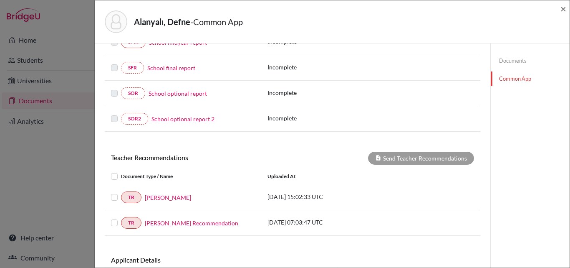
scroll to position [267, 0]
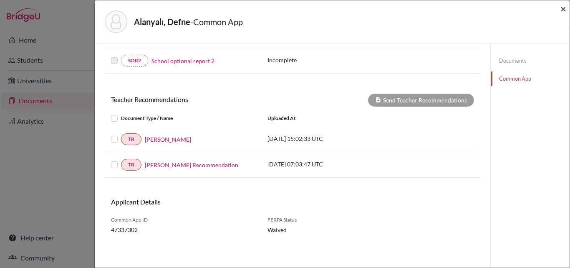
click at [564, 8] on span "×" at bounding box center [564, 9] width 6 height 12
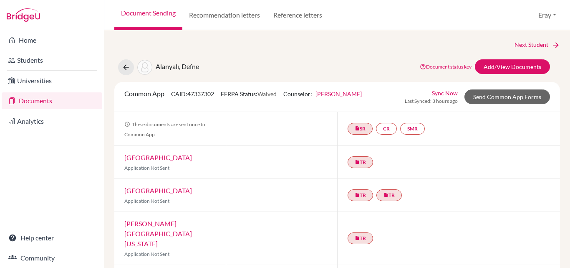
click at [37, 99] on link "Documents" at bounding box center [52, 100] width 101 height 17
click at [239, 16] on link "Recommendation letters" at bounding box center [224, 15] width 84 height 30
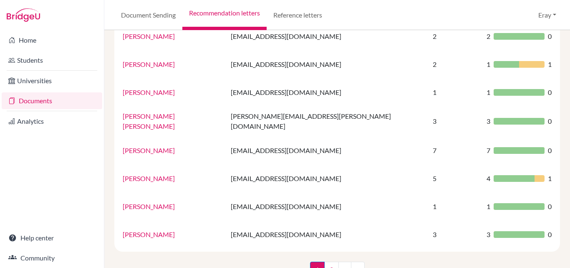
scroll to position [595, 0]
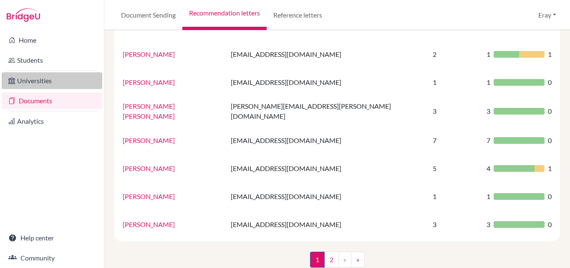
click at [38, 85] on link "Universities" at bounding box center [52, 80] width 101 height 17
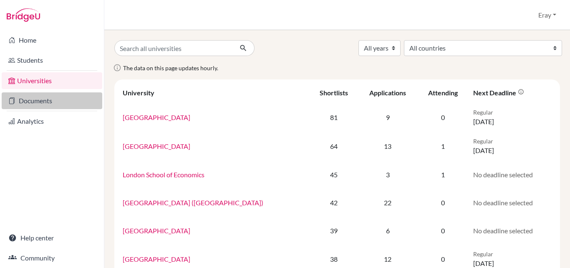
click at [37, 104] on link "Documents" at bounding box center [52, 100] width 101 height 17
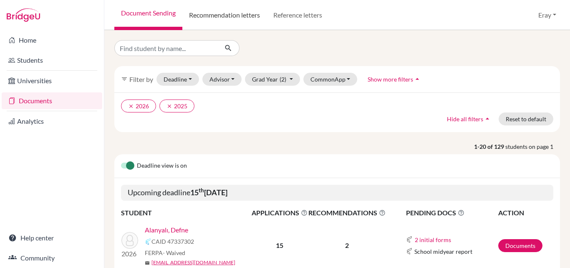
click at [235, 17] on link "Recommendation letters" at bounding box center [224, 15] width 84 height 30
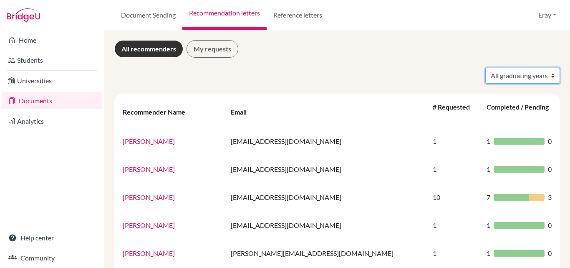
click at [525, 76] on select "All graduating years 2020 2022 2023 2024 2025 2026" at bounding box center [523, 76] width 75 height 16
select select "2026"
click at [486, 68] on select "All graduating years 2020 2022 2023 2024 2025 2026" at bounding box center [523, 76] width 75 height 16
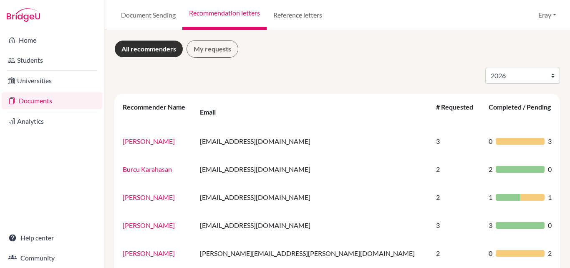
select select "2026"
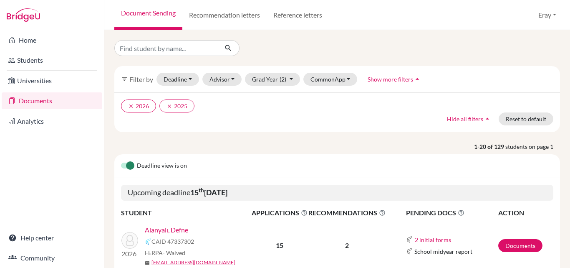
scroll to position [125, 0]
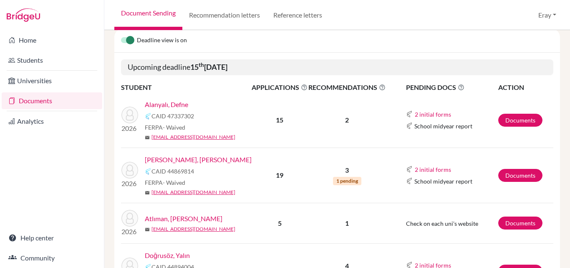
click at [343, 177] on span "1 pending" at bounding box center [347, 181] width 28 height 8
click at [343, 181] on span "1 pending" at bounding box center [347, 181] width 28 height 8
click at [170, 158] on link "[PERSON_NAME], [PERSON_NAME]" at bounding box center [198, 160] width 107 height 10
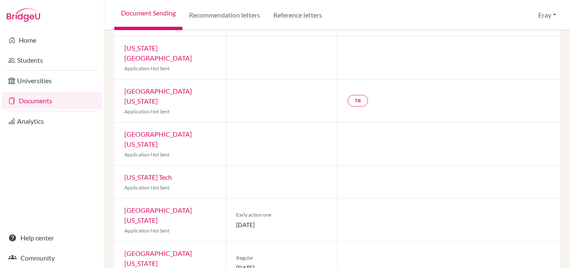
scroll to position [543, 0]
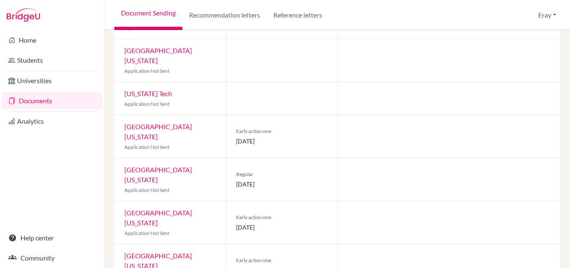
click at [192, 122] on link "University of Texas at Austin" at bounding box center [158, 131] width 68 height 18
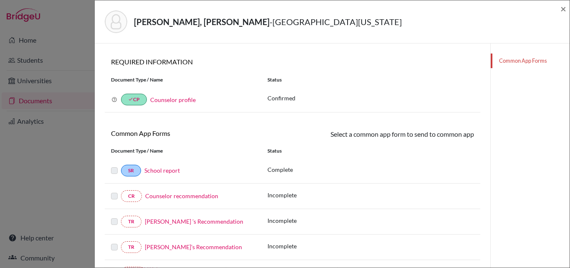
scroll to position [84, 0]
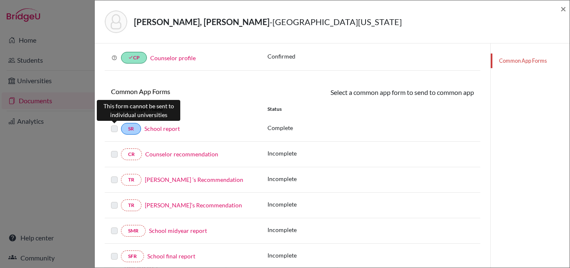
click at [114, 124] on label at bounding box center [114, 124] width 7 height 0
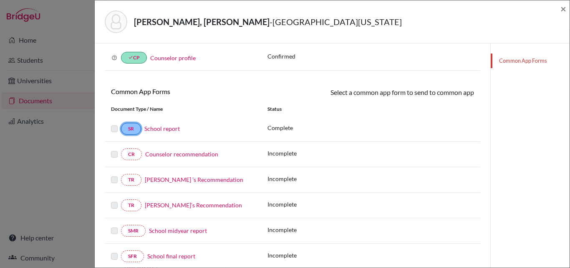
click at [131, 128] on link "SR" at bounding box center [131, 129] width 20 height 12
click at [156, 128] on link "School report" at bounding box center [161, 128] width 35 height 7
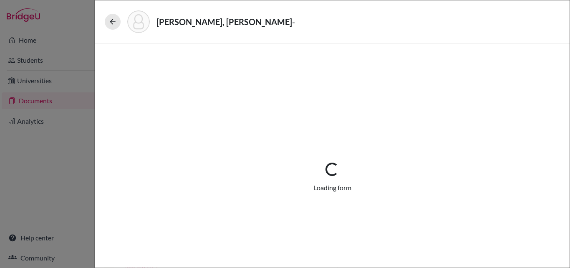
select select "3"
select select "675316"
select select "0"
select select "1"
select select "675318"
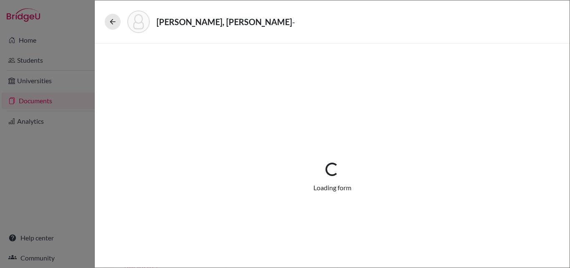
select select "675320"
select select "0"
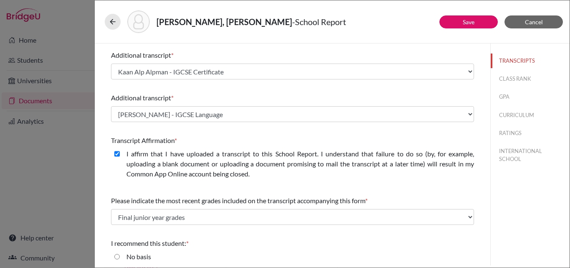
scroll to position [223, 0]
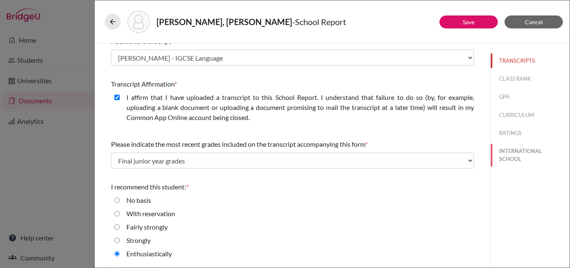
click at [506, 150] on button "INTERNATIONAL SCHOOL" at bounding box center [530, 155] width 79 height 23
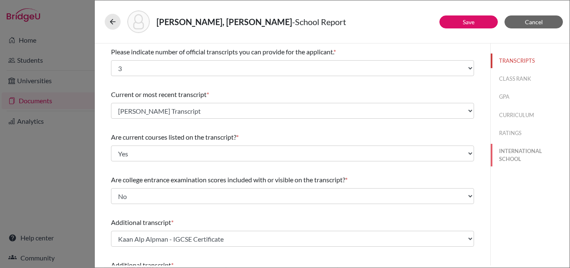
select select "14"
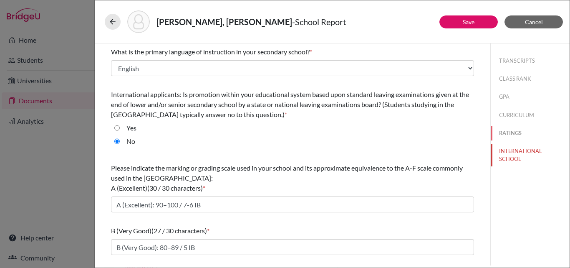
click at [508, 128] on button "RATINGS" at bounding box center [530, 133] width 79 height 15
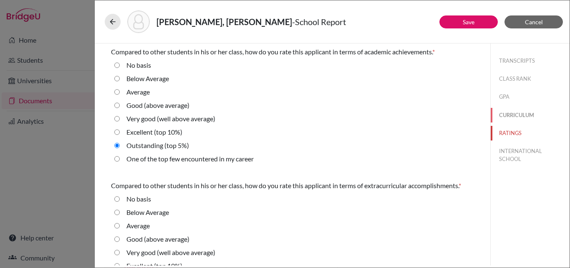
click at [510, 115] on button "CURRICULUM" at bounding box center [530, 115] width 79 height 15
radio basis "true"
radio Average "true"
select select "5"
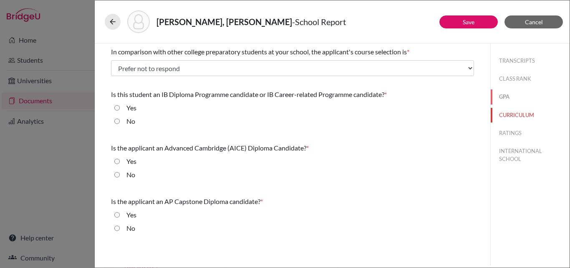
click at [510, 99] on button "GPA" at bounding box center [530, 96] width 79 height 15
select select "4"
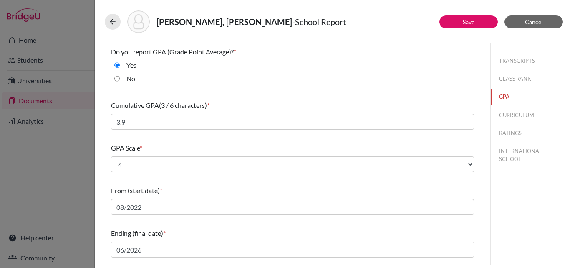
click at [512, 93] on button "GPA" at bounding box center [530, 96] width 79 height 15
click at [514, 81] on button "CLASS RANK" at bounding box center [530, 78] width 79 height 15
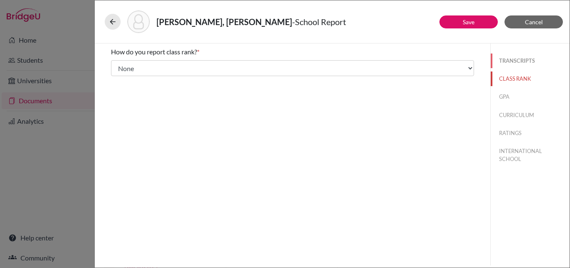
click at [514, 62] on button "TRANSCRIPTS" at bounding box center [530, 60] width 79 height 15
select select "3"
select select "1"
select select "0"
select select "675316"
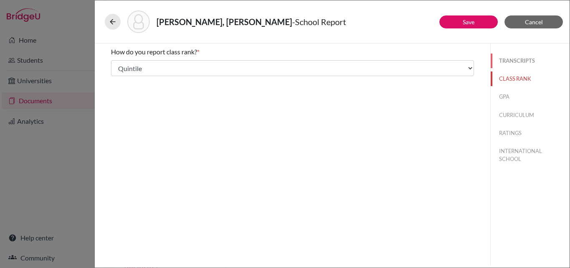
select select "0"
select select "675318"
select select "675320"
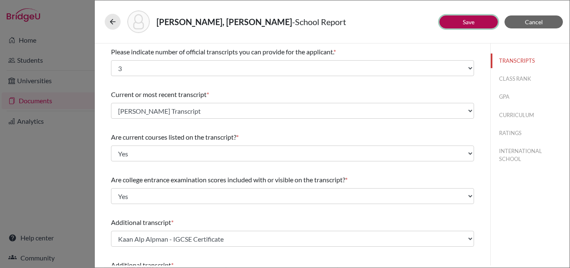
click at [470, 24] on link "Save" at bounding box center [469, 21] width 12 height 7
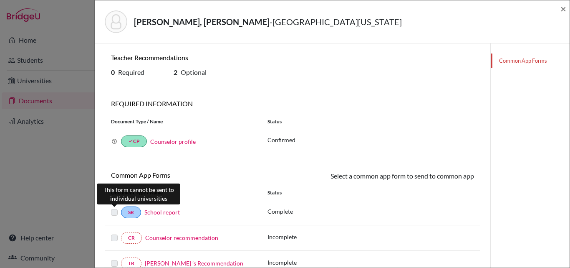
click at [116, 207] on label at bounding box center [114, 207] width 7 height 0
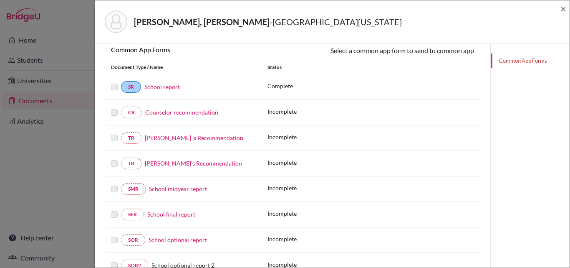
scroll to position [167, 0]
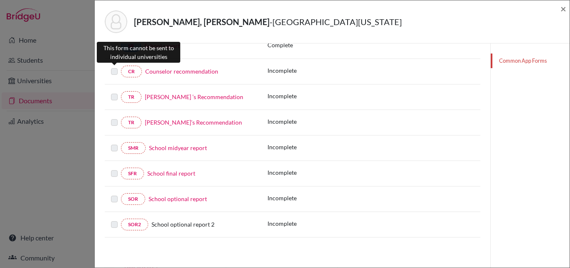
click at [114, 66] on label at bounding box center [114, 66] width 7 height 0
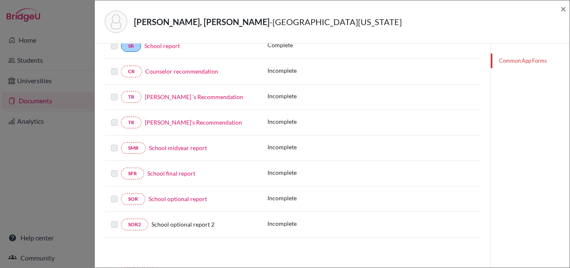
click at [205, 71] on link "Counselor recommendation" at bounding box center [181, 71] width 73 height 7
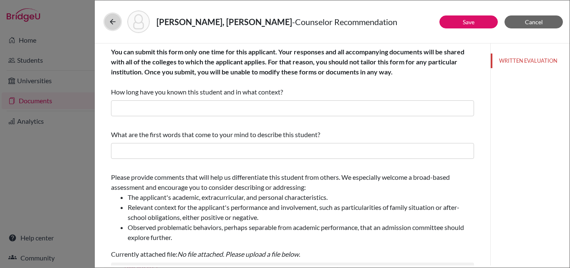
click at [118, 23] on button at bounding box center [113, 22] width 16 height 16
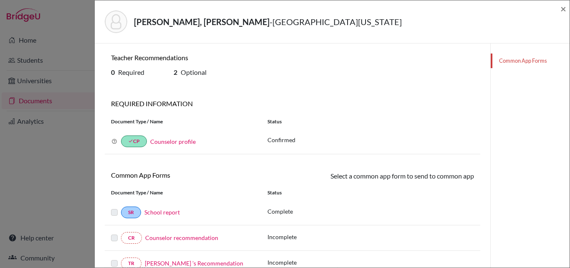
scroll to position [167, 0]
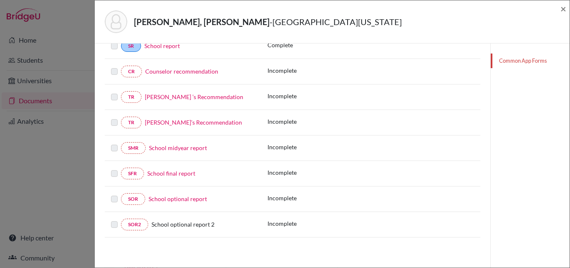
click at [204, 96] on link "Burcu Karahasan ’s Recommendation" at bounding box center [194, 96] width 99 height 7
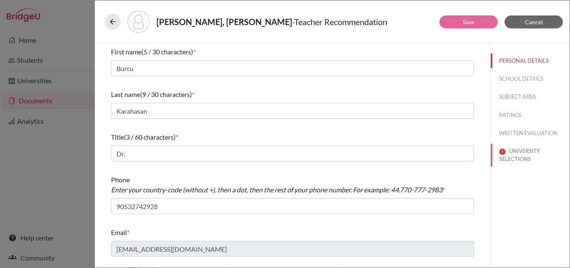
click at [526, 152] on button "UNIVERSITY SELECTIONS" at bounding box center [530, 155] width 79 height 23
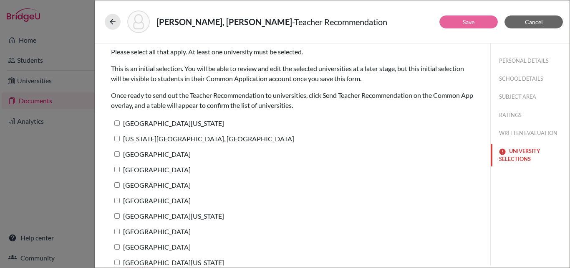
scroll to position [87, 0]
